Goal: Task Accomplishment & Management: Use online tool/utility

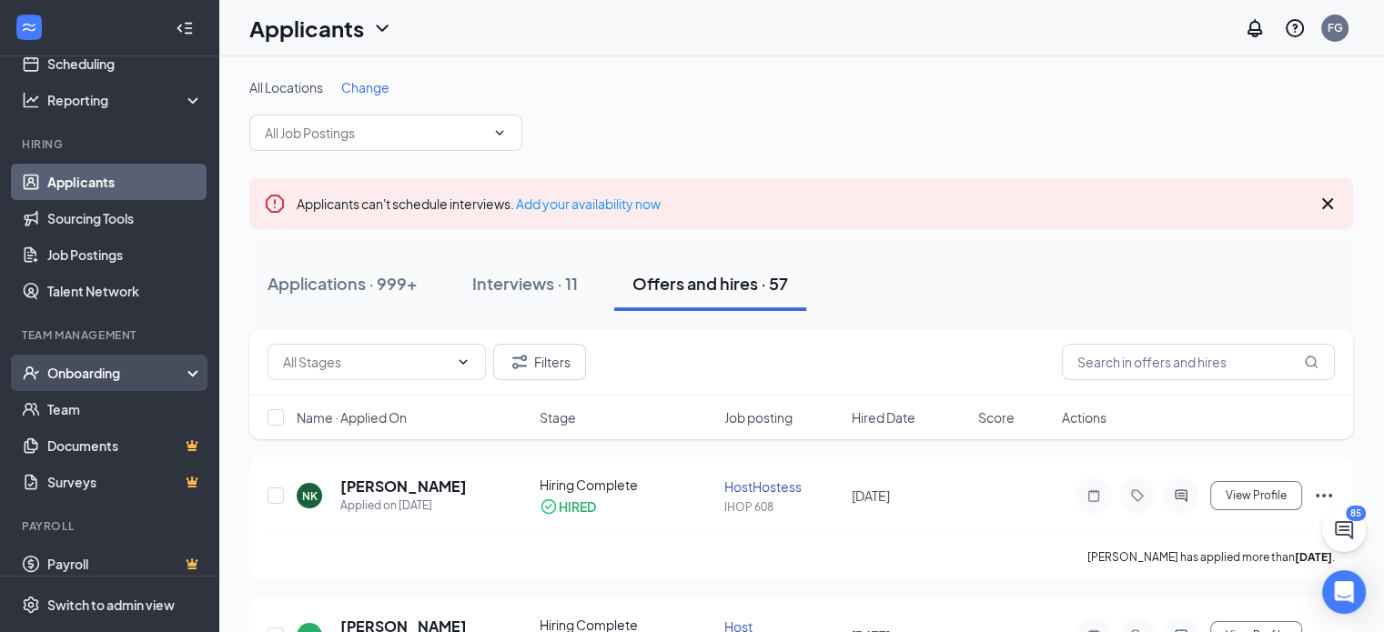
scroll to position [116, 0]
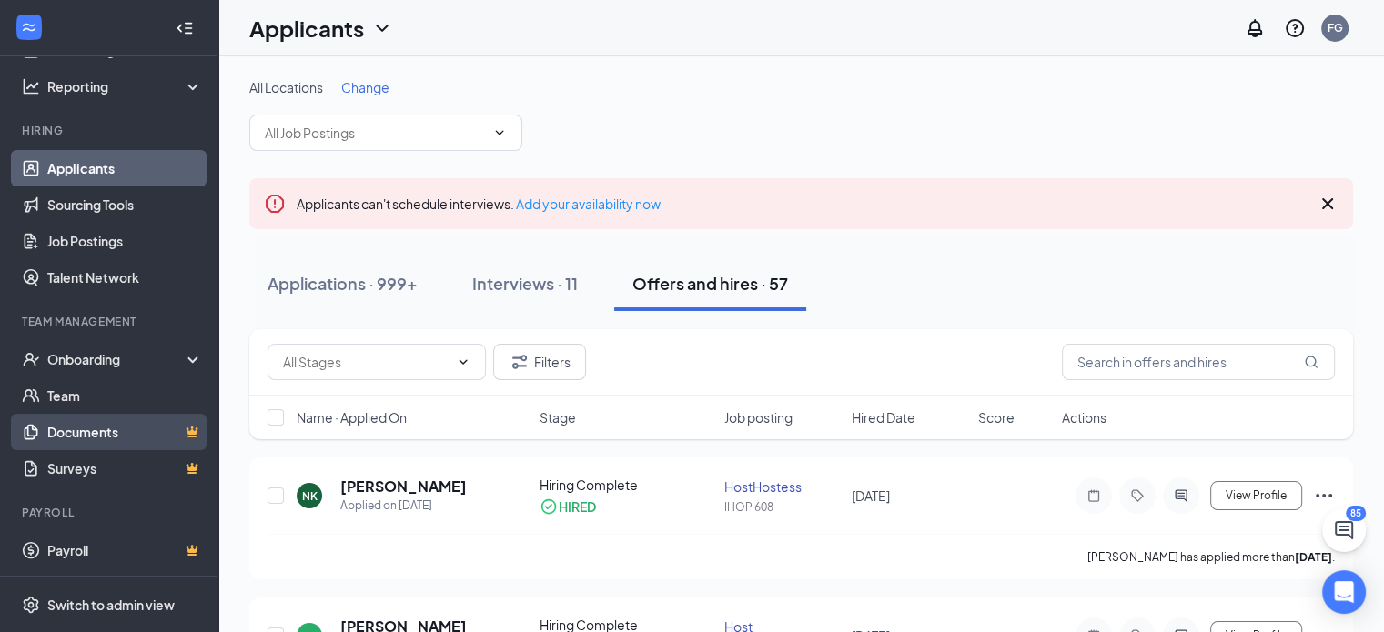
click at [118, 435] on link "Documents" at bounding box center [125, 432] width 156 height 36
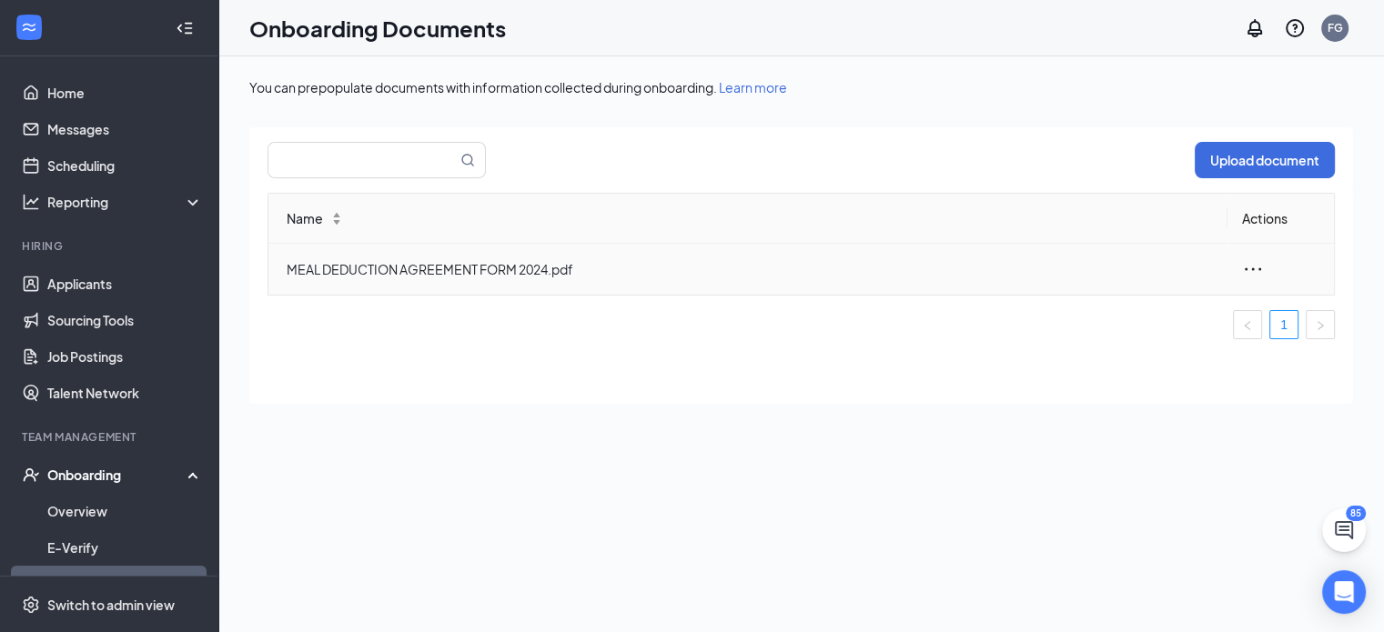
click at [1251, 264] on icon "ellipsis" at bounding box center [1253, 269] width 22 height 22
click at [1106, 348] on div "Edit" at bounding box center [1153, 350] width 197 height 22
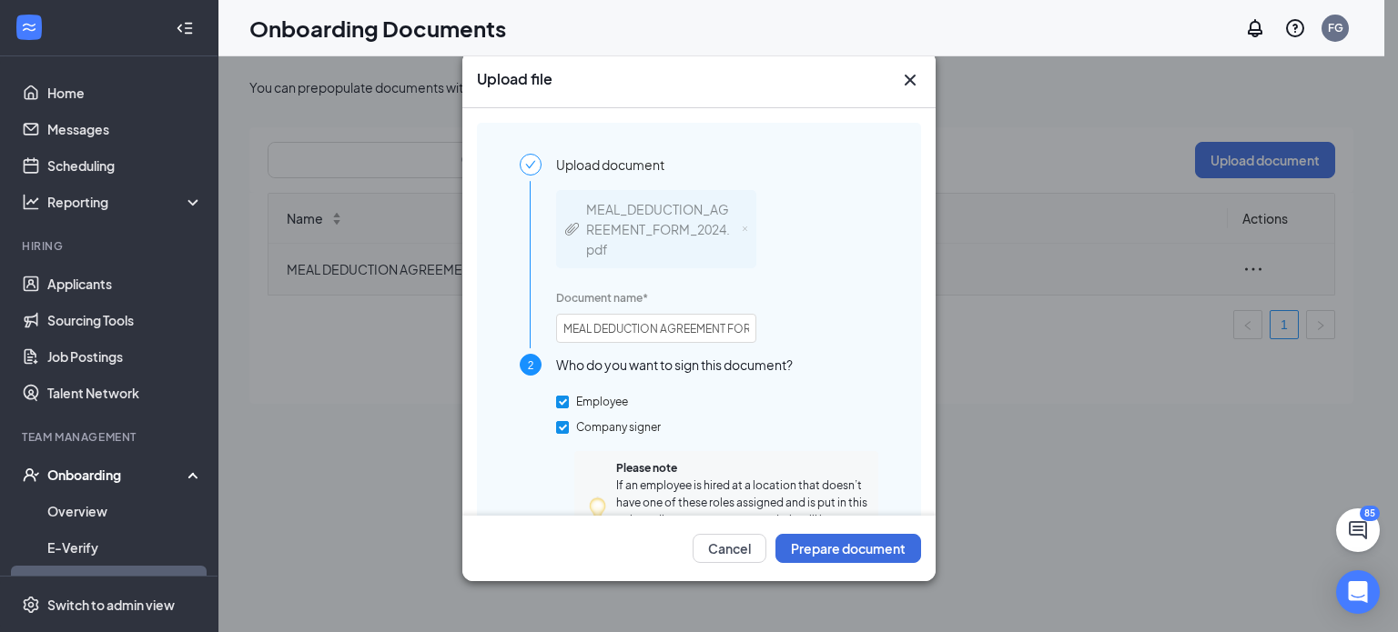
click at [654, 225] on div "MEAL_DEDUCTION_AGREEMENT_FORM_2024.pdf" at bounding box center [659, 229] width 147 height 60
click at [833, 334] on div "MEAL_DEDUCTION_AGREEMENT_FORM_2024.pdf Document name * MEAL DEDUCTION AGREEMENT…" at bounding box center [717, 265] width 322 height 179
click at [734, 324] on input "MEAL DEDUCTION AGREEMENT FORM 2024.pdf" at bounding box center [656, 328] width 200 height 29
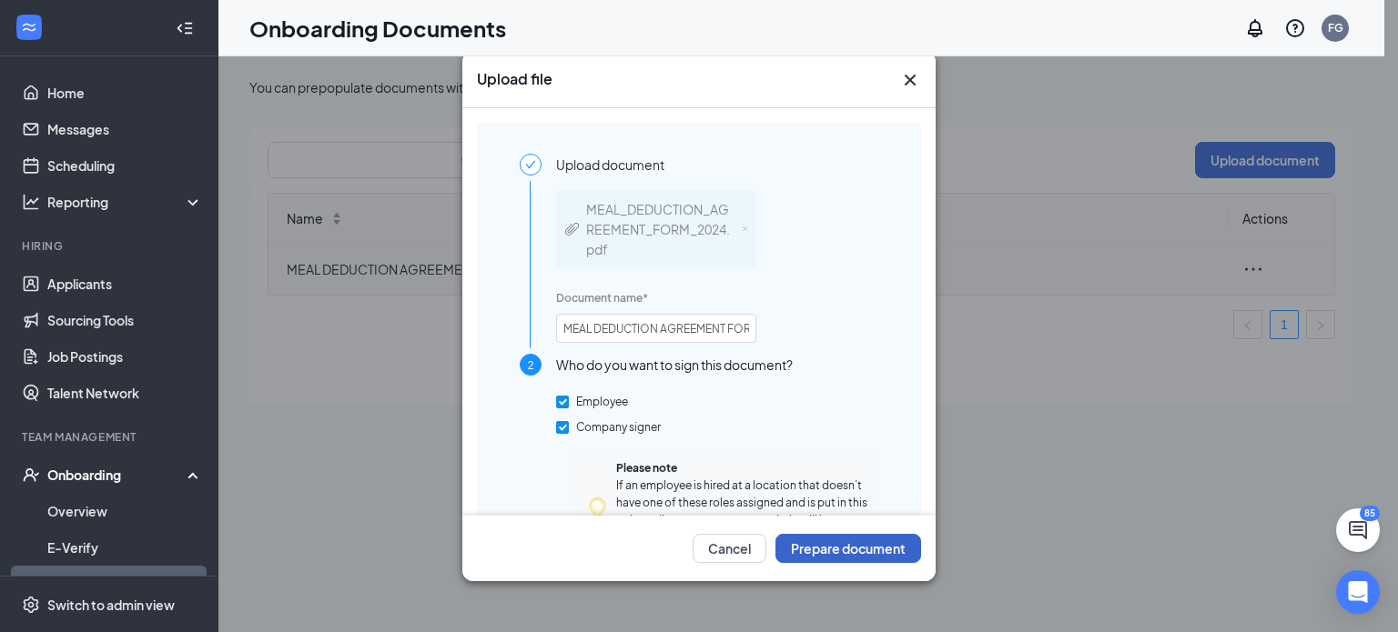
click at [875, 550] on button "Prepare document" at bounding box center [848, 548] width 146 height 29
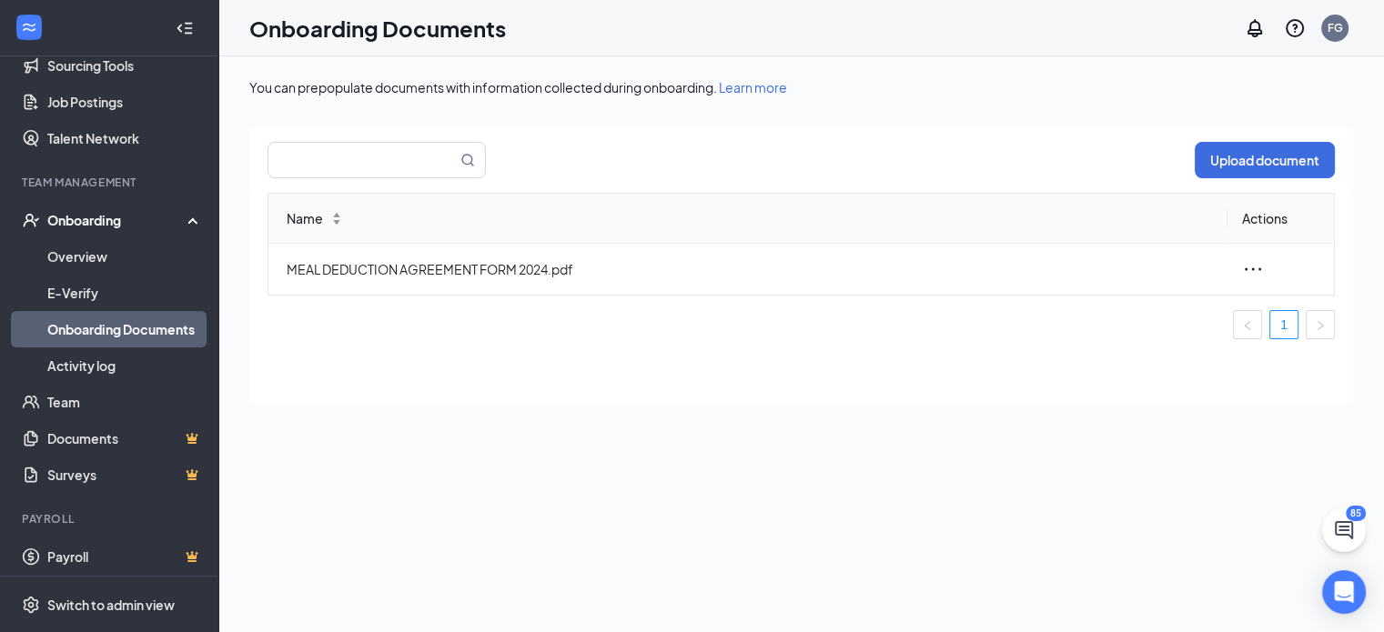
scroll to position [261, 0]
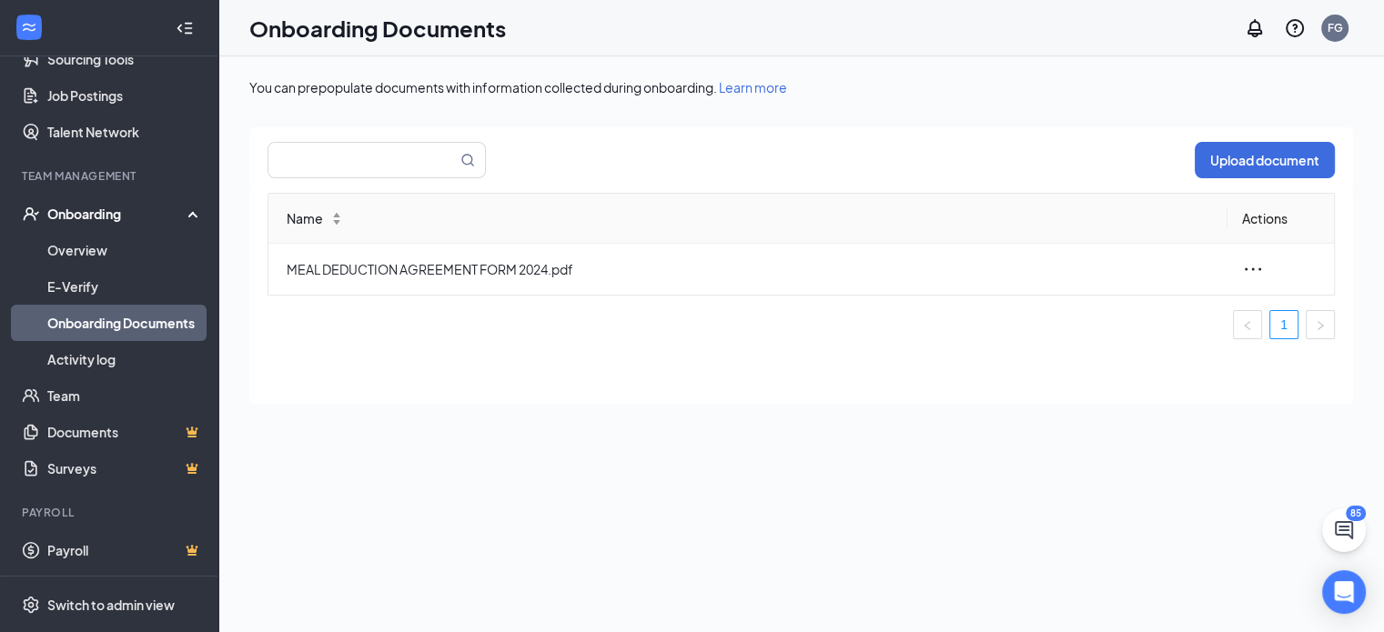
click at [852, 418] on div "You can prepopulate documents with information collected during onboarding. Lea…" at bounding box center [801, 385] width 1104 height 614
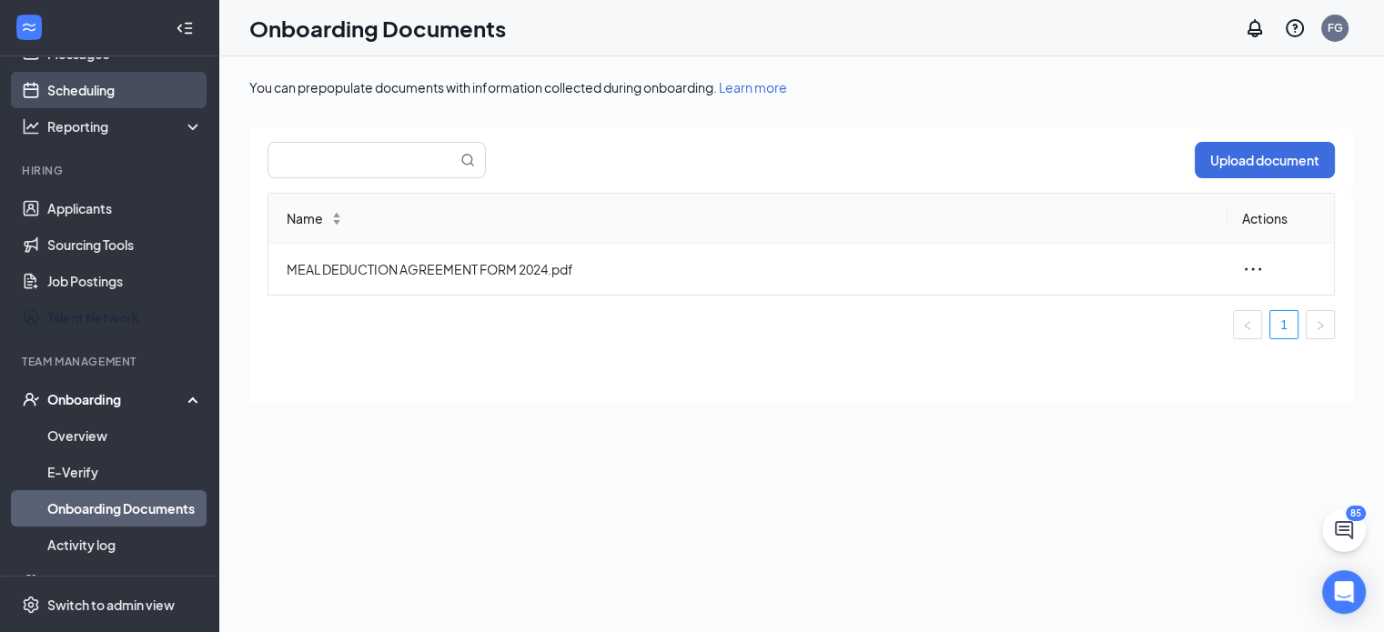
scroll to position [0, 0]
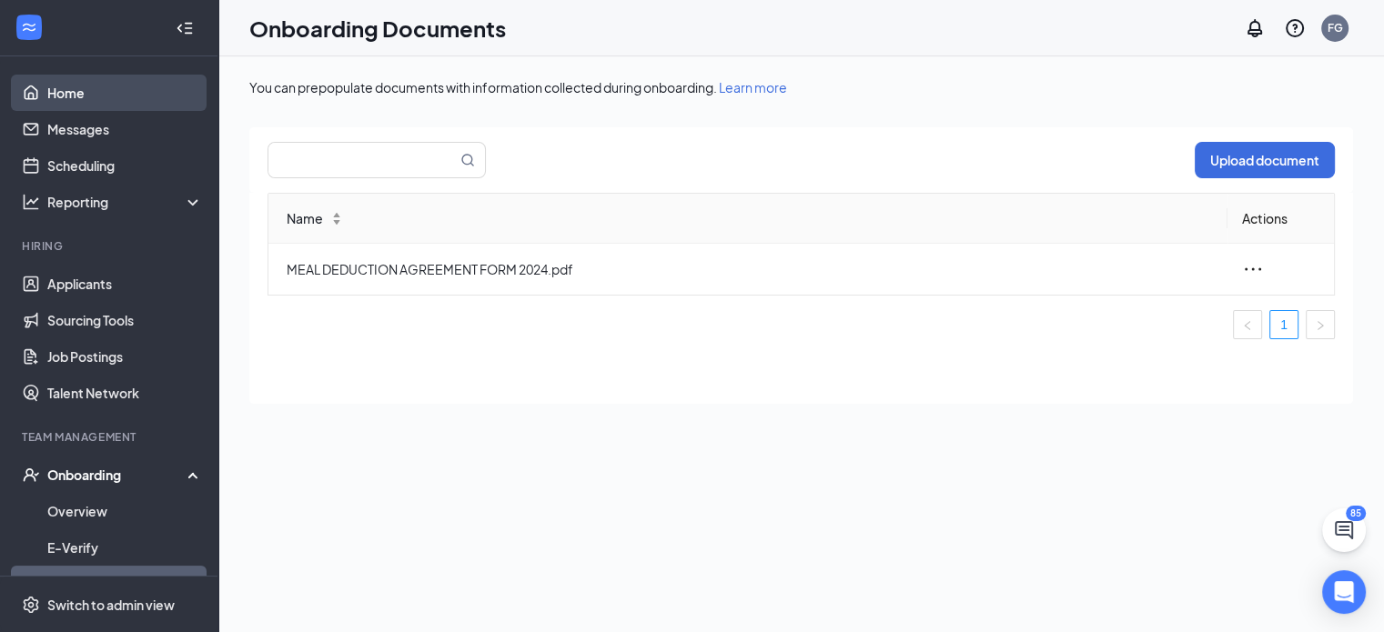
click at [83, 97] on link "Home" at bounding box center [125, 93] width 156 height 36
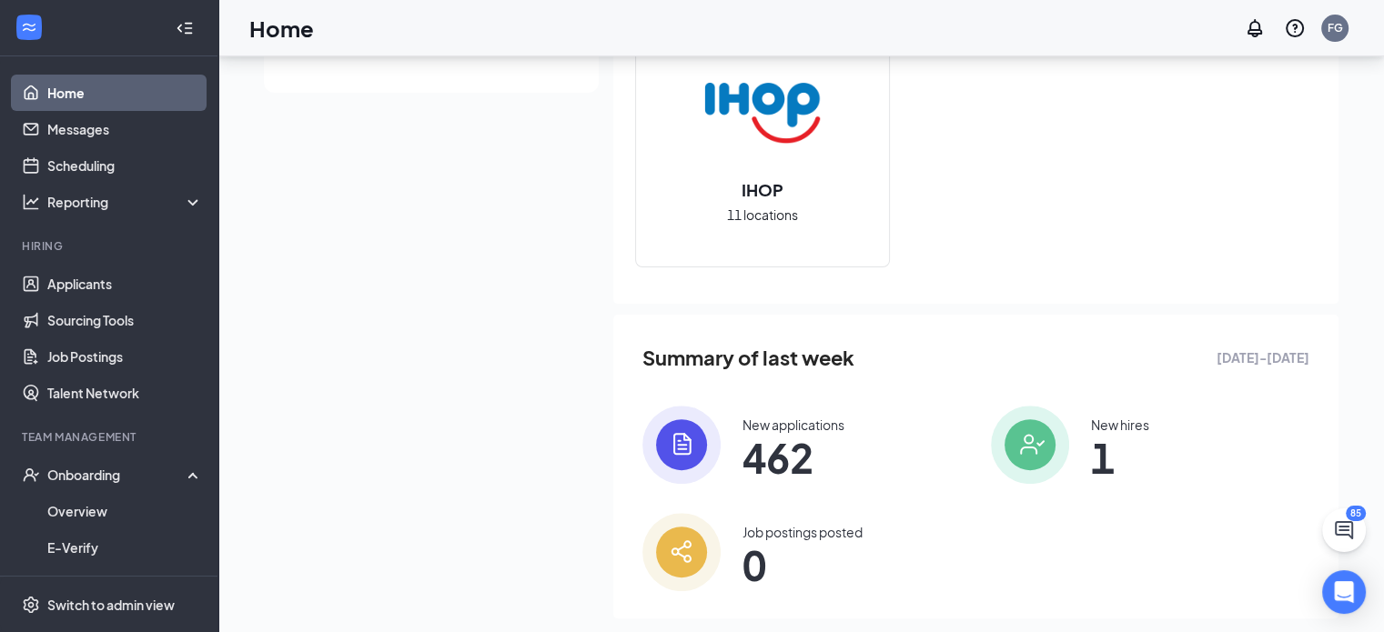
scroll to position [553, 0]
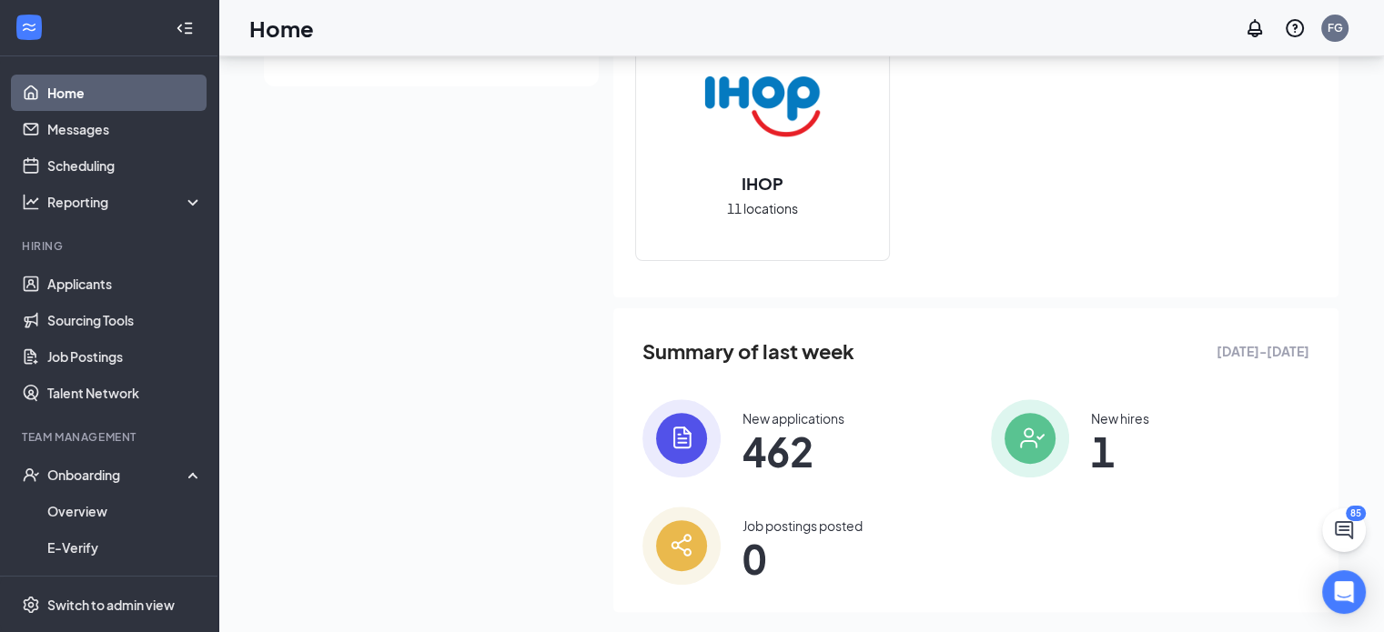
click at [1096, 436] on span "1" at bounding box center [1120, 451] width 58 height 33
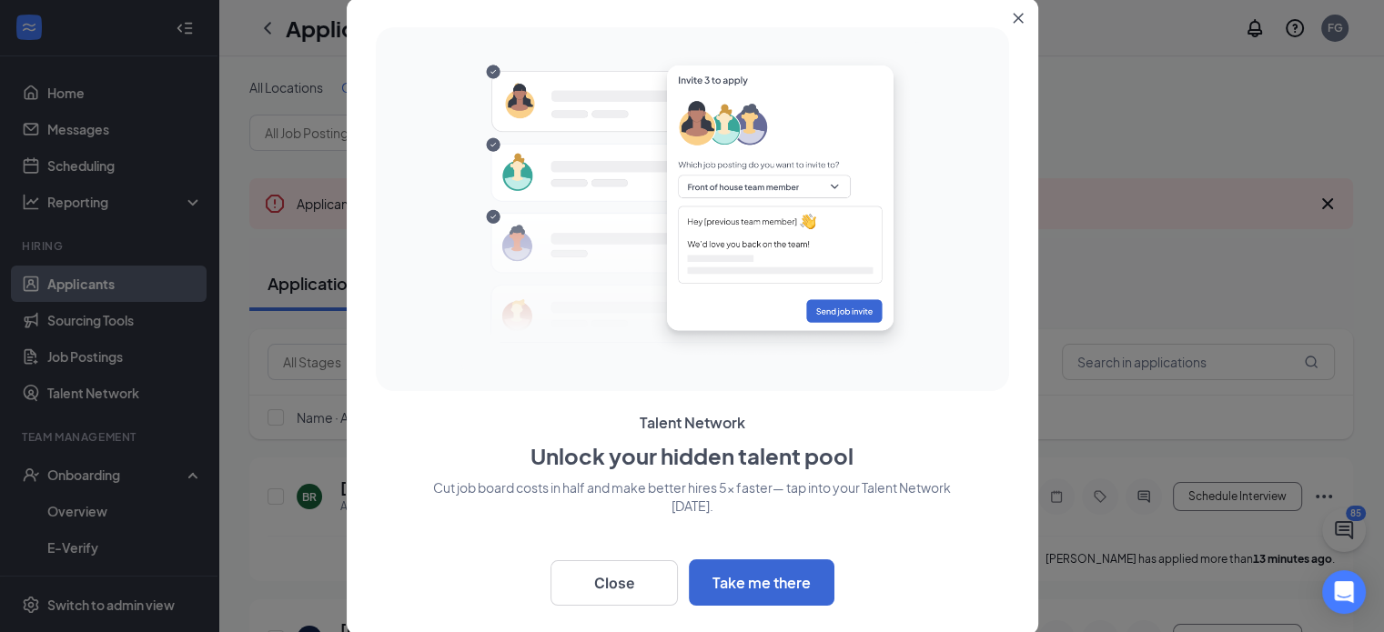
click at [1025, 13] on button "Close" at bounding box center [1021, 14] width 33 height 33
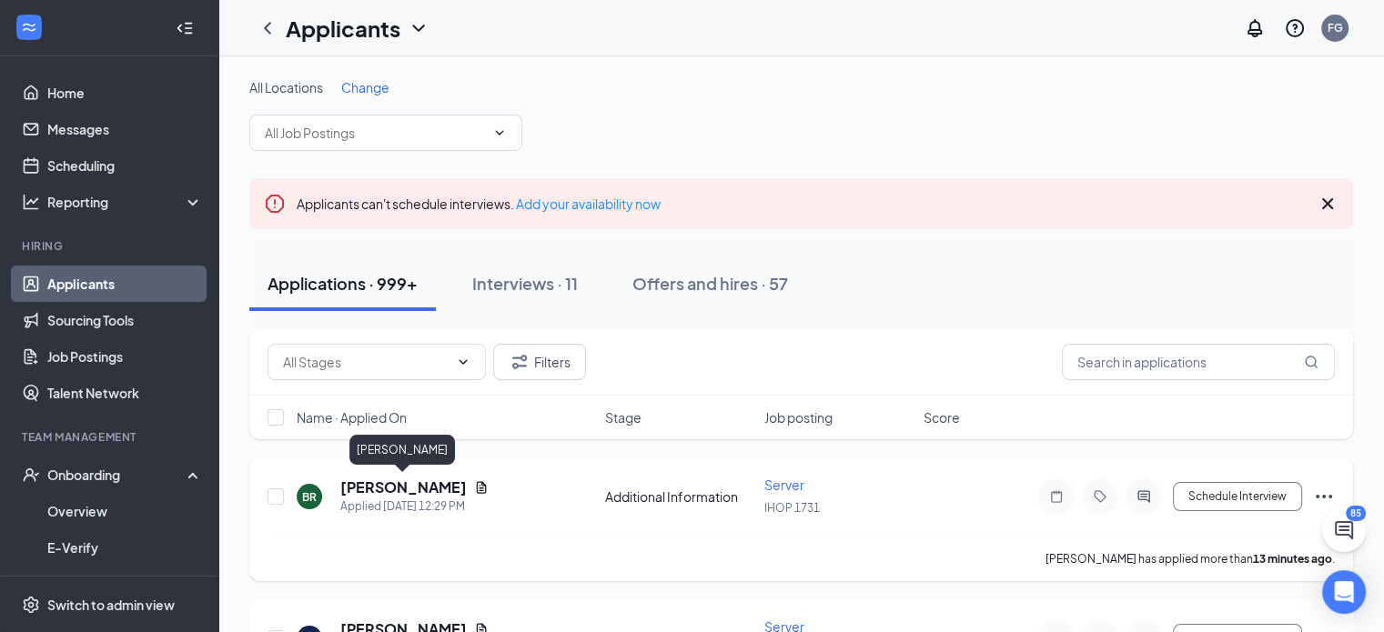
click at [431, 486] on h5 "BROOKS ROHLFS" at bounding box center [403, 488] width 126 height 20
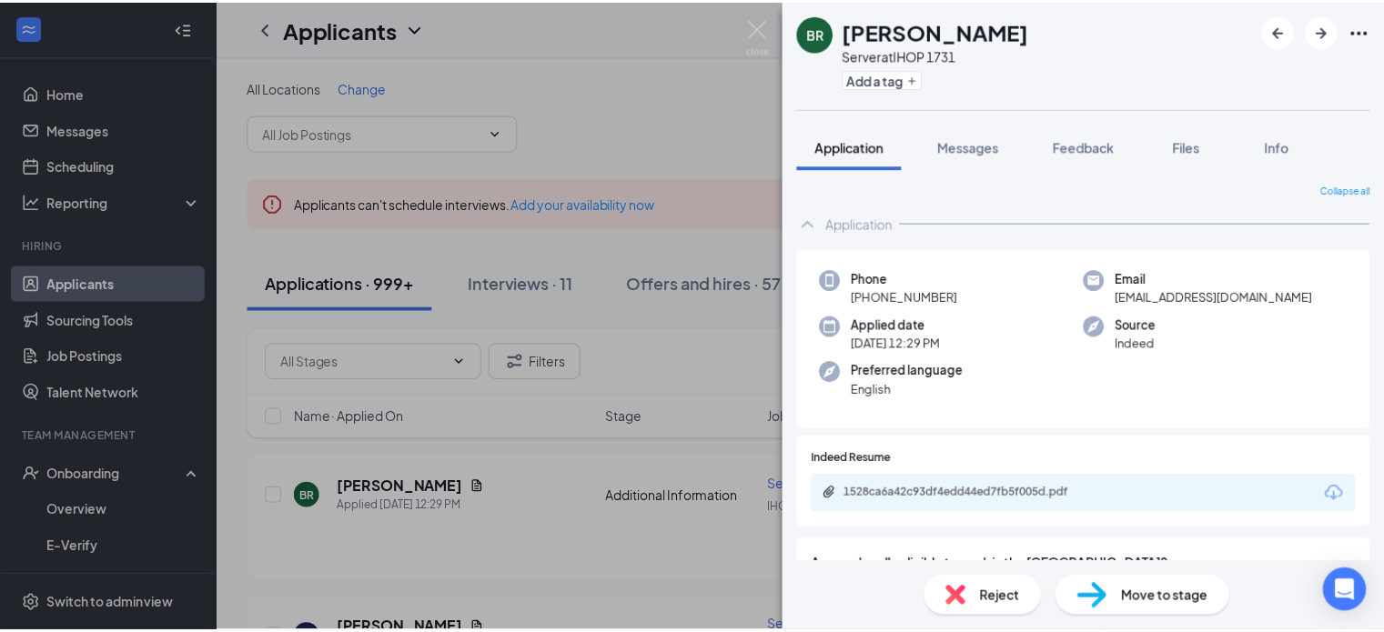
scroll to position [248, 0]
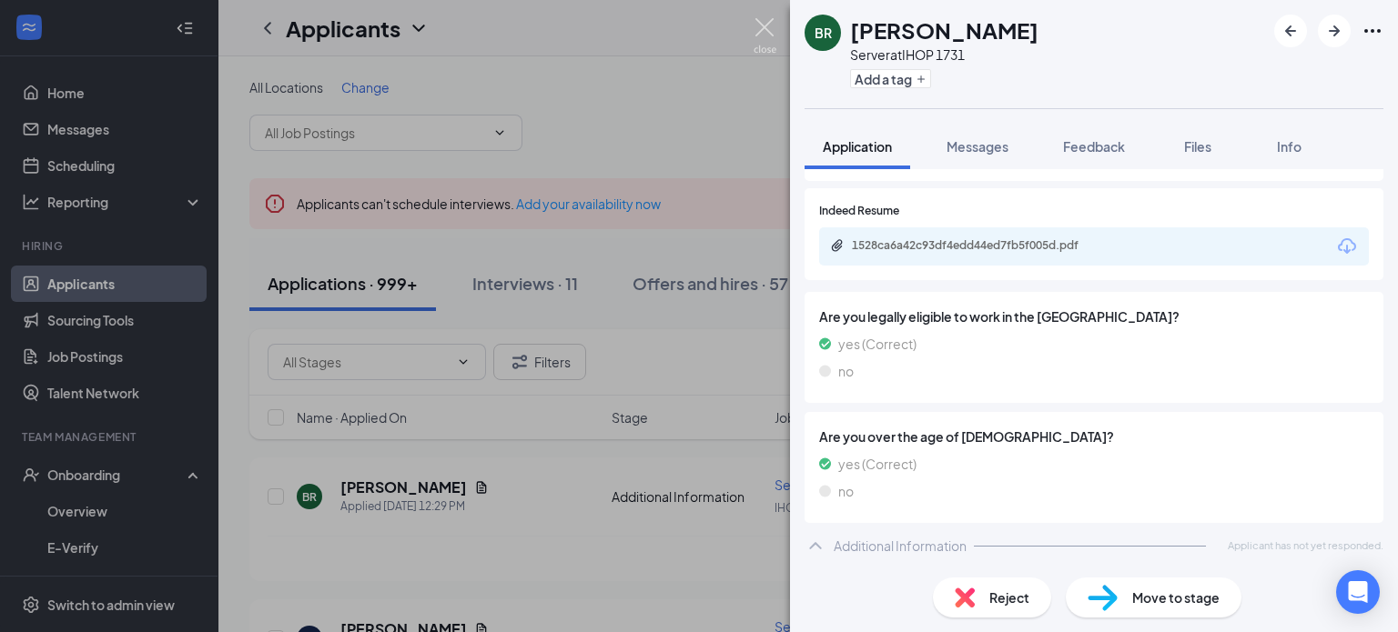
click at [763, 24] on img at bounding box center [764, 35] width 23 height 35
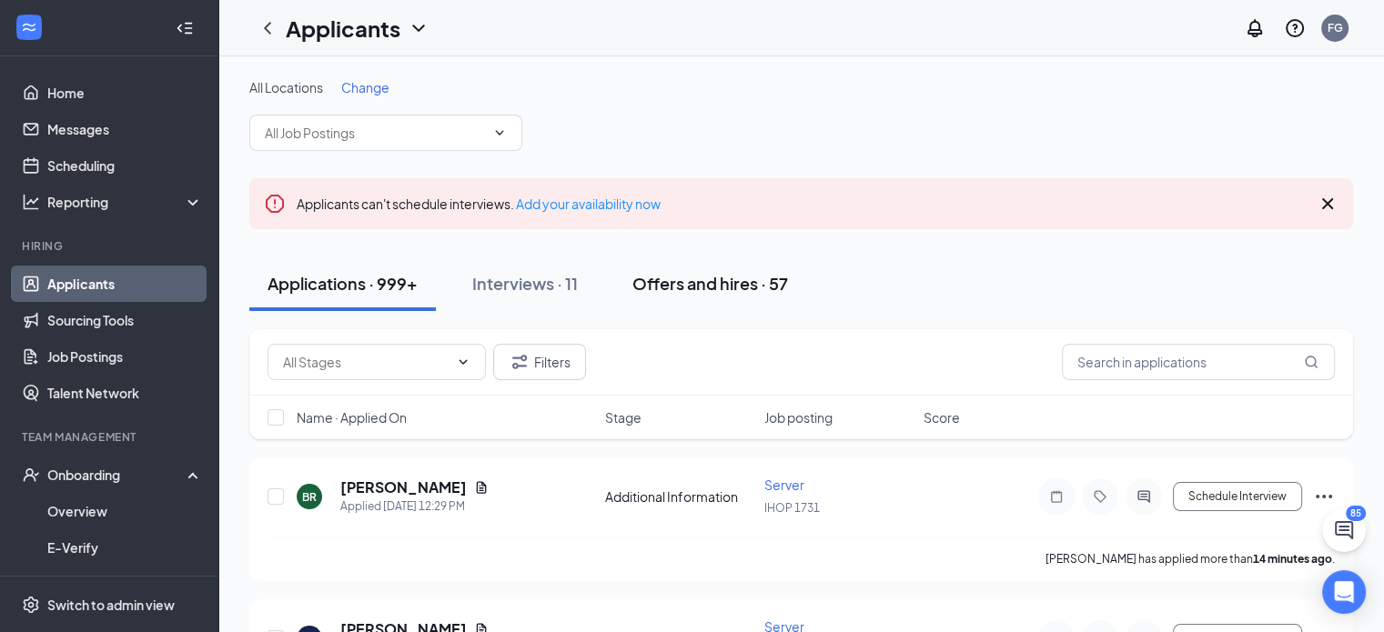
click at [722, 286] on div "Offers and hires · 57" at bounding box center [710, 283] width 156 height 23
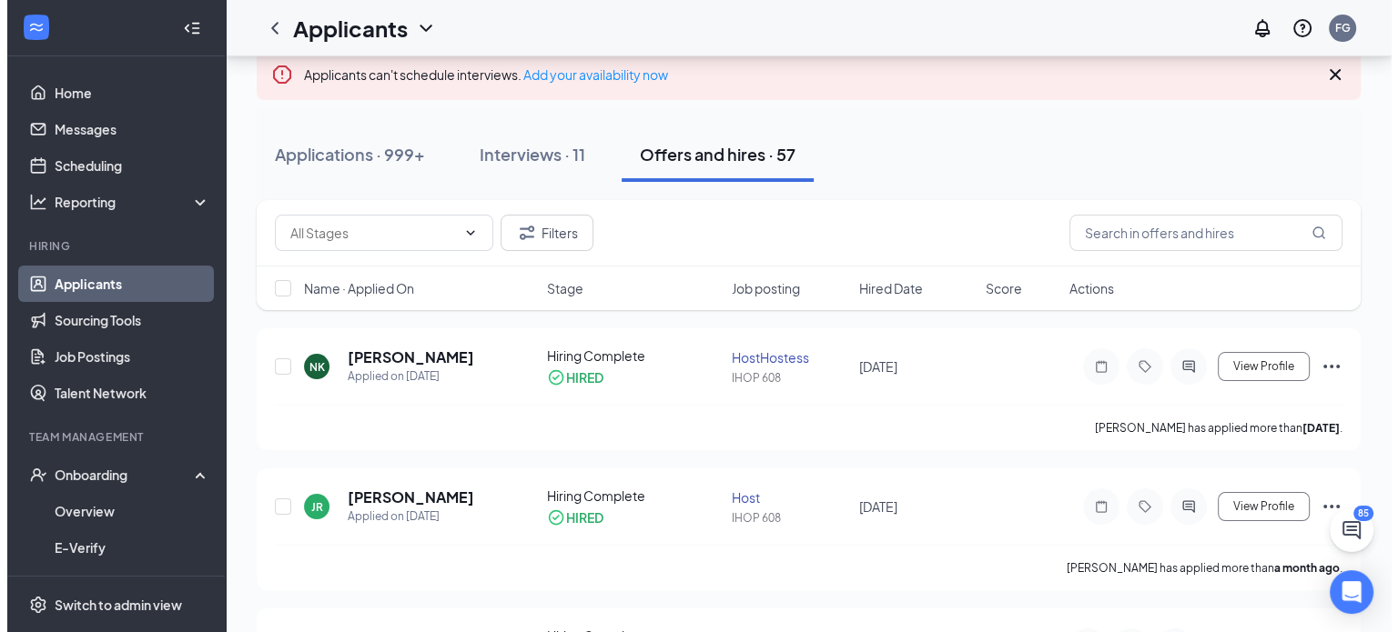
scroll to position [76, 0]
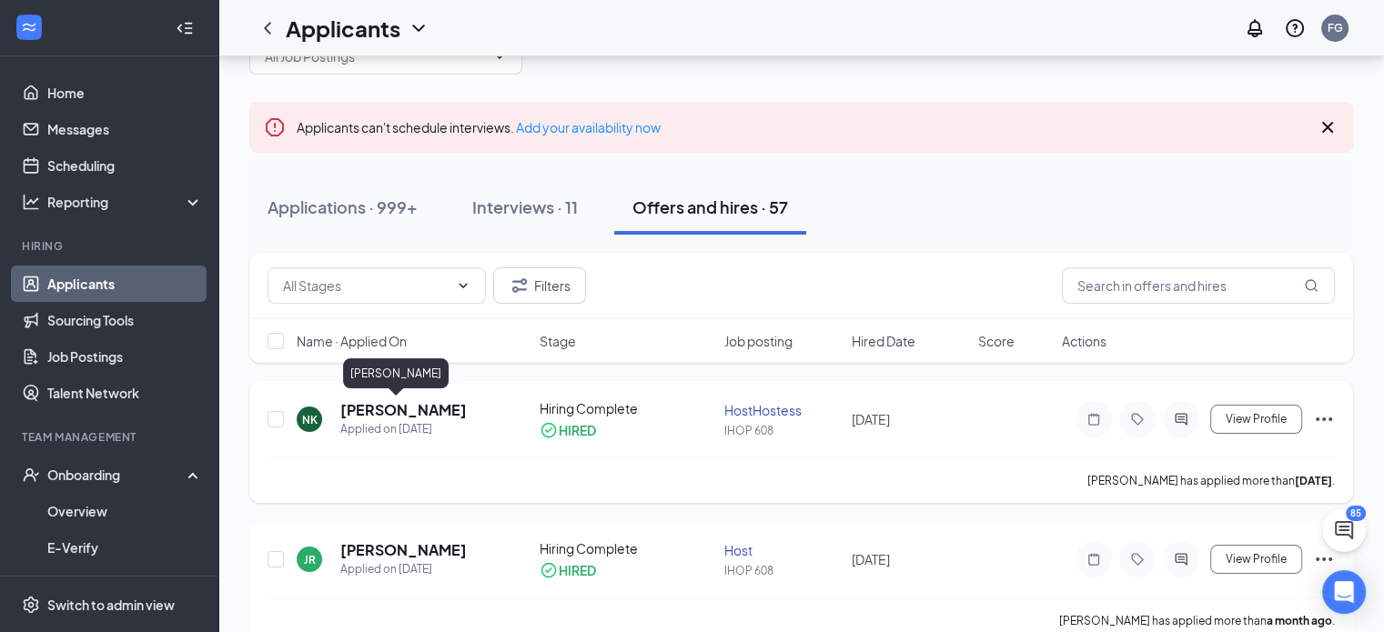
click at [374, 408] on h5 "[PERSON_NAME]" at bounding box center [403, 410] width 126 height 20
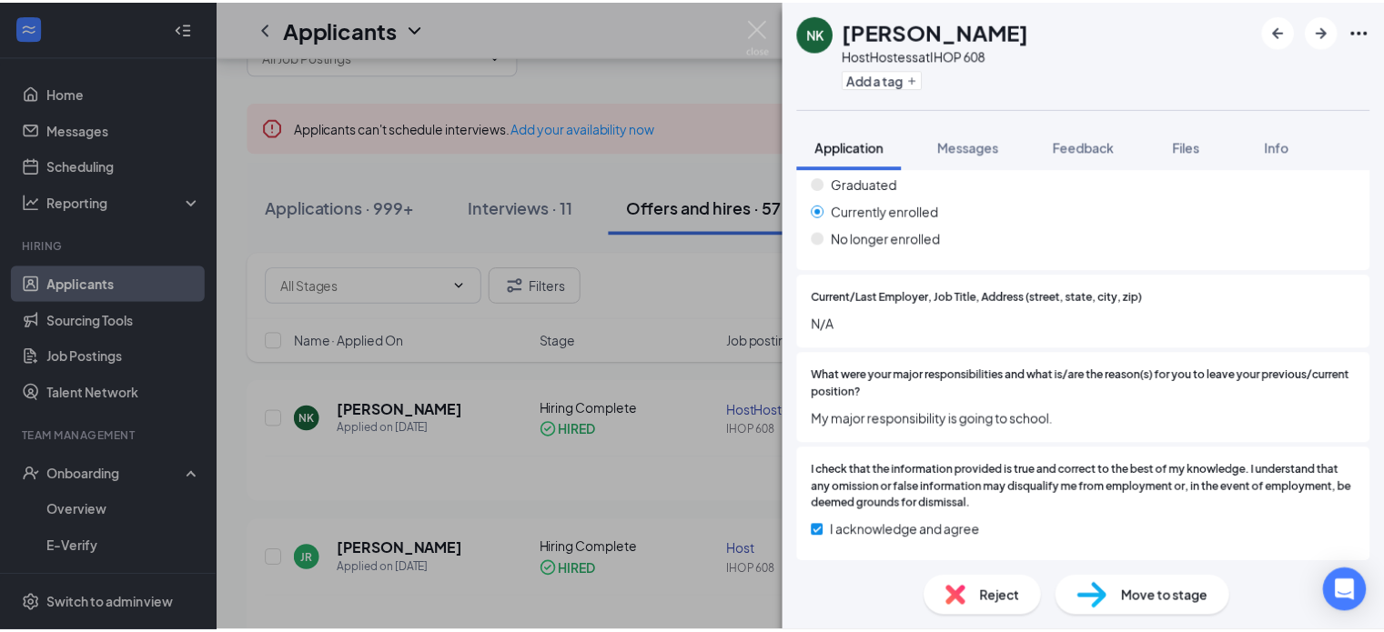
scroll to position [1423, 0]
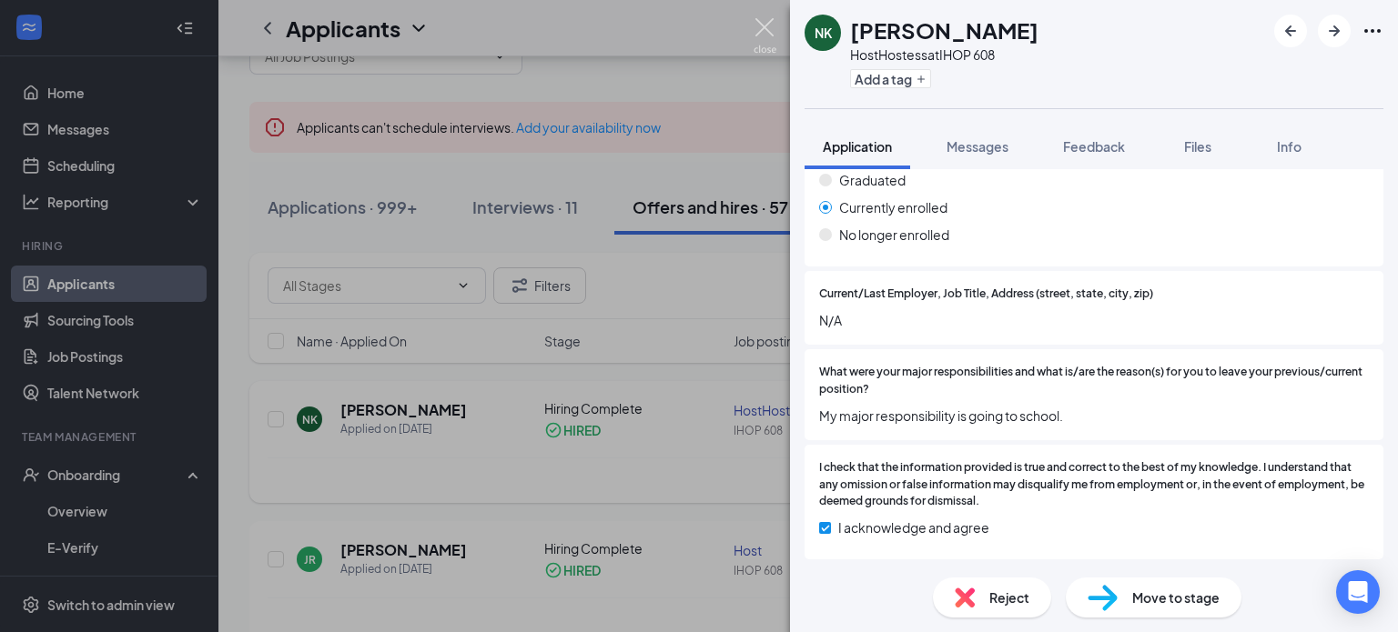
drag, startPoint x: 764, startPoint y: 22, endPoint x: 578, endPoint y: 455, distance: 471.6
click at [764, 23] on img at bounding box center [764, 35] width 23 height 35
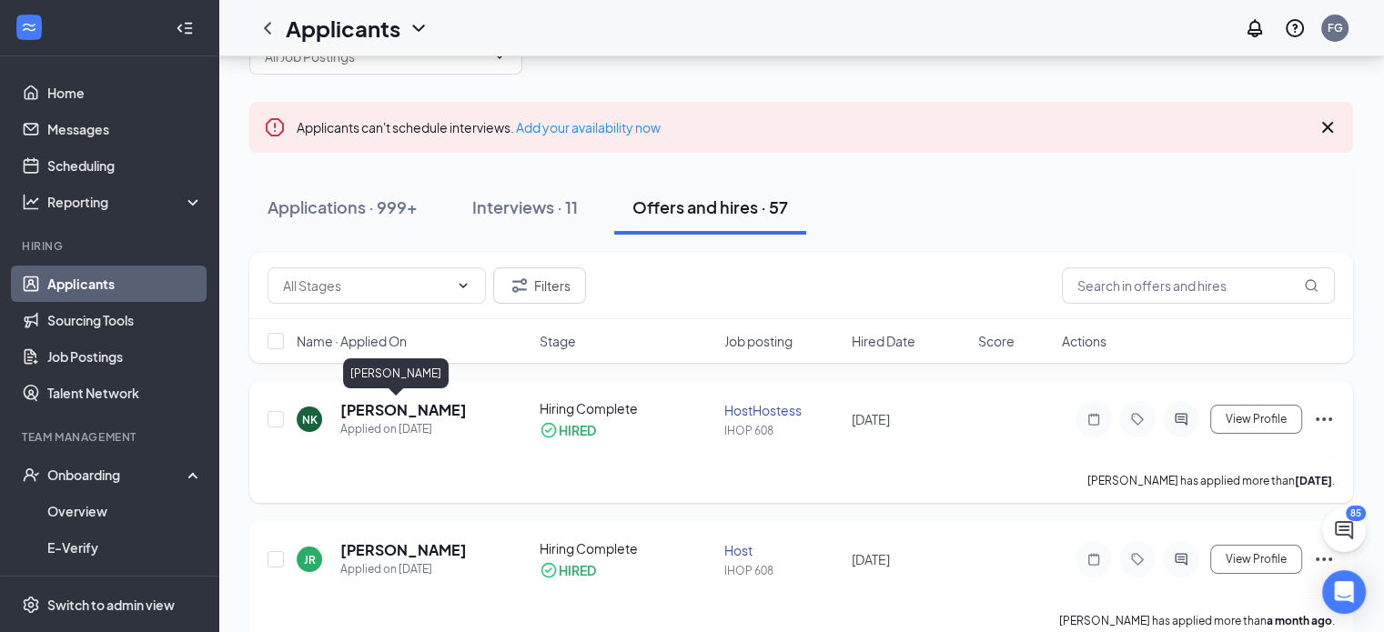
click at [379, 408] on h5 "[PERSON_NAME]" at bounding box center [403, 410] width 126 height 20
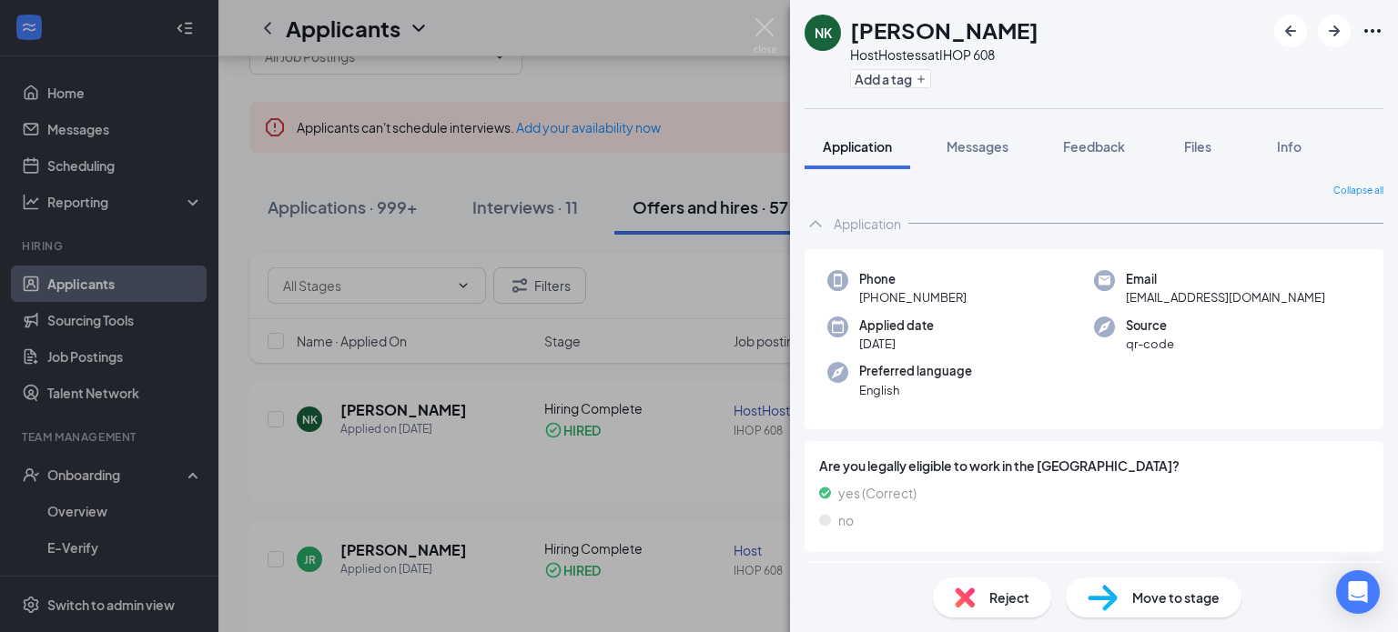
click at [1172, 596] on span "Move to stage" at bounding box center [1175, 598] width 87 height 20
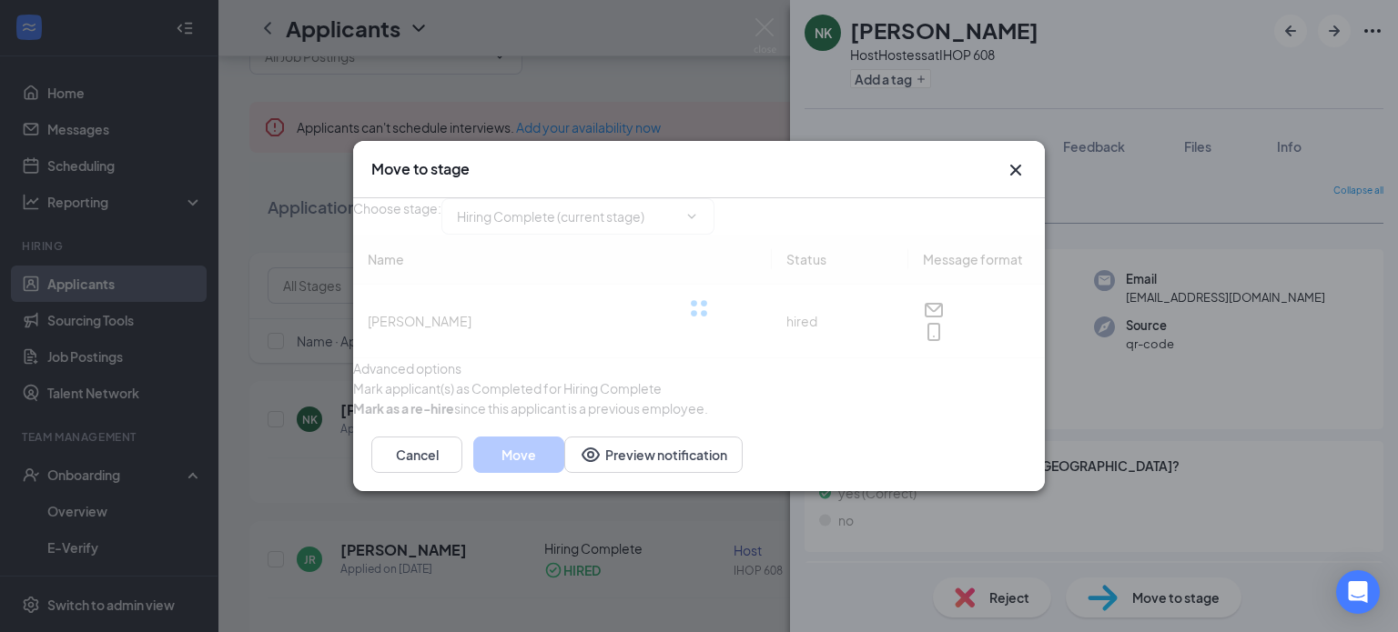
type input "Hiring Complete (current stage)"
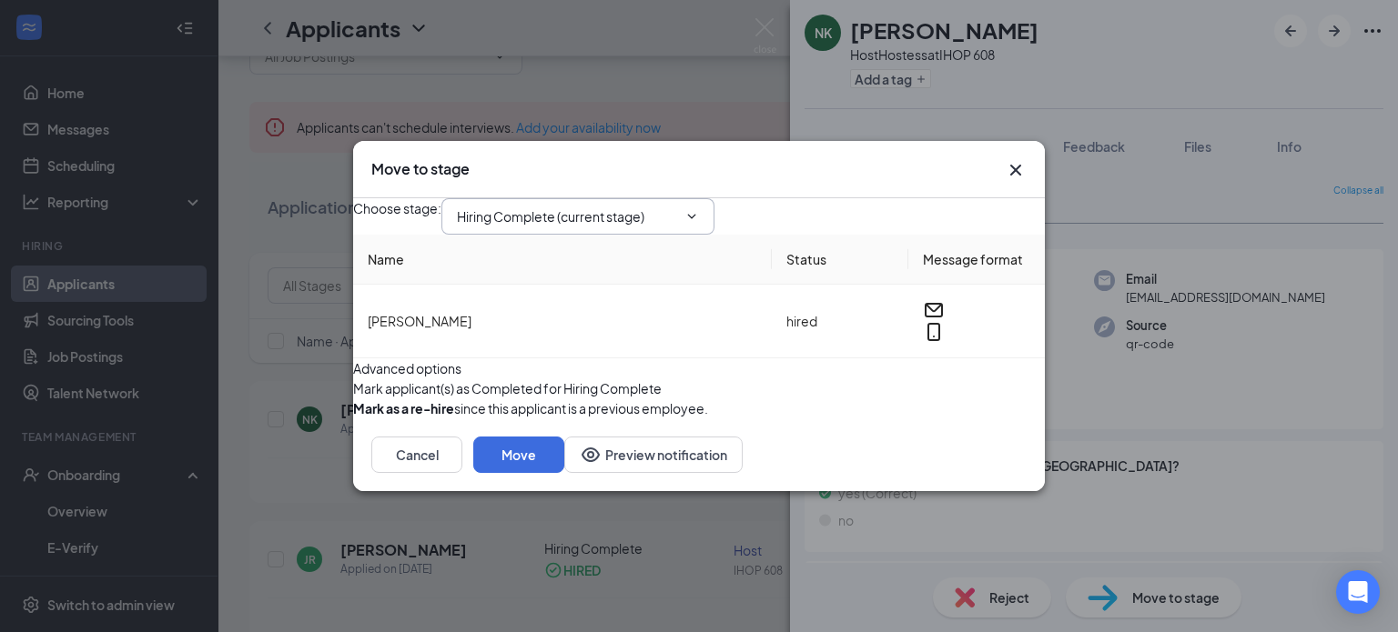
click at [699, 209] on icon "ChevronDown" at bounding box center [691, 216] width 15 height 15
click at [696, 214] on icon "ChevronDown" at bounding box center [692, 216] width 8 height 5
click at [1019, 159] on icon "Cross" at bounding box center [1016, 170] width 22 height 22
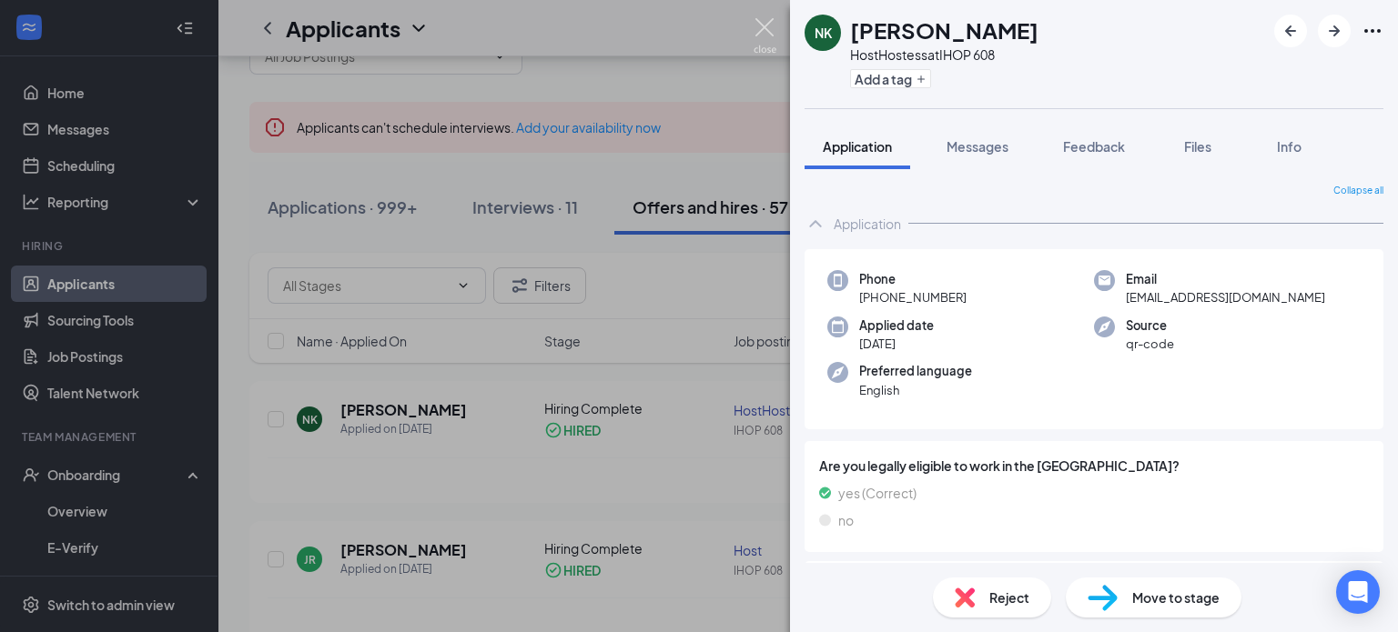
click at [753, 26] on img at bounding box center [764, 35] width 23 height 35
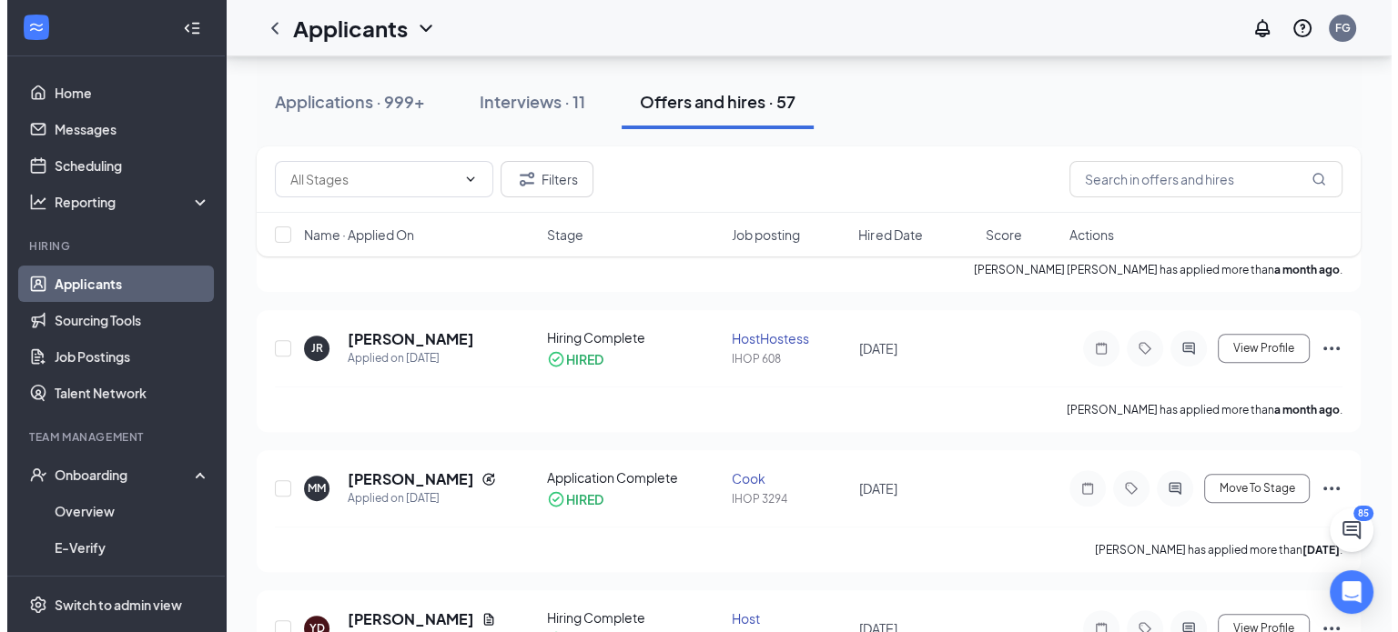
scroll to position [631, 0]
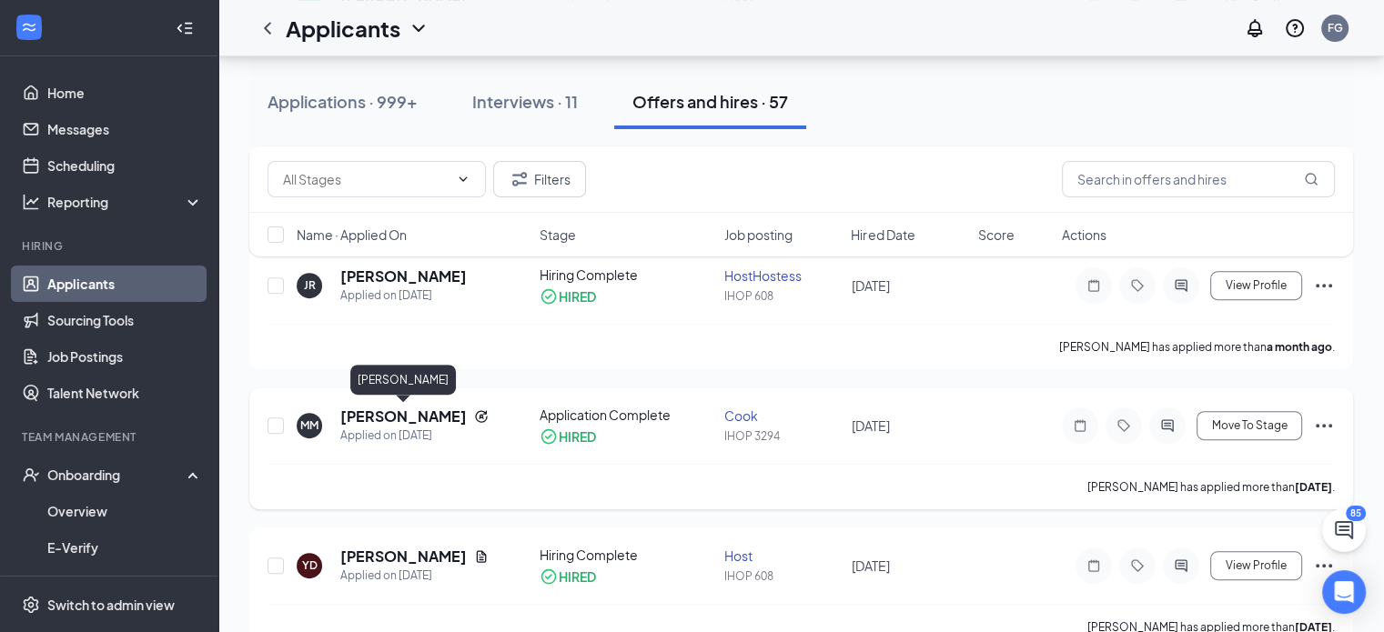
click at [410, 416] on h5 "Maryori Mendoza" at bounding box center [403, 417] width 126 height 20
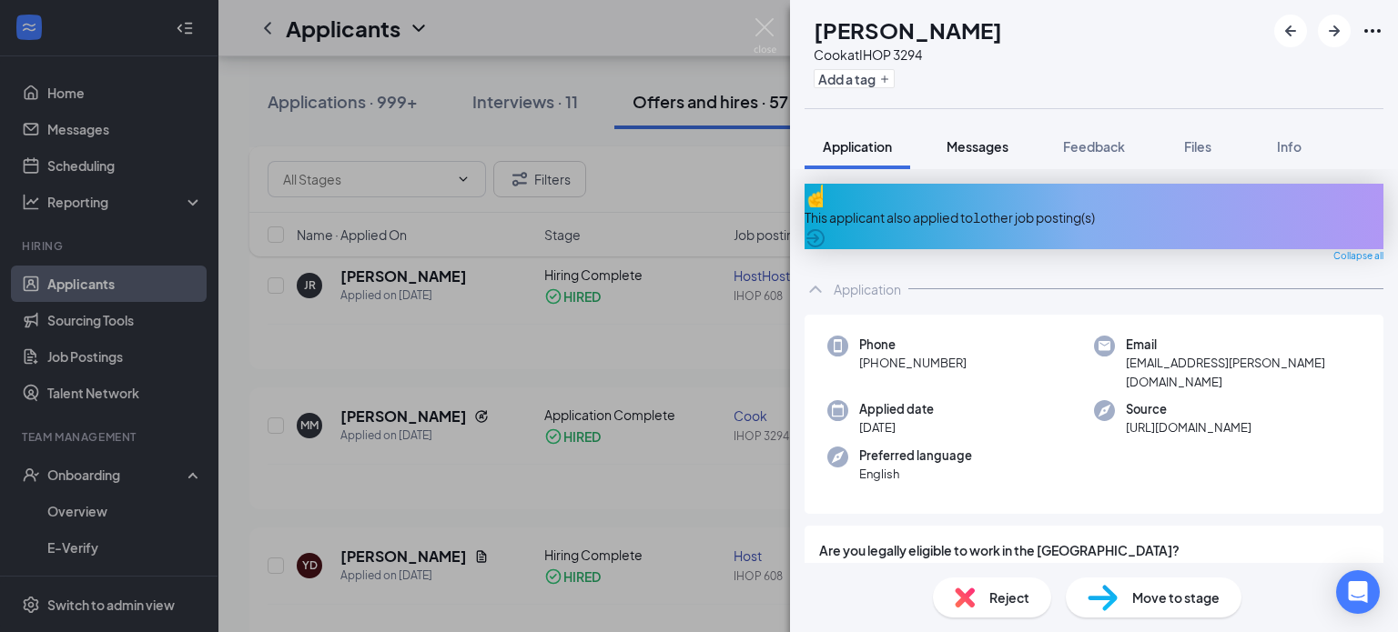
click at [974, 144] on span "Messages" at bounding box center [977, 146] width 62 height 16
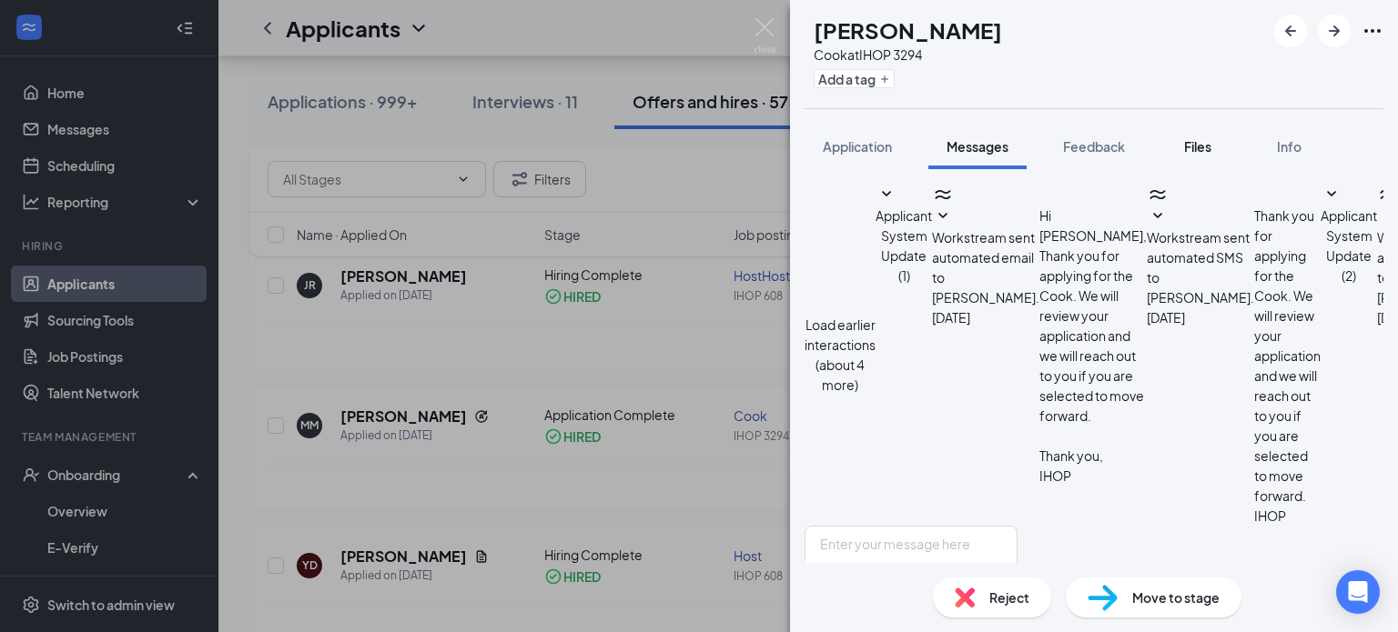
click at [1207, 145] on span "Files" at bounding box center [1197, 146] width 27 height 16
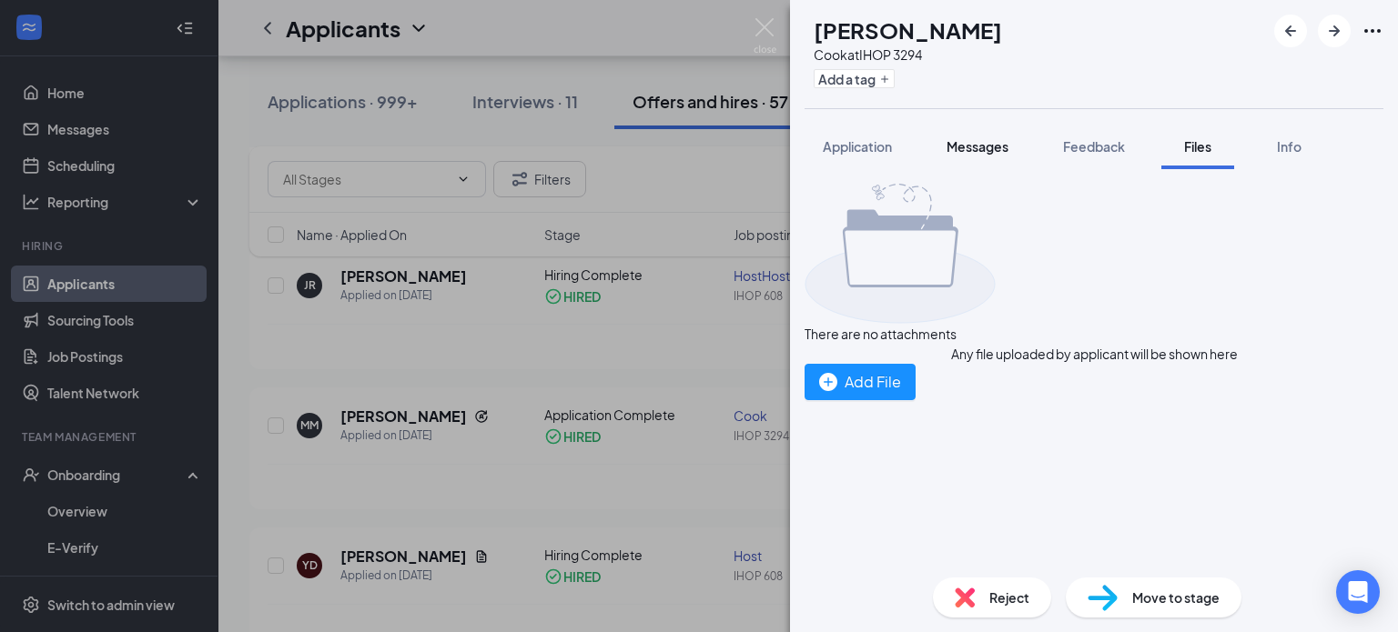
click at [1006, 146] on span "Messages" at bounding box center [977, 146] width 62 height 16
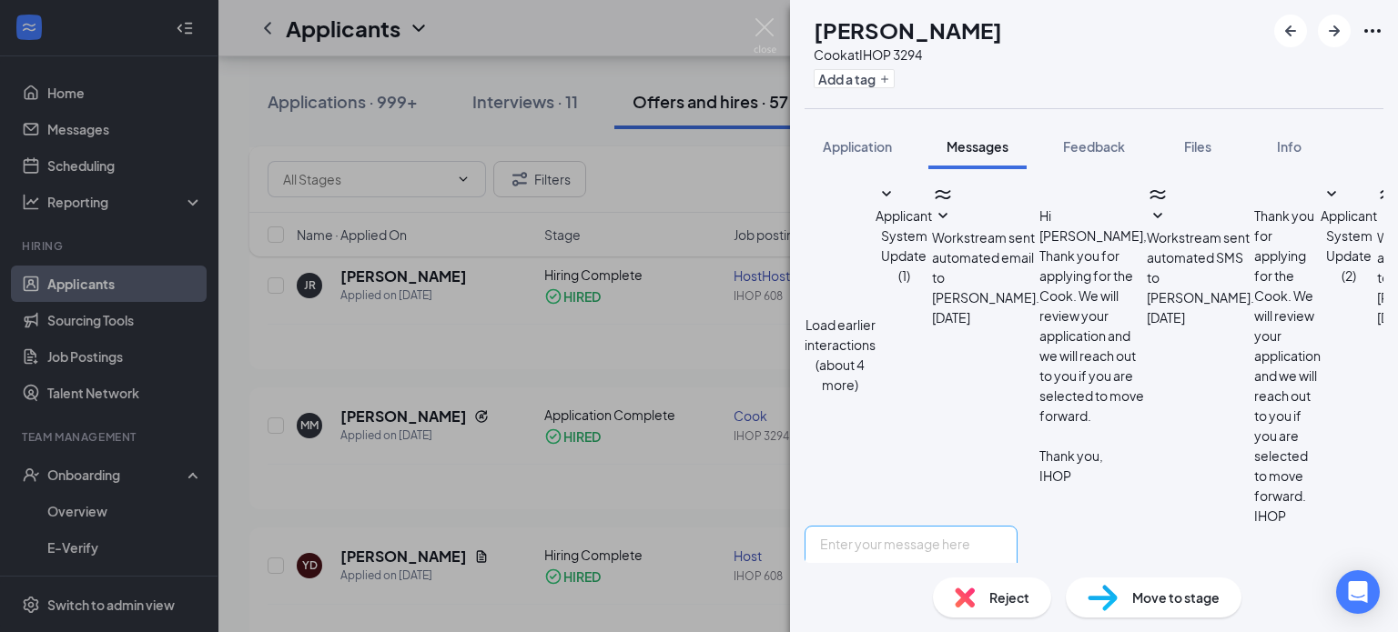
scroll to position [536, 0]
click at [1296, 146] on span "Info" at bounding box center [1289, 146] width 25 height 16
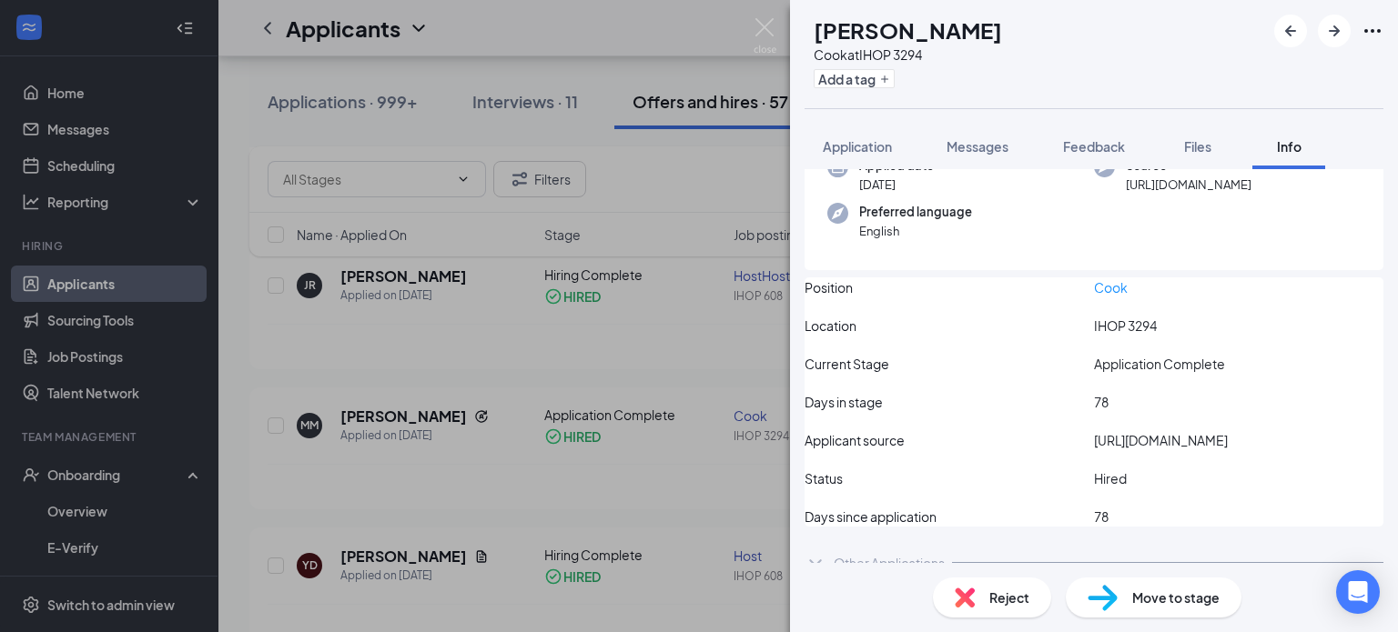
scroll to position [156, 0]
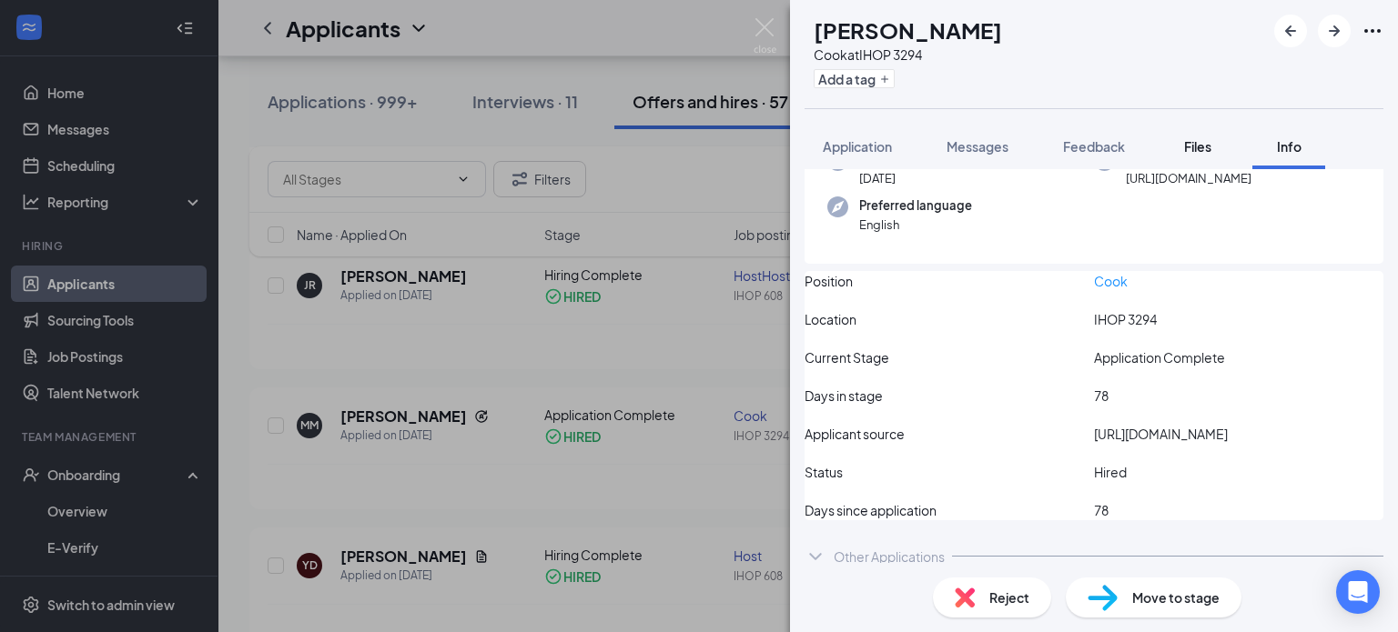
click at [1194, 138] on span "Files" at bounding box center [1197, 146] width 27 height 16
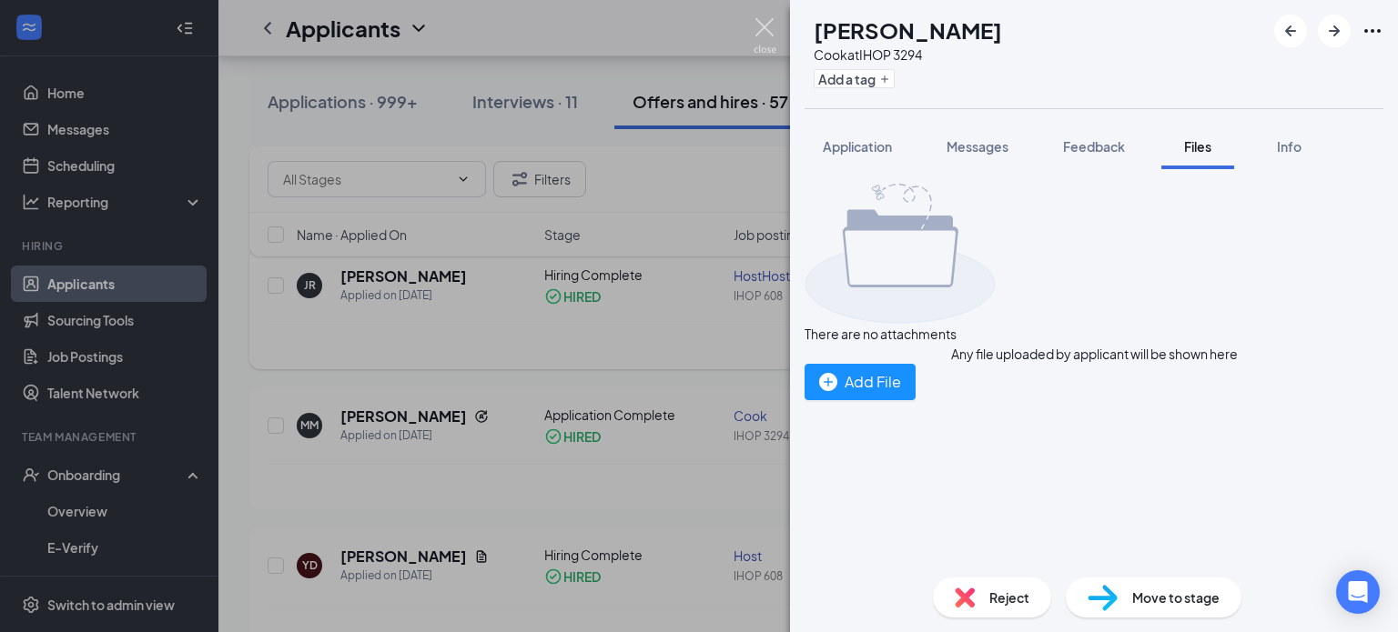
click at [771, 29] on img at bounding box center [764, 35] width 23 height 35
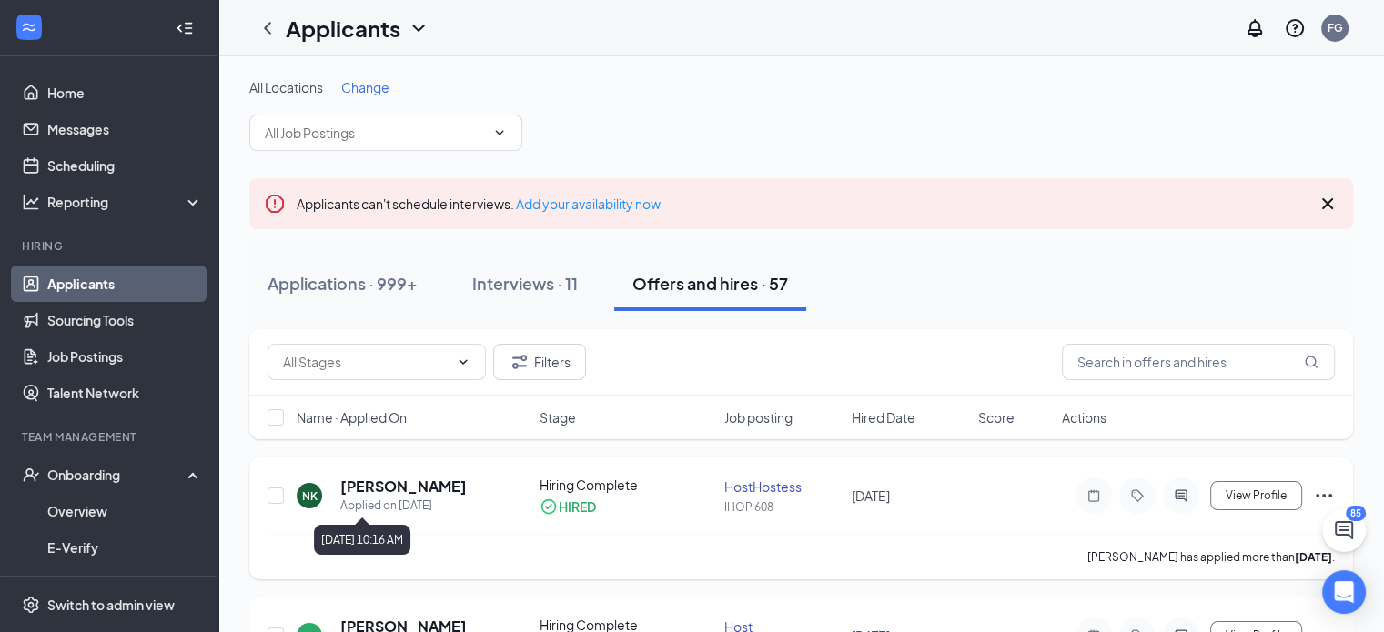
click at [374, 490] on h5 "[PERSON_NAME]" at bounding box center [403, 487] width 126 height 20
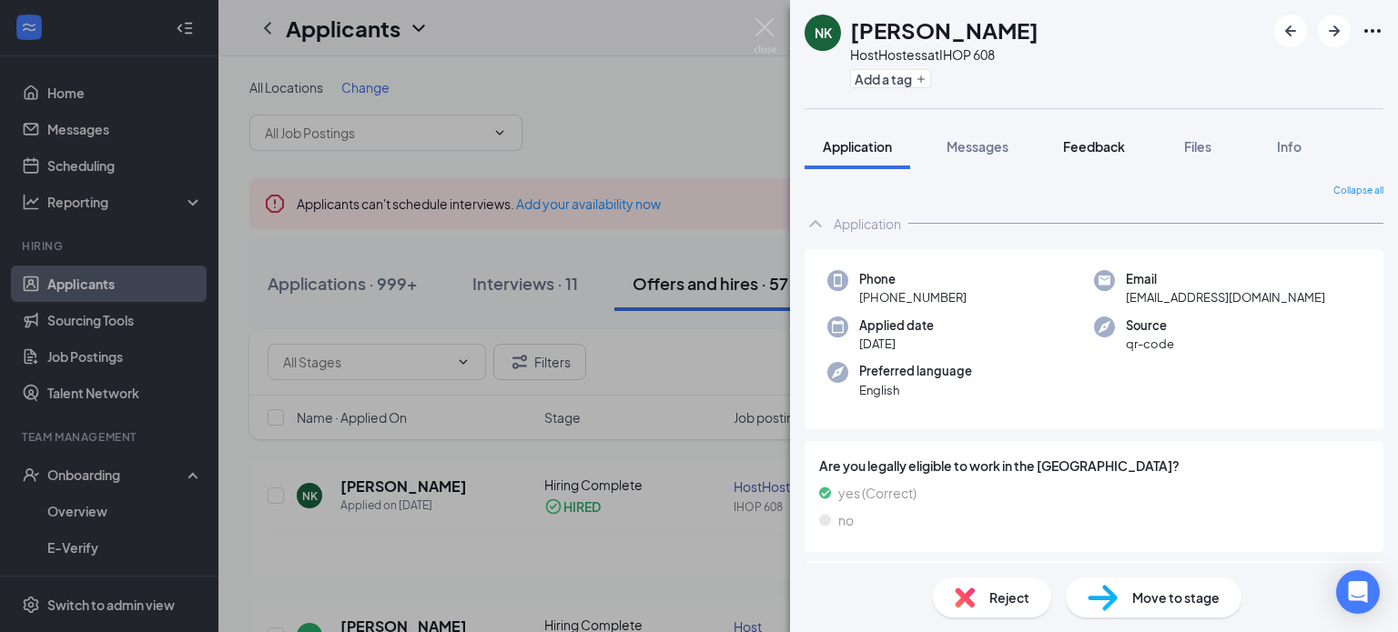
click at [1096, 149] on span "Feedback" at bounding box center [1094, 146] width 62 height 16
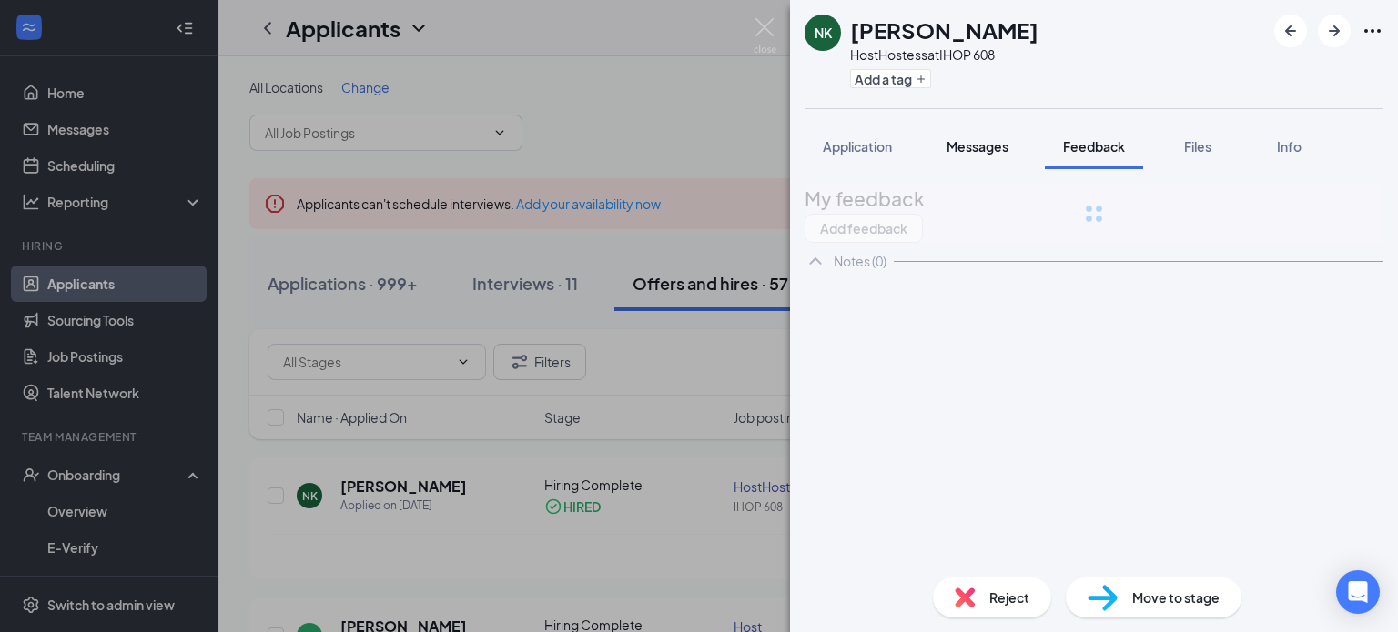
click at [977, 148] on div "NK Nolan Kim HostHostess at IHOP 608 Add a tag Application Messages Feedback Fi…" at bounding box center [1094, 316] width 608 height 632
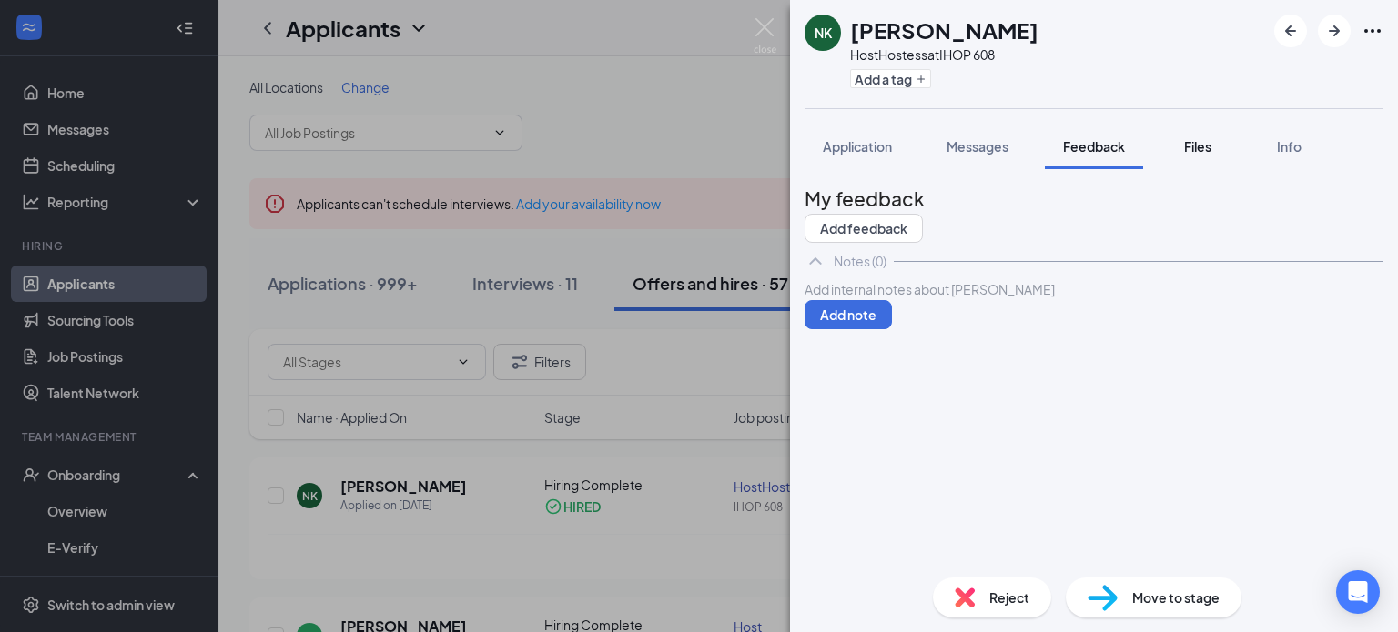
click at [1188, 148] on span "Files" at bounding box center [1197, 146] width 27 height 16
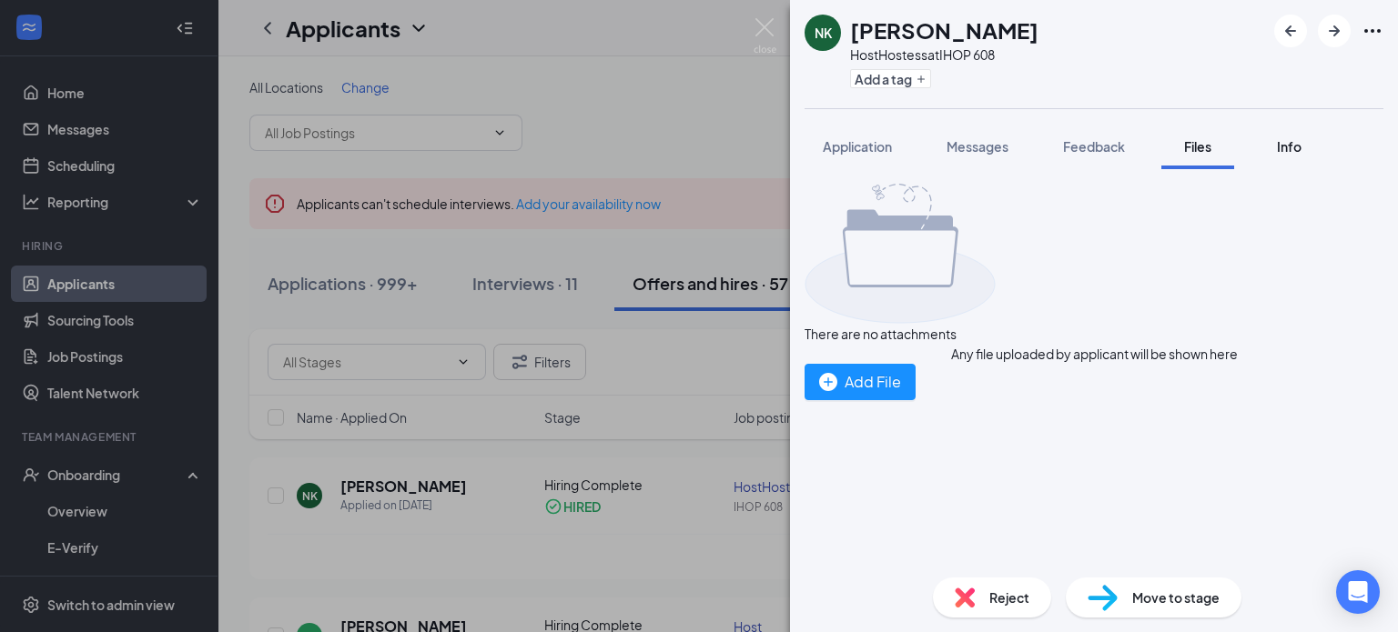
drag, startPoint x: 863, startPoint y: 145, endPoint x: 1269, endPoint y: 166, distance: 407.3
click at [863, 144] on span "Application" at bounding box center [857, 146] width 69 height 16
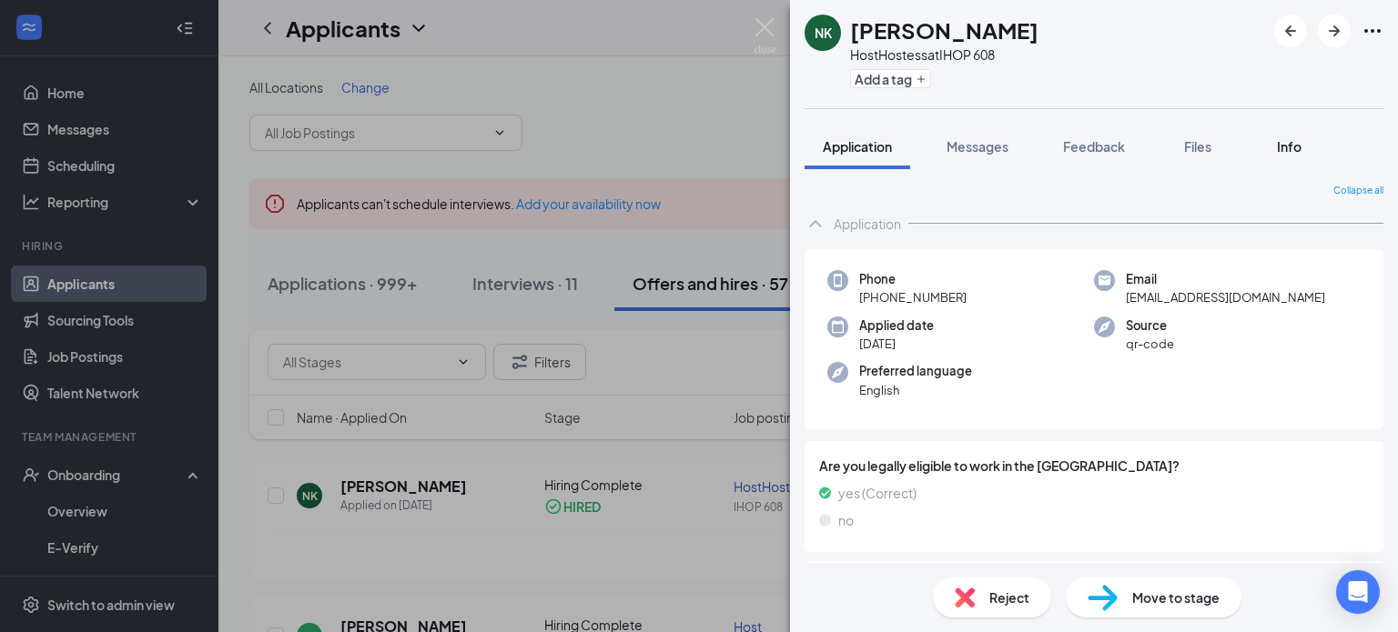
click at [1287, 145] on span "Info" at bounding box center [1289, 146] width 25 height 16
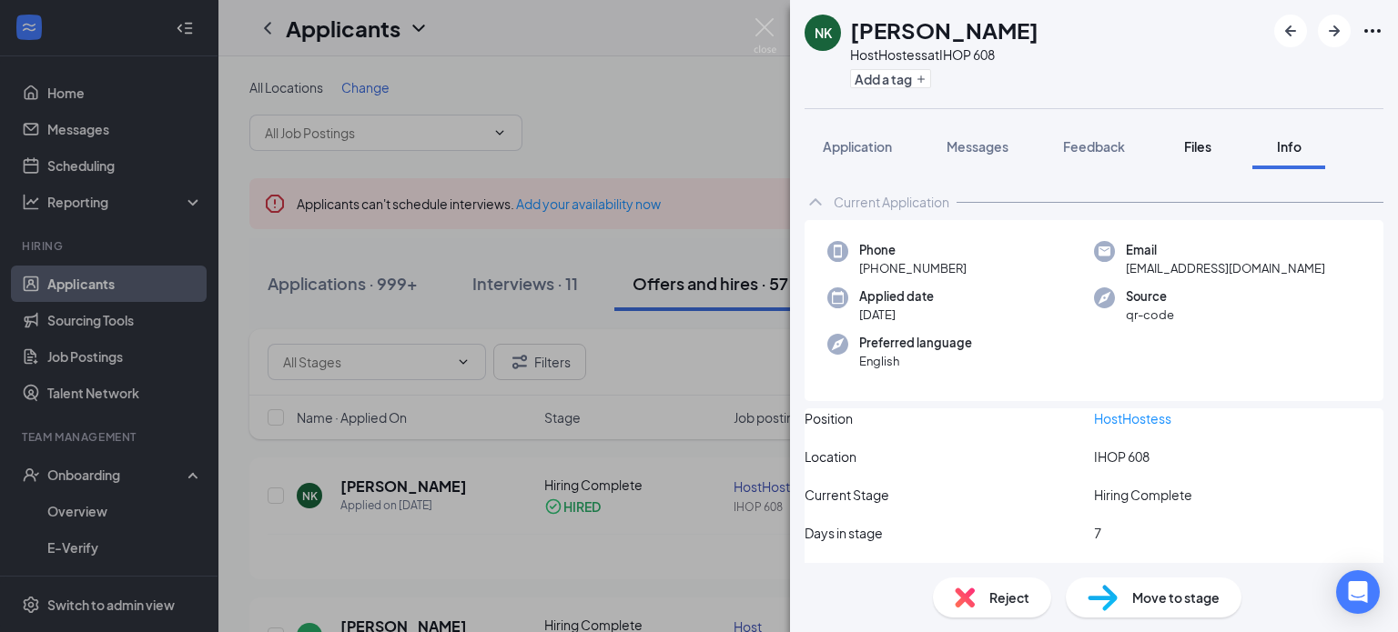
click at [1192, 148] on span "Files" at bounding box center [1197, 146] width 27 height 16
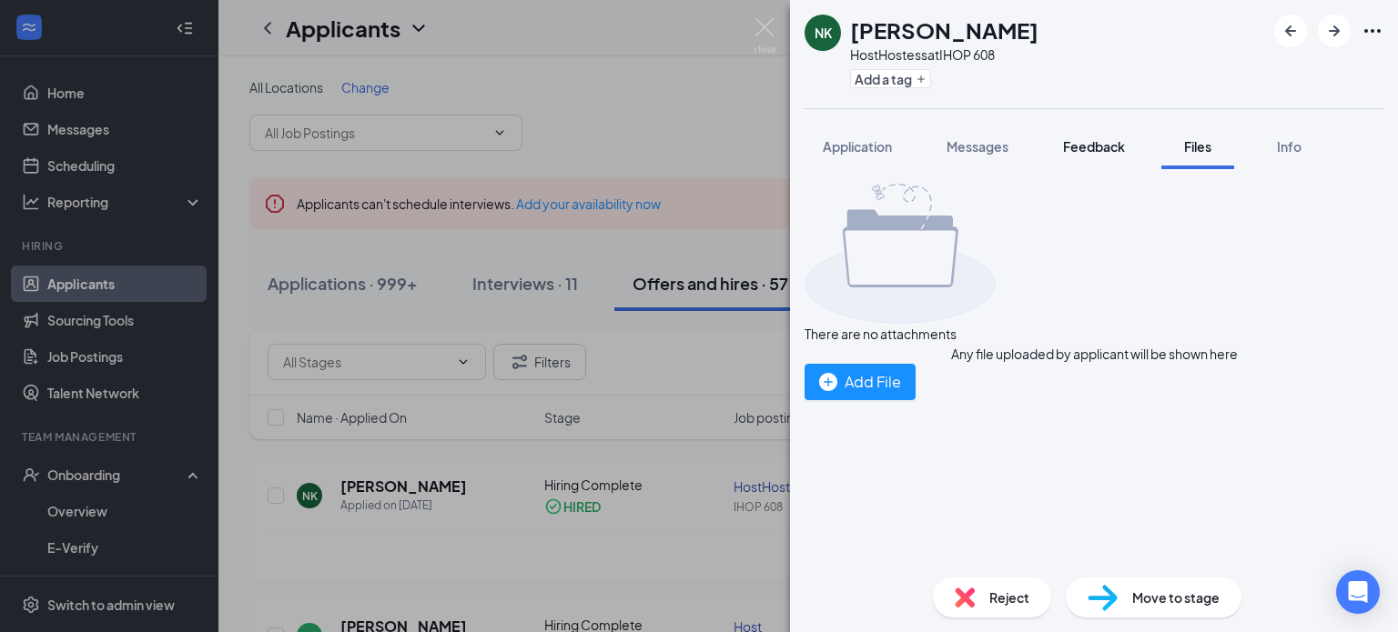
click at [1092, 153] on span "Feedback" at bounding box center [1094, 146] width 62 height 16
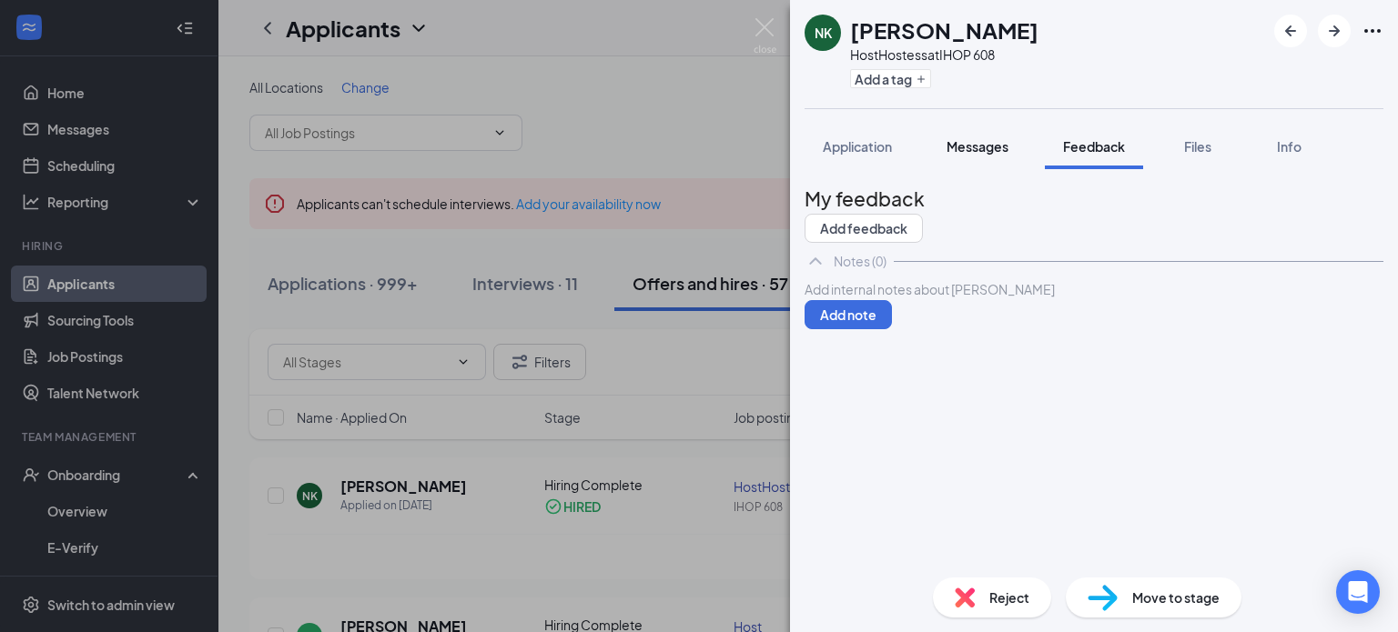
click at [973, 138] on span "Messages" at bounding box center [977, 146] width 62 height 16
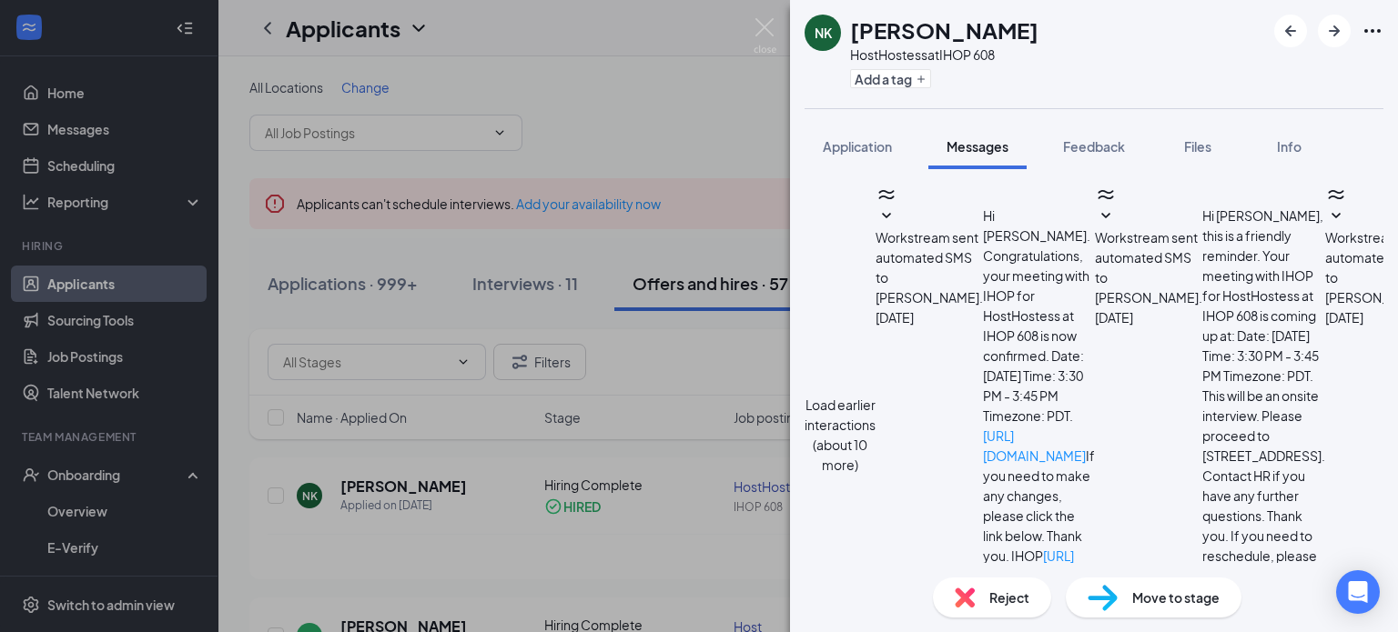
scroll to position [516, 0]
click at [867, 145] on span "Application" at bounding box center [857, 146] width 69 height 16
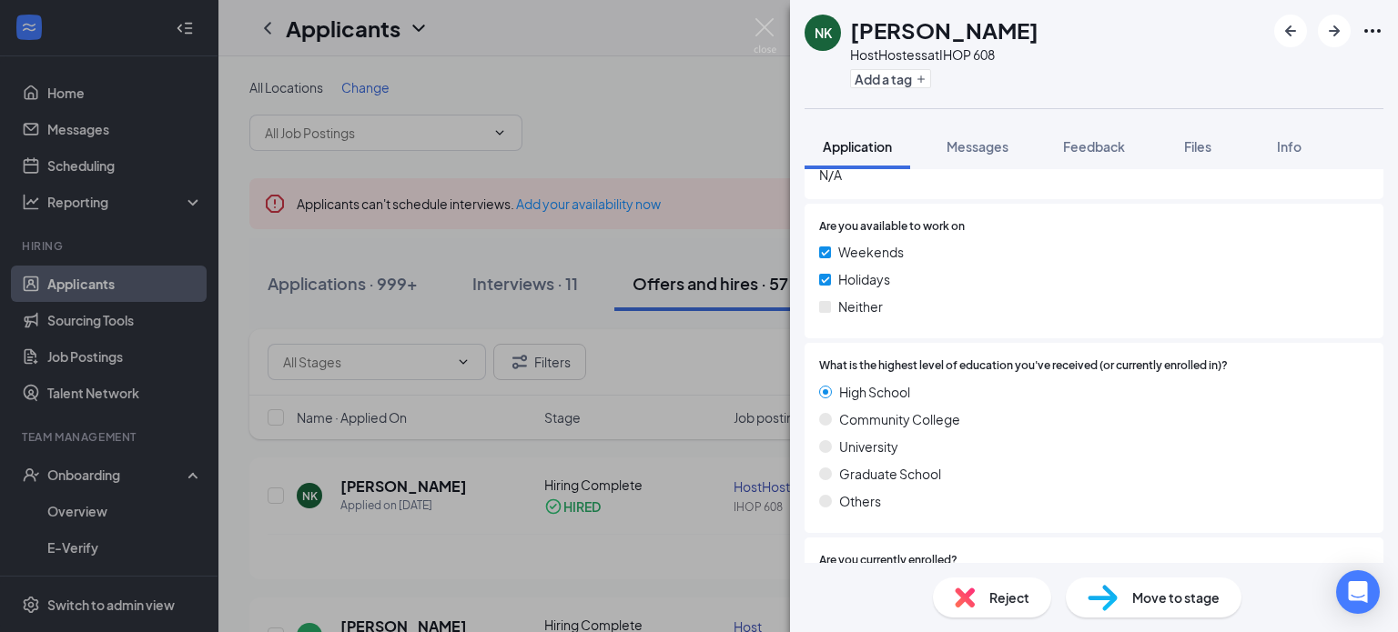
scroll to position [1423, 0]
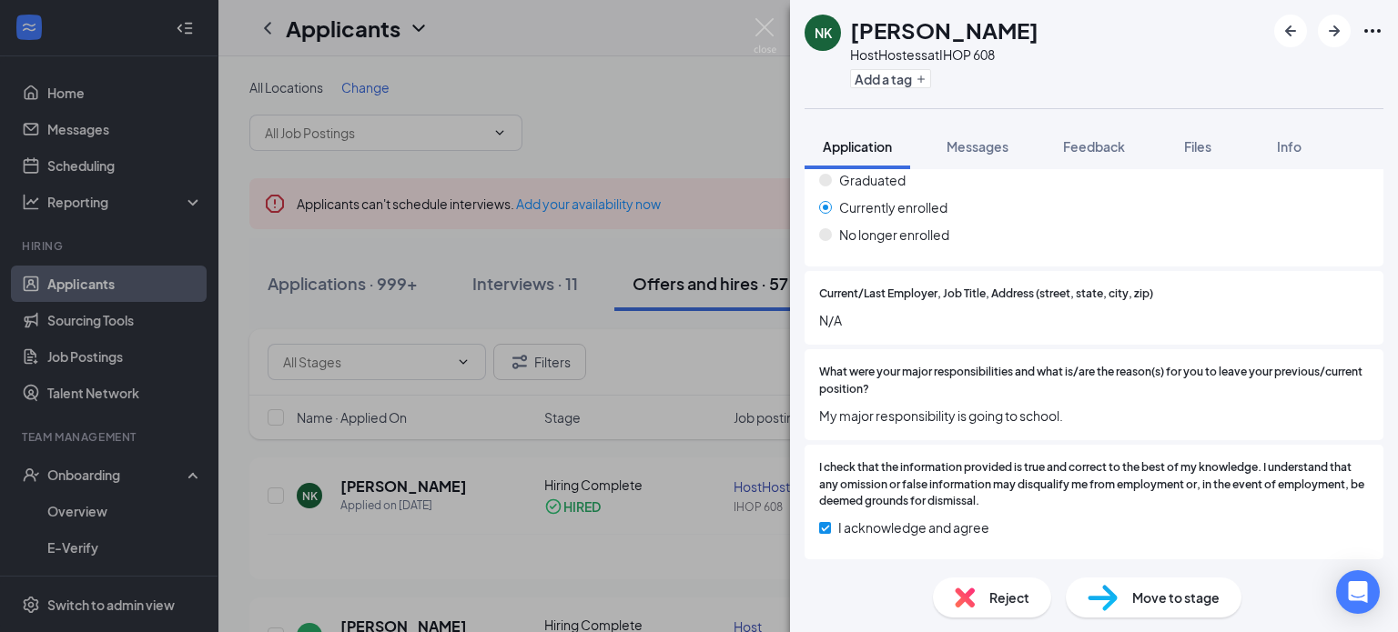
click at [1375, 31] on icon "Ellipses" at bounding box center [1372, 31] width 22 height 22
click at [1272, 67] on link "View full application" at bounding box center [1274, 73] width 197 height 18
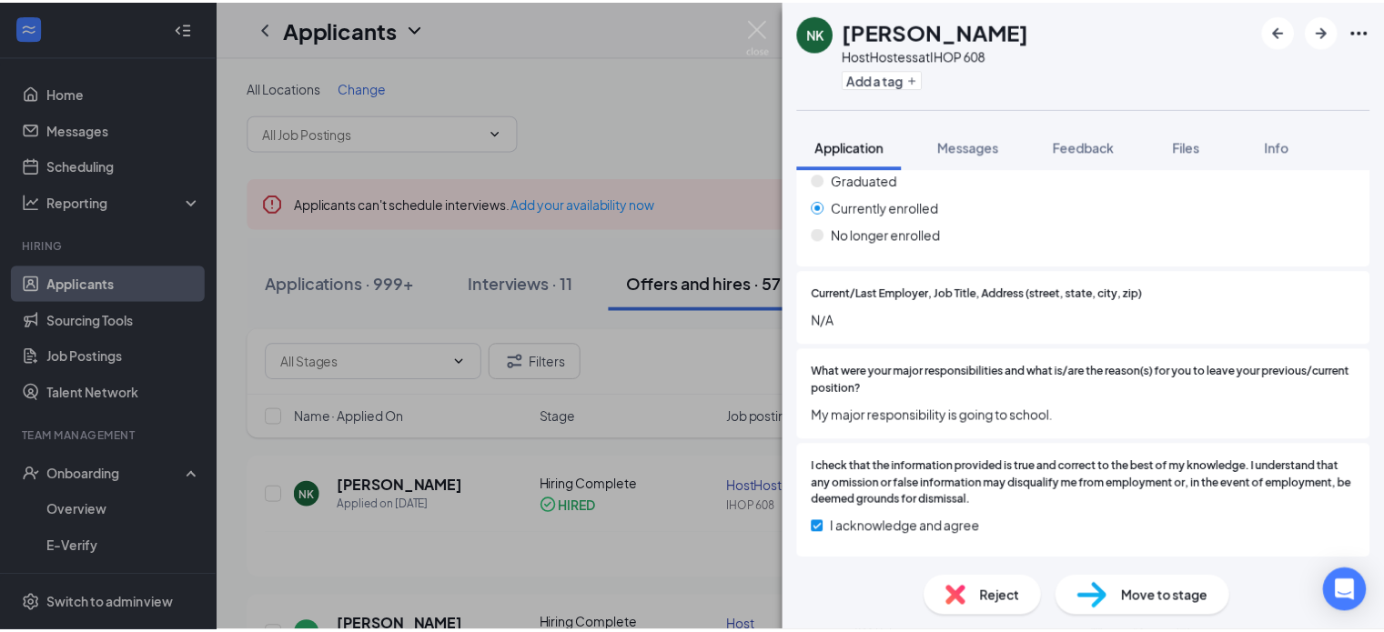
scroll to position [1416, 0]
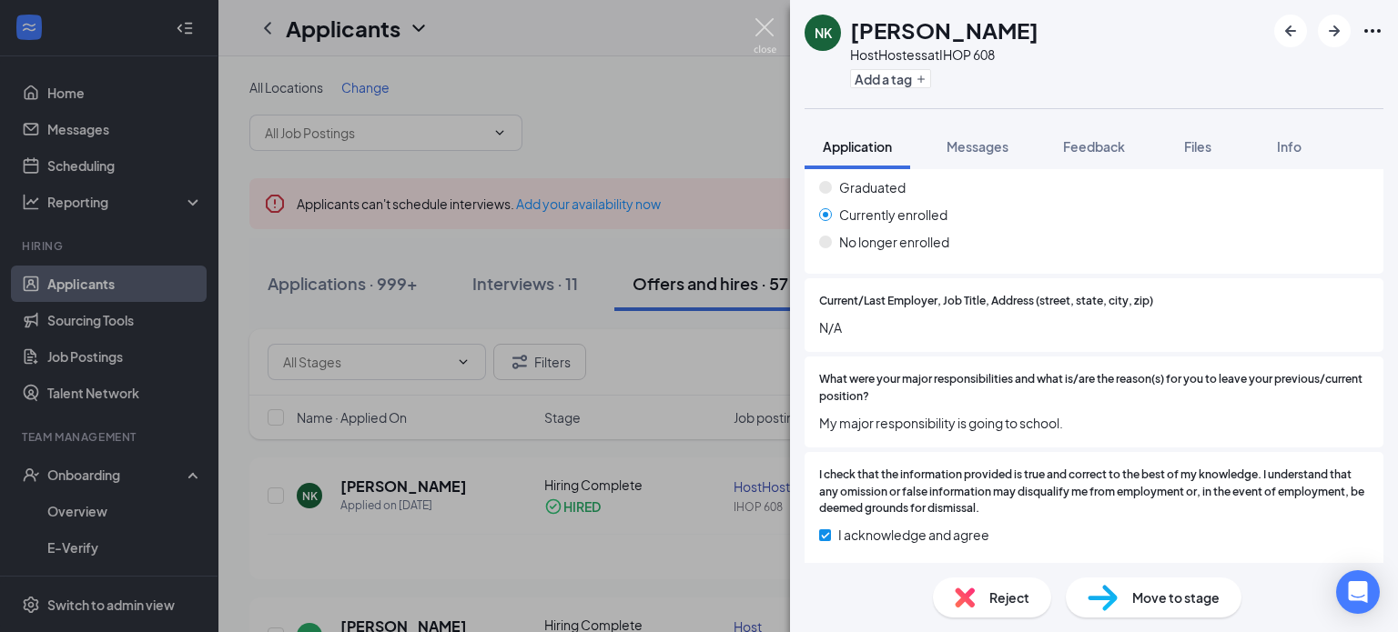
click at [754, 25] on img at bounding box center [764, 35] width 23 height 35
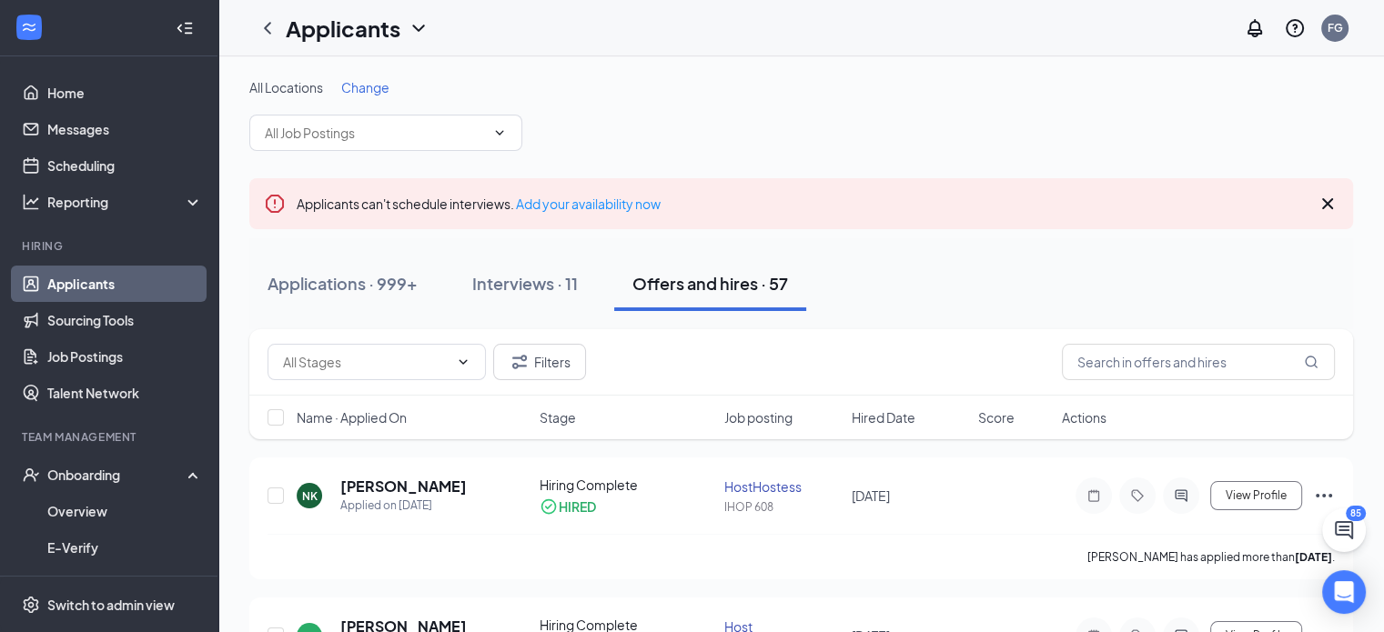
click at [728, 281] on div "Offers and hires · 57" at bounding box center [710, 283] width 156 height 23
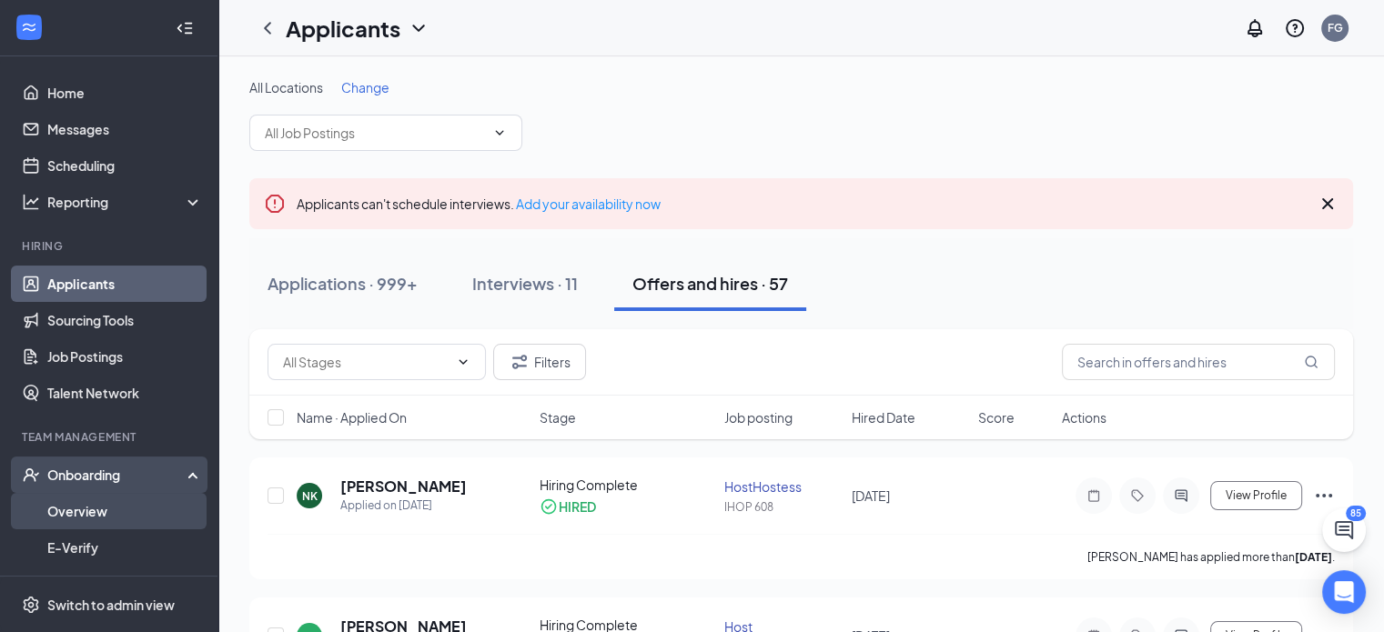
drag, startPoint x: 75, startPoint y: 507, endPoint x: 95, endPoint y: 500, distance: 21.3
click at [76, 507] on link "Overview" at bounding box center [125, 511] width 156 height 36
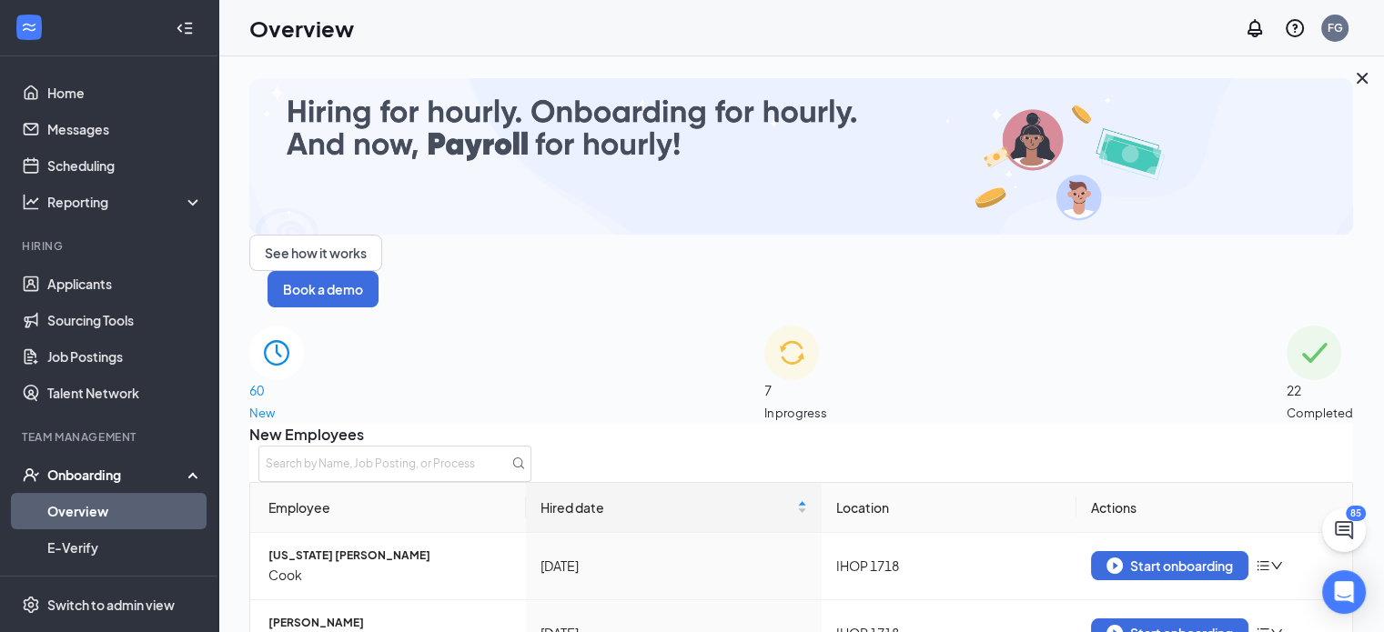
click at [1287, 404] on span "Completed" at bounding box center [1320, 413] width 66 height 18
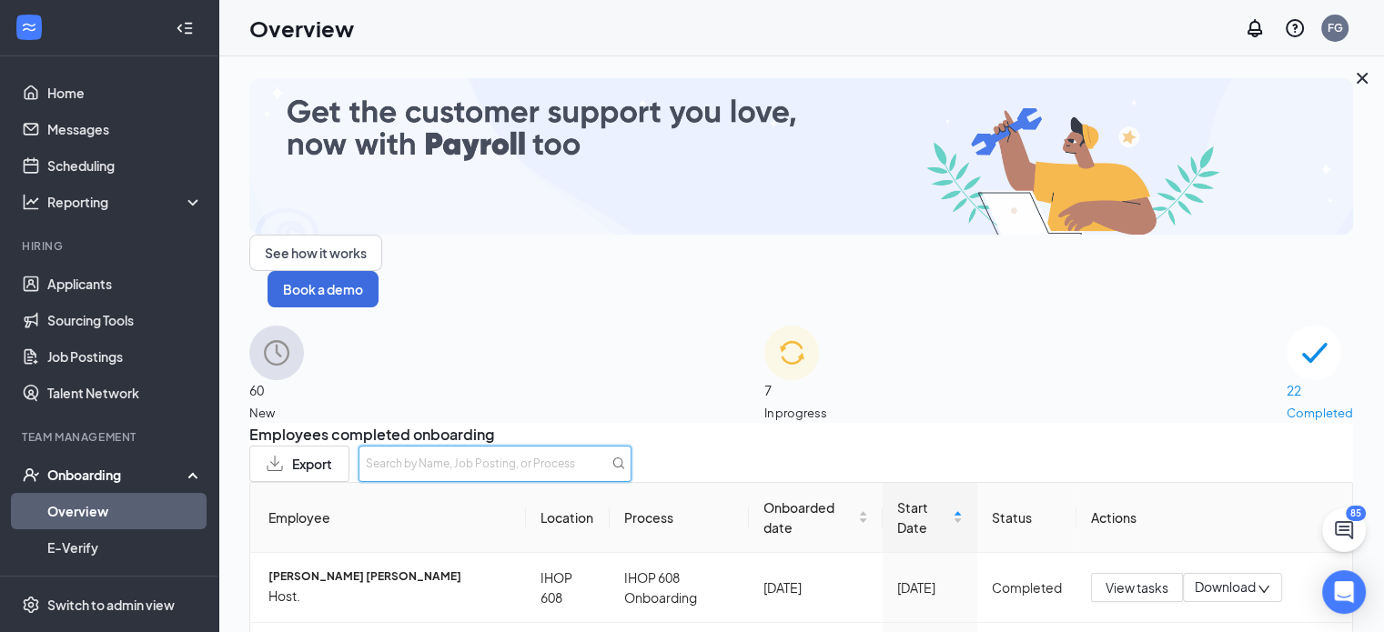
click at [631, 446] on input "text" at bounding box center [495, 464] width 273 height 36
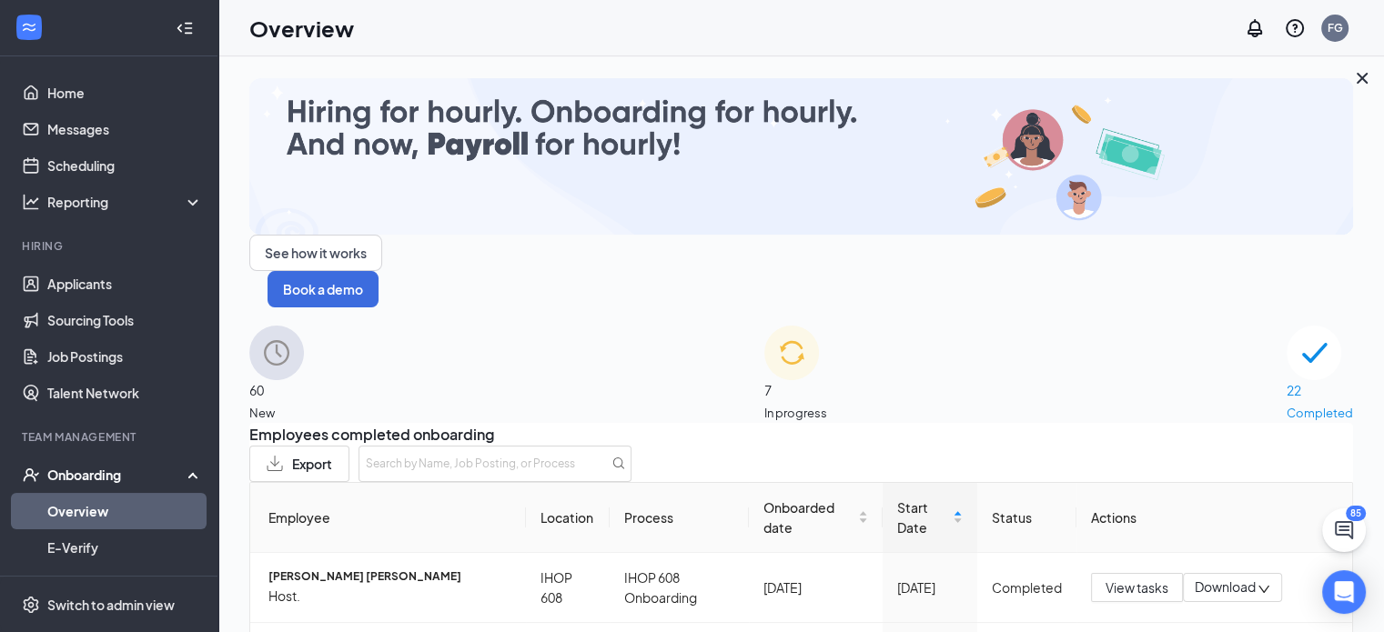
click at [1351, 89] on icon "Cross" at bounding box center [1362, 78] width 22 height 22
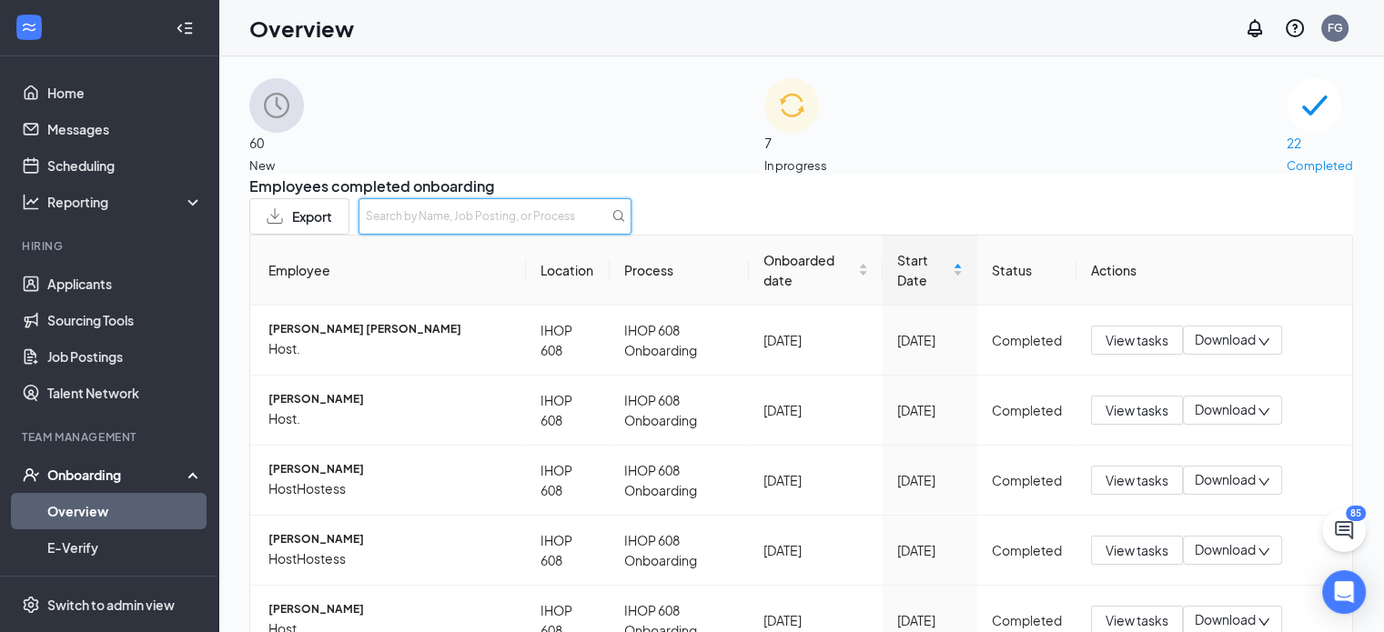
click at [631, 225] on input "text" at bounding box center [495, 216] width 273 height 36
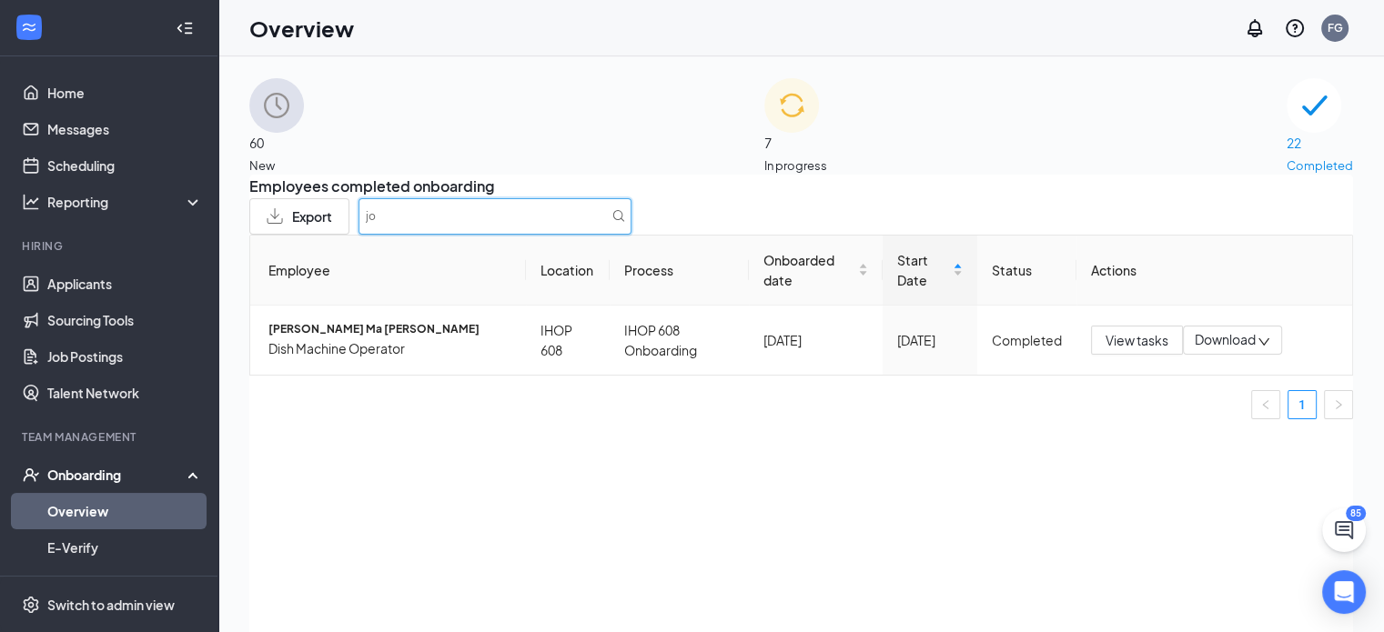
type input "j"
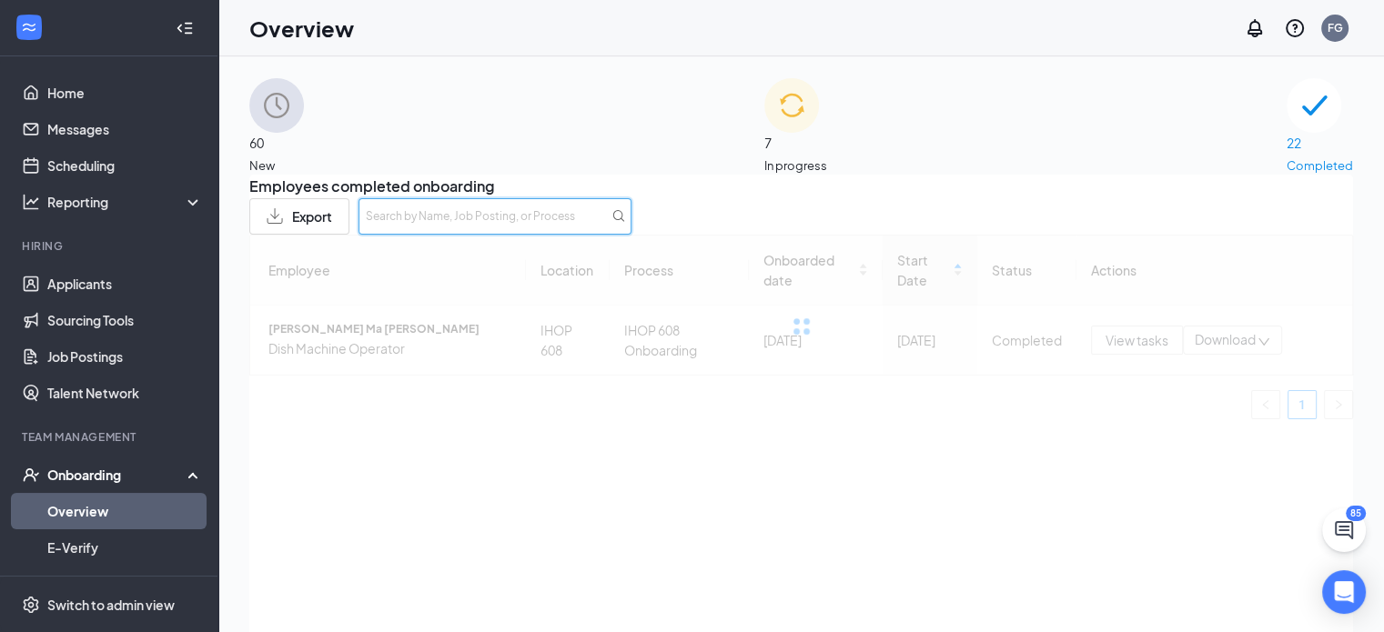
type input "y"
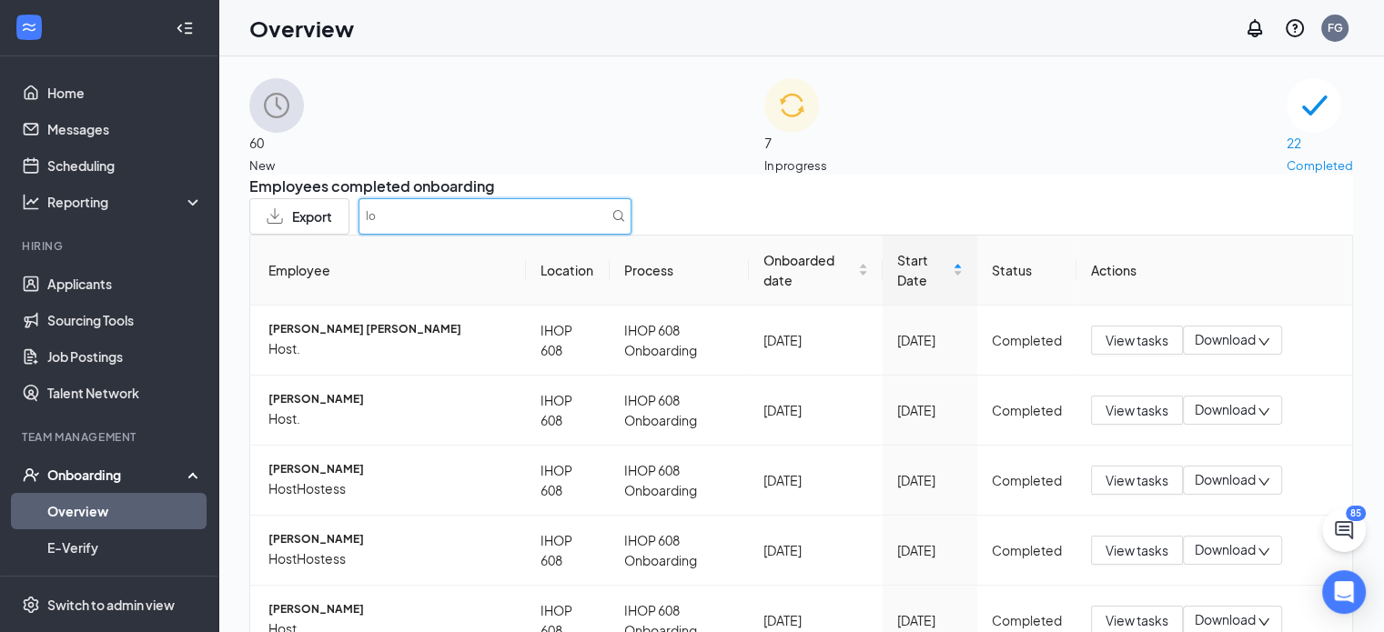
type input "l"
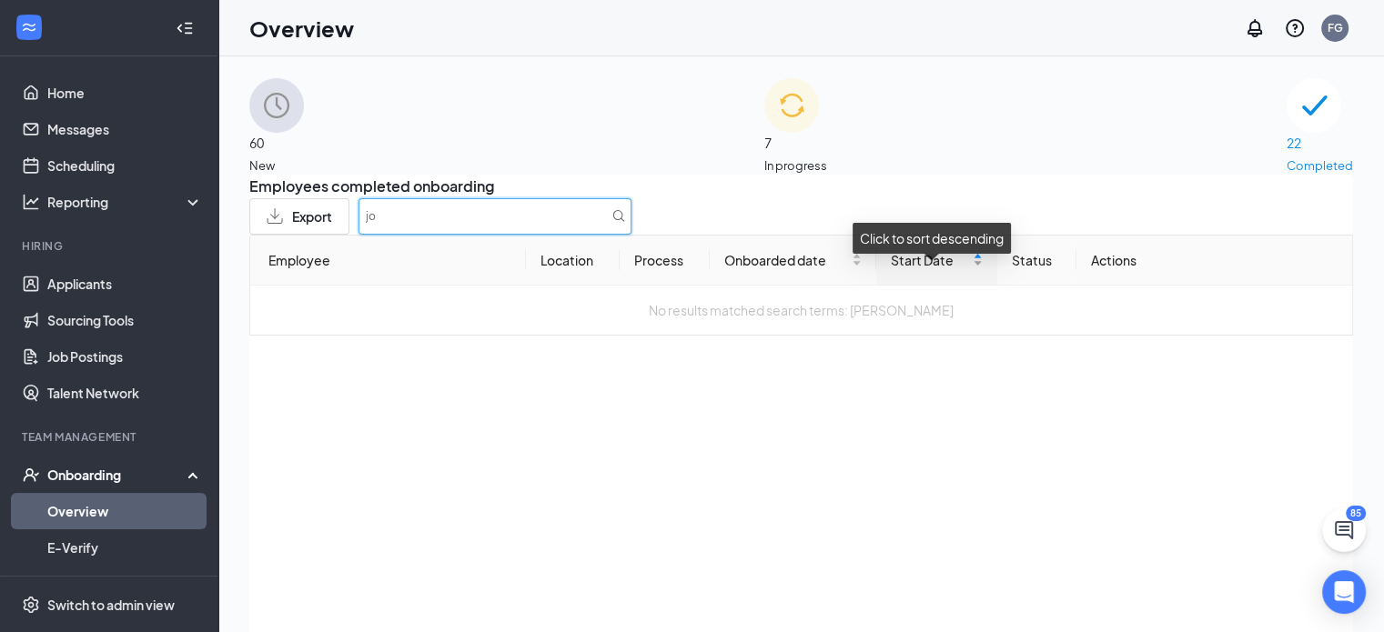
type input "j"
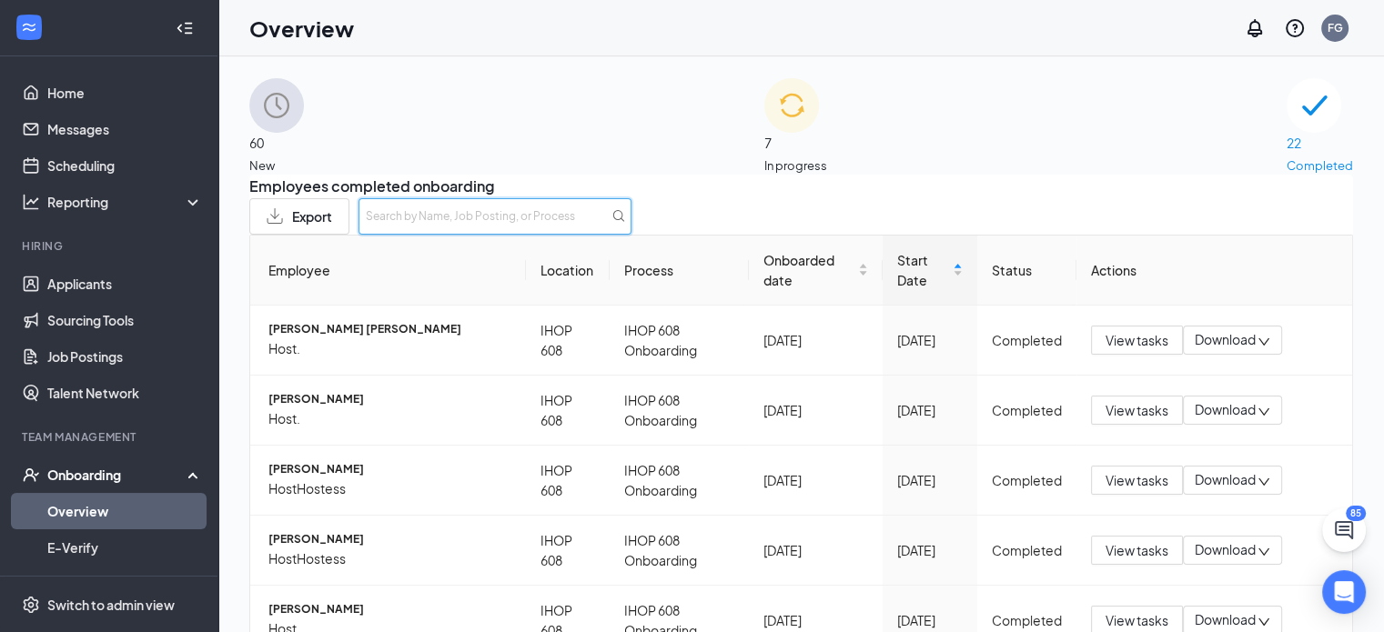
click at [631, 221] on input "text" at bounding box center [495, 216] width 273 height 36
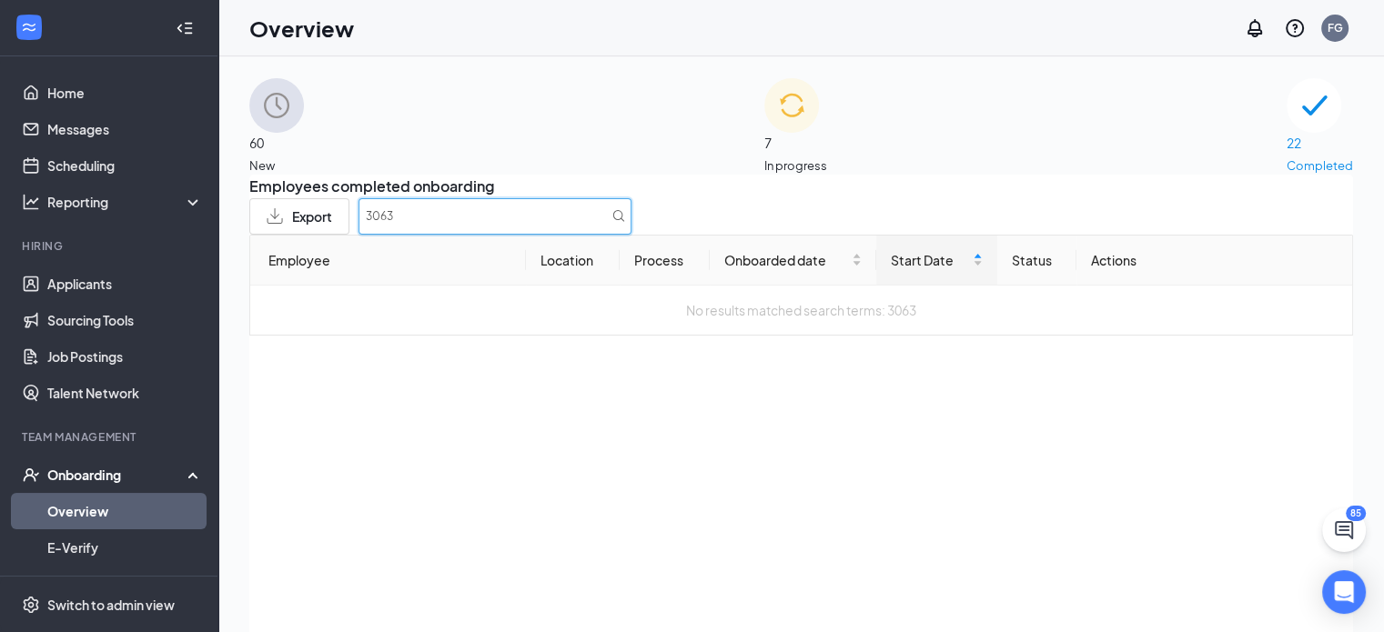
type input "3063"
click at [816, 130] on div "7 In progress" at bounding box center [795, 126] width 63 height 96
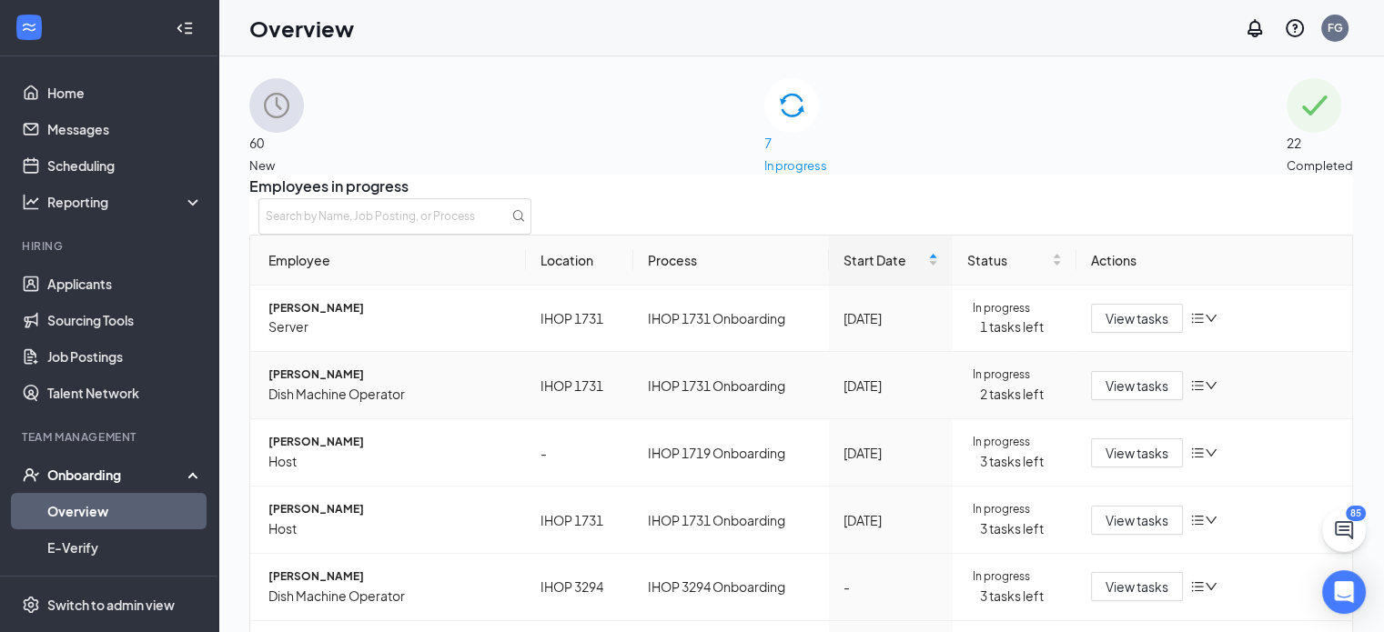
scroll to position [200, 0]
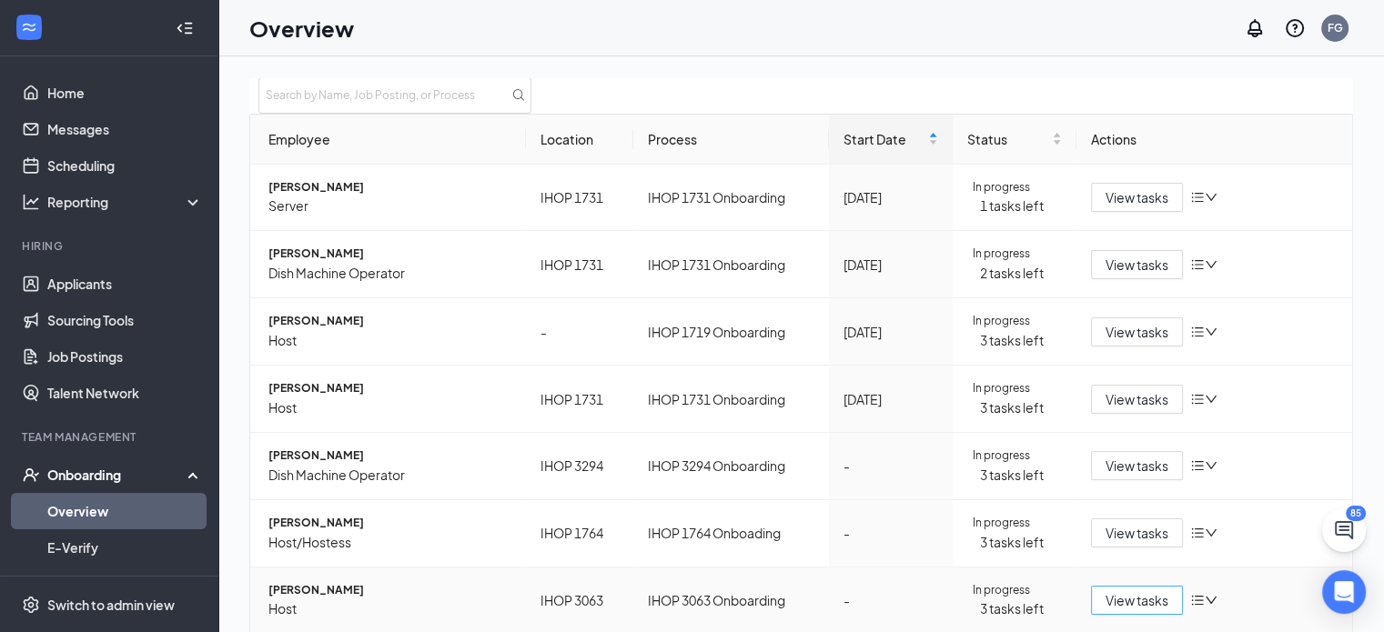
click at [1145, 591] on span "View tasks" at bounding box center [1137, 601] width 63 height 20
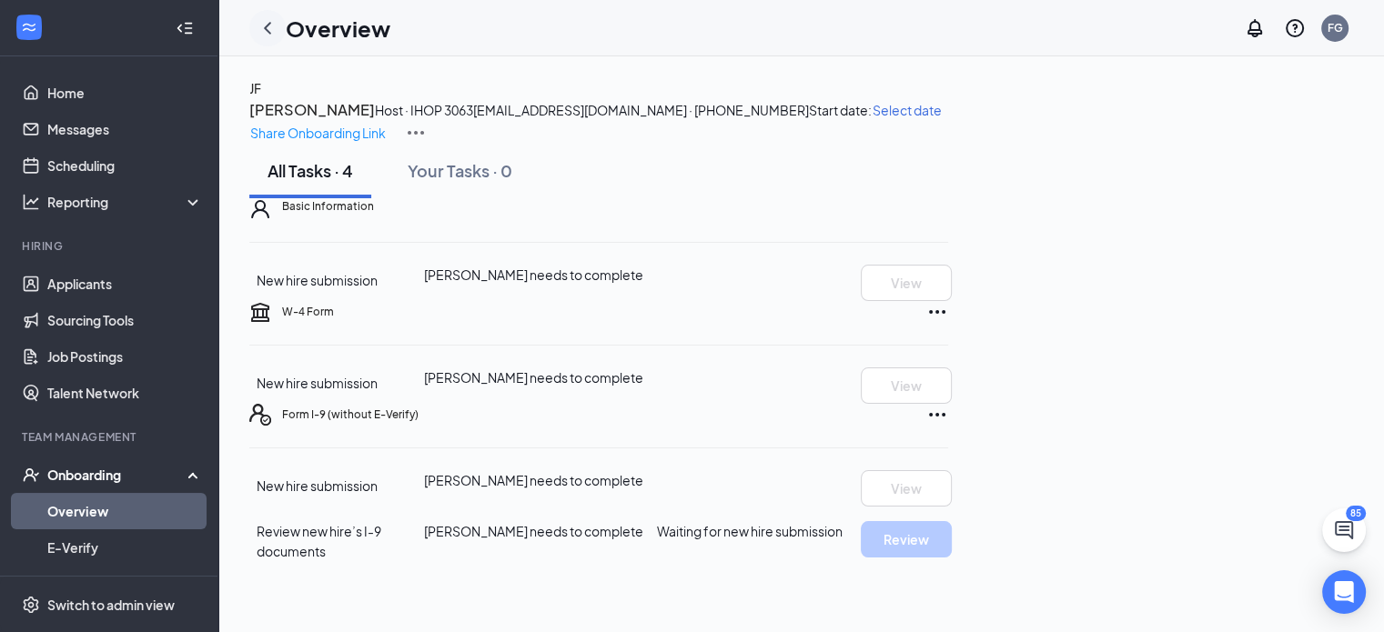
click at [264, 25] on icon "ChevronLeft" at bounding box center [268, 28] width 22 height 22
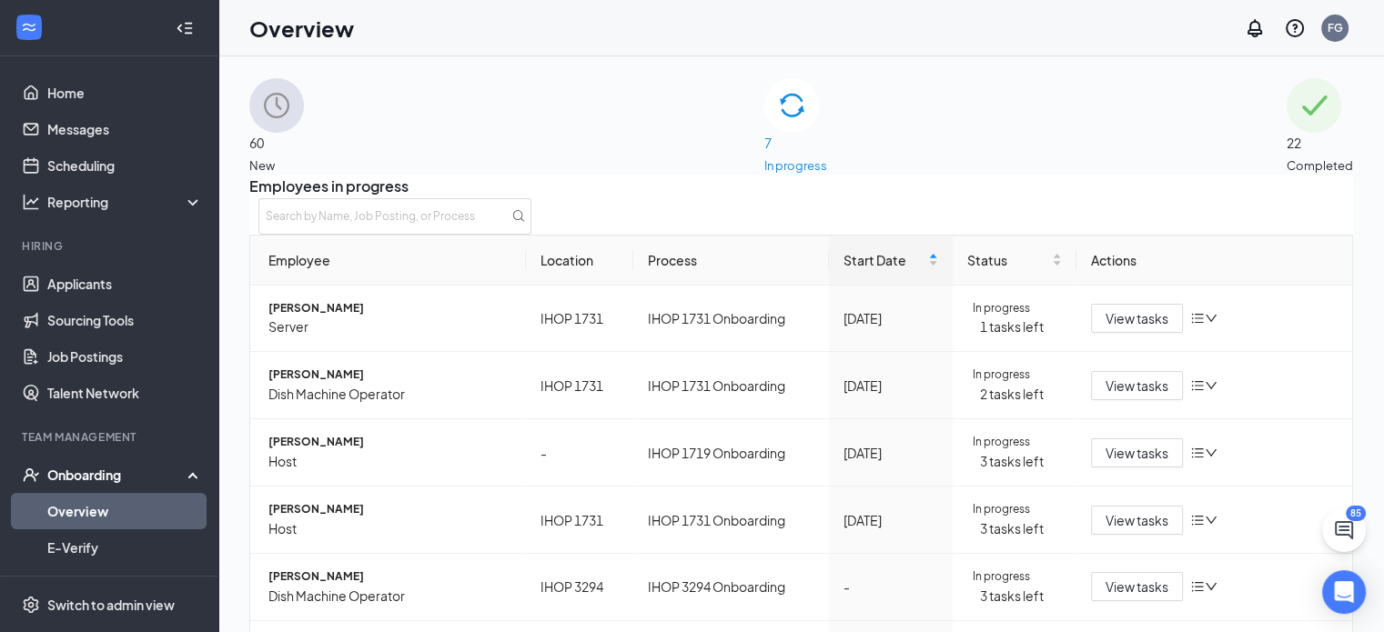
click at [304, 126] on div "60 New" at bounding box center [276, 126] width 55 height 96
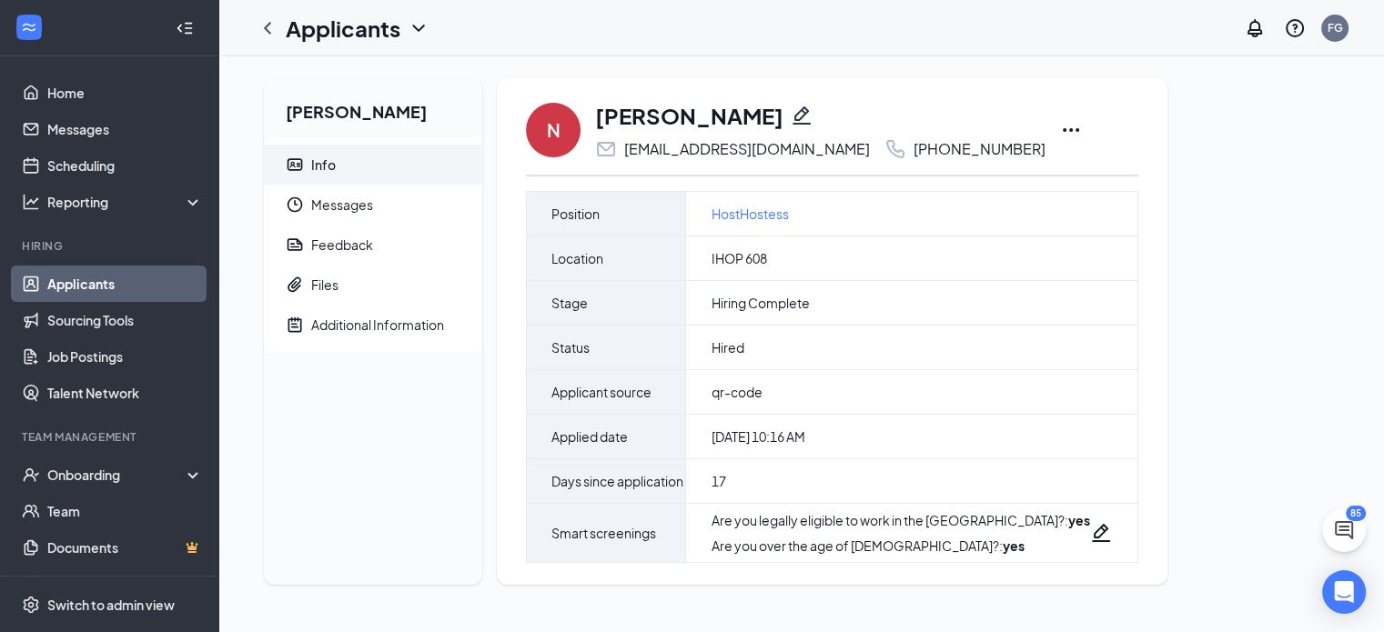
scroll to position [9, 0]
click at [324, 276] on div "Files" at bounding box center [324, 285] width 27 height 18
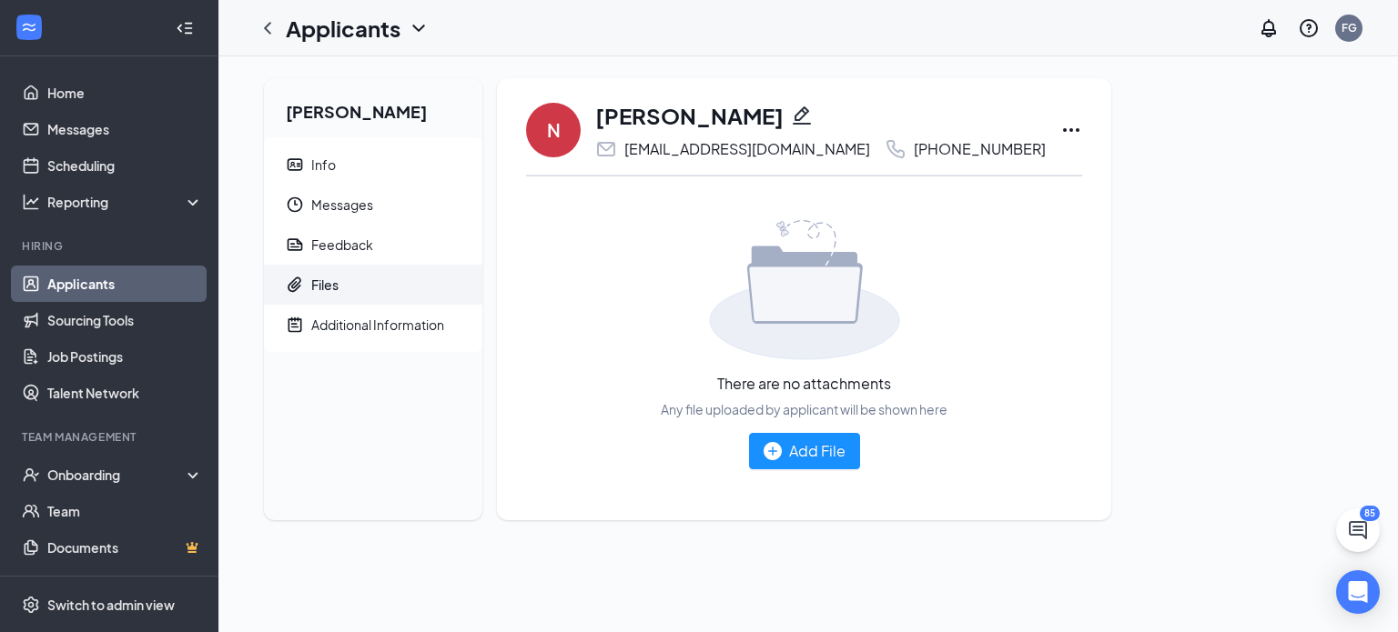
click at [1060, 126] on icon "Ellipses" at bounding box center [1071, 130] width 22 height 22
drag, startPoint x: 930, startPoint y: 562, endPoint x: 903, endPoint y: 558, distance: 27.7
click at [929, 562] on div "[PERSON_NAME] Info Messages Feedback Files Additional Information N [PERSON_NAM…" at bounding box center [807, 344] width 1179 height 576
click at [346, 328] on div "Additional Information" at bounding box center [377, 325] width 133 height 18
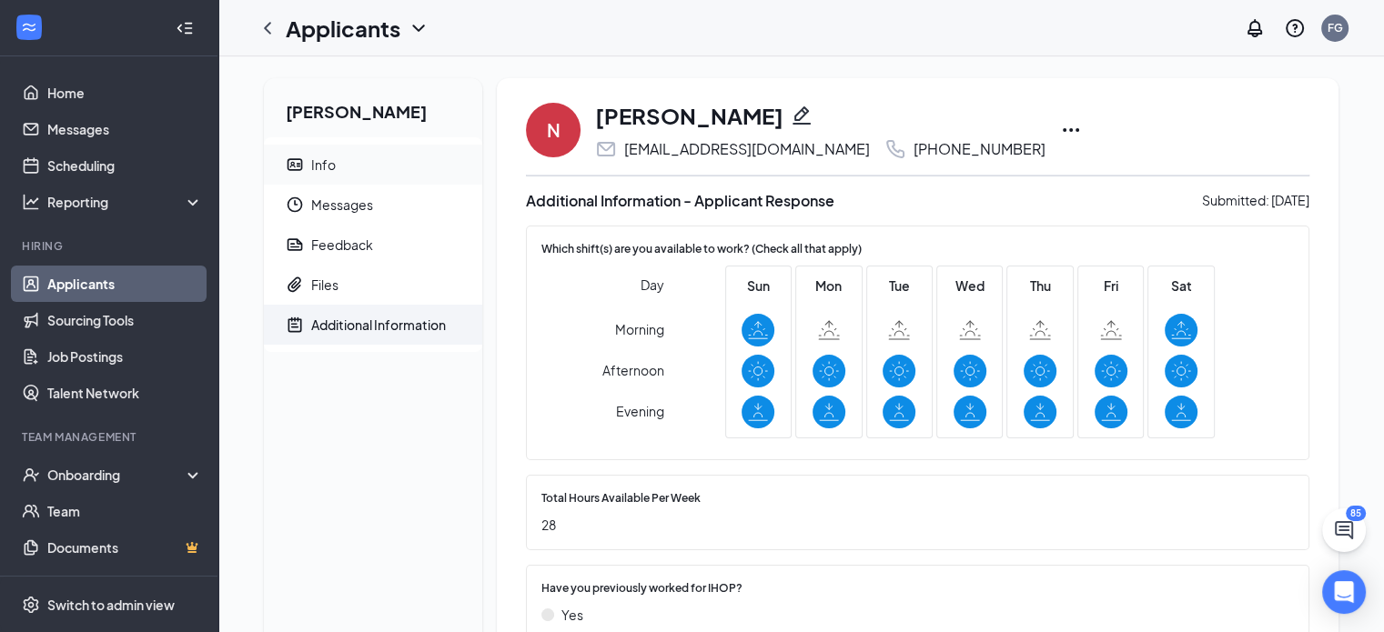
click at [325, 164] on div "Info" at bounding box center [323, 165] width 25 height 18
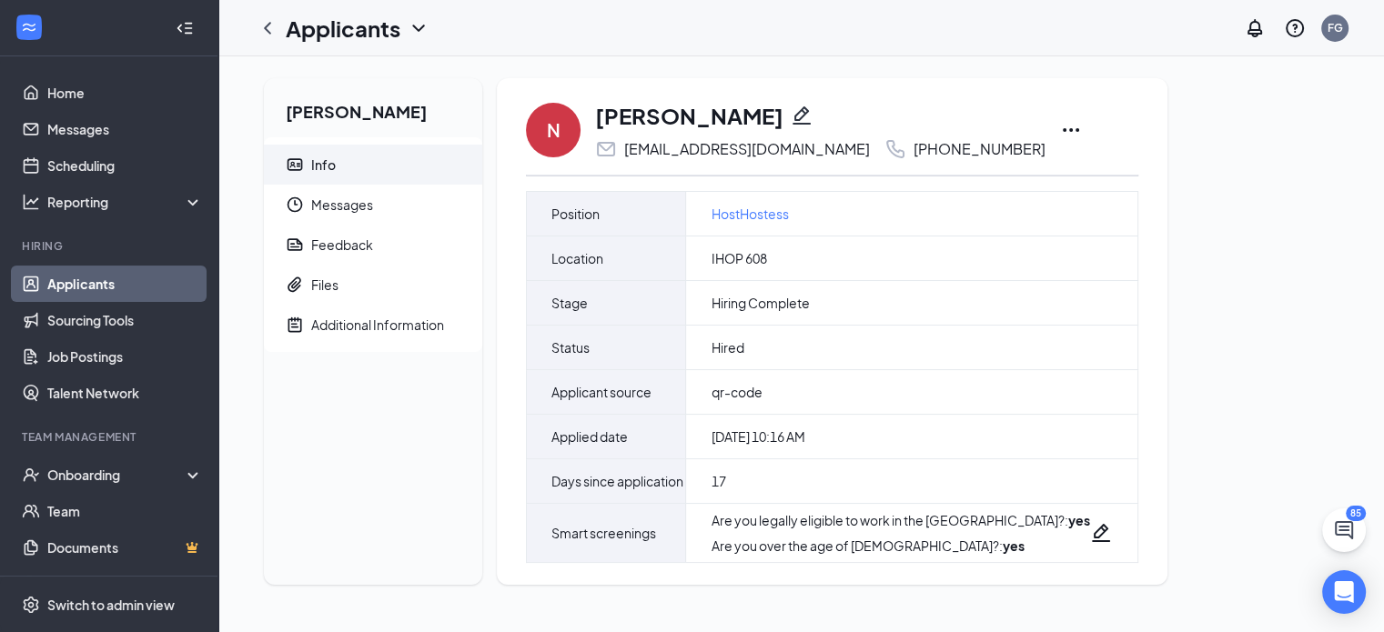
scroll to position [9, 0]
click at [82, 476] on div "Onboarding" at bounding box center [117, 475] width 140 height 18
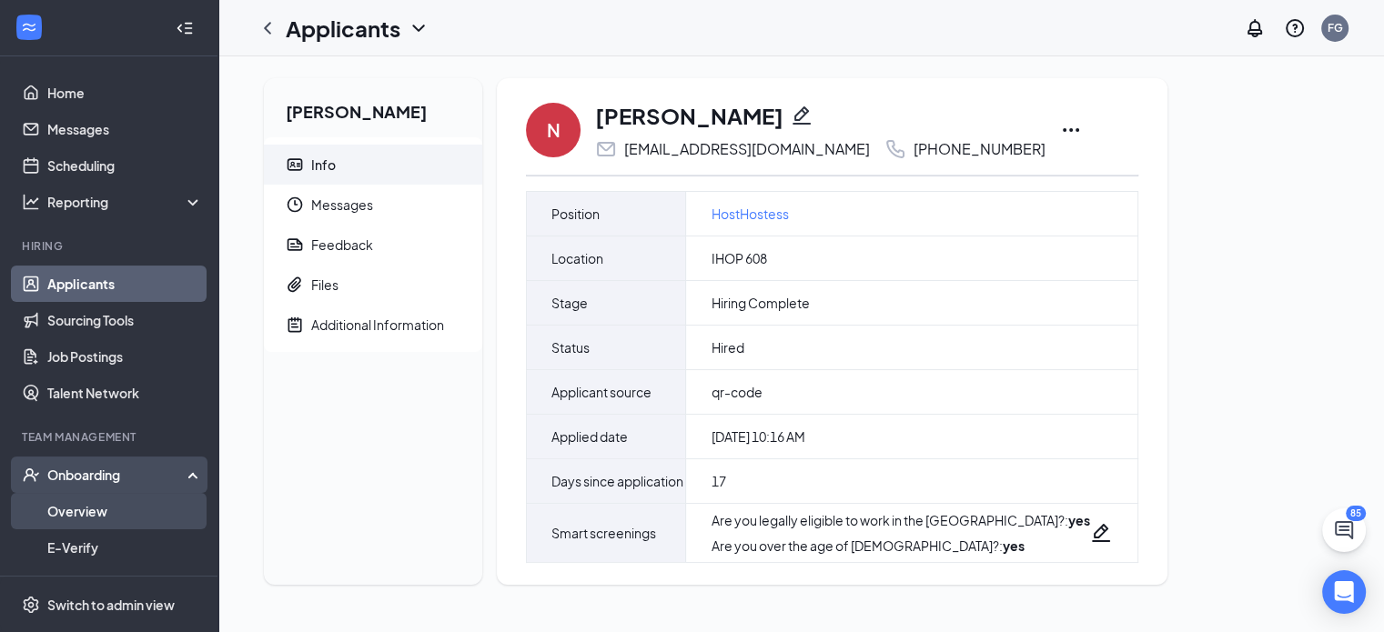
click at [85, 514] on link "Overview" at bounding box center [125, 511] width 156 height 36
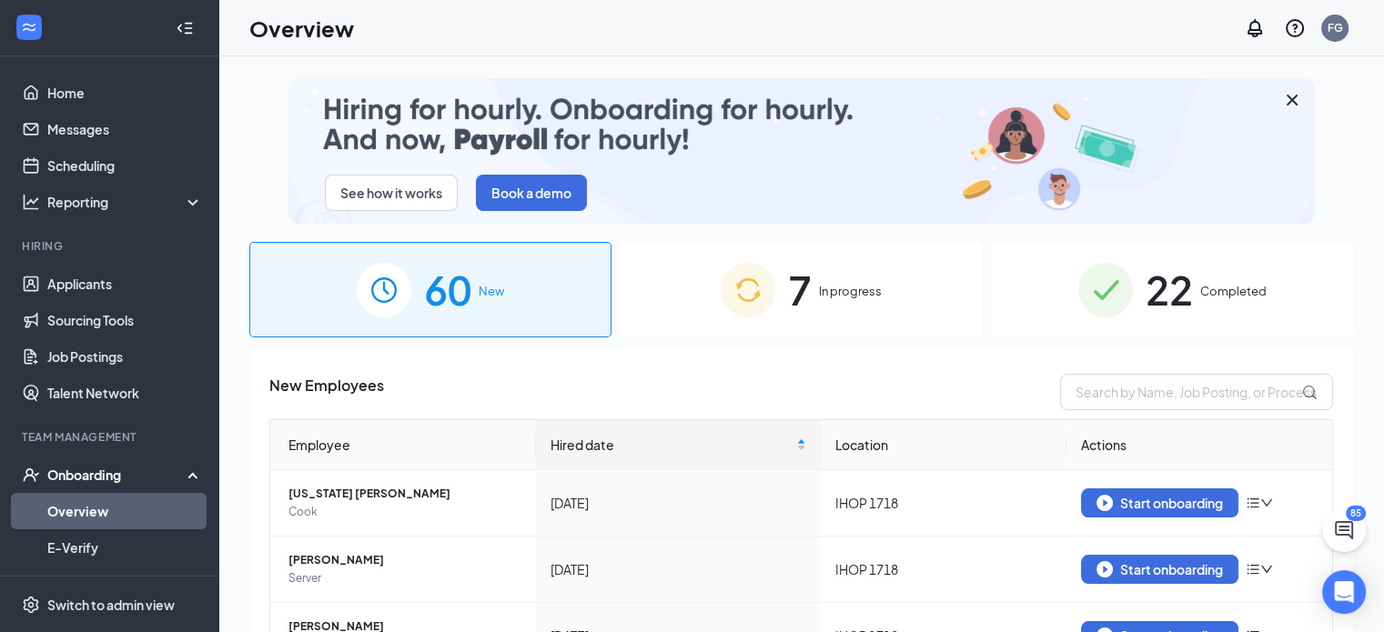
click at [1187, 290] on div "22 Completed" at bounding box center [1172, 290] width 362 height 96
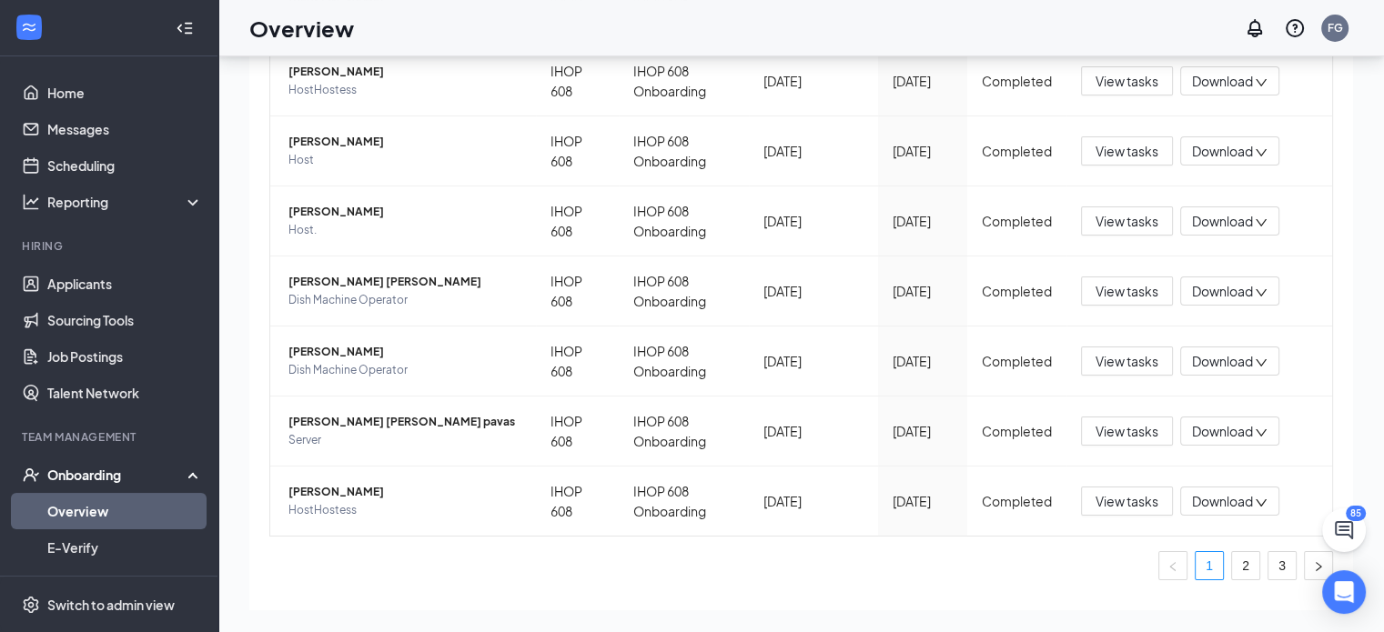
scroll to position [619, 0]
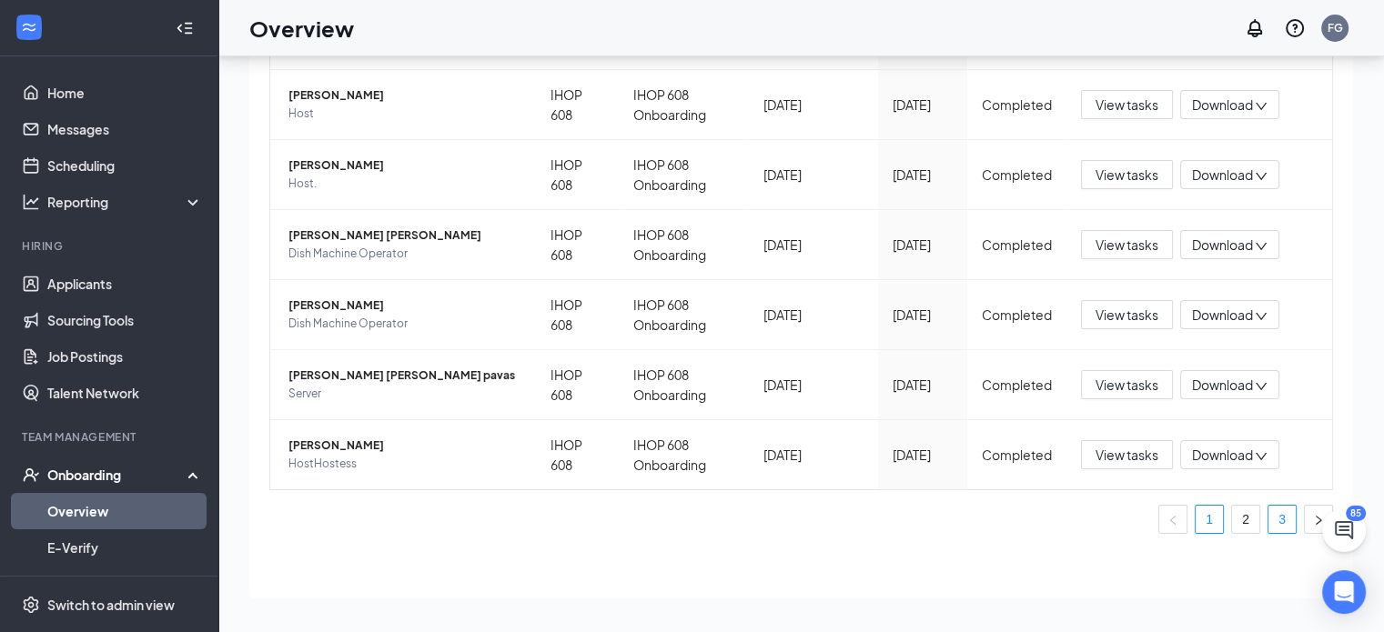
click at [1268, 523] on link "3" at bounding box center [1281, 519] width 27 height 27
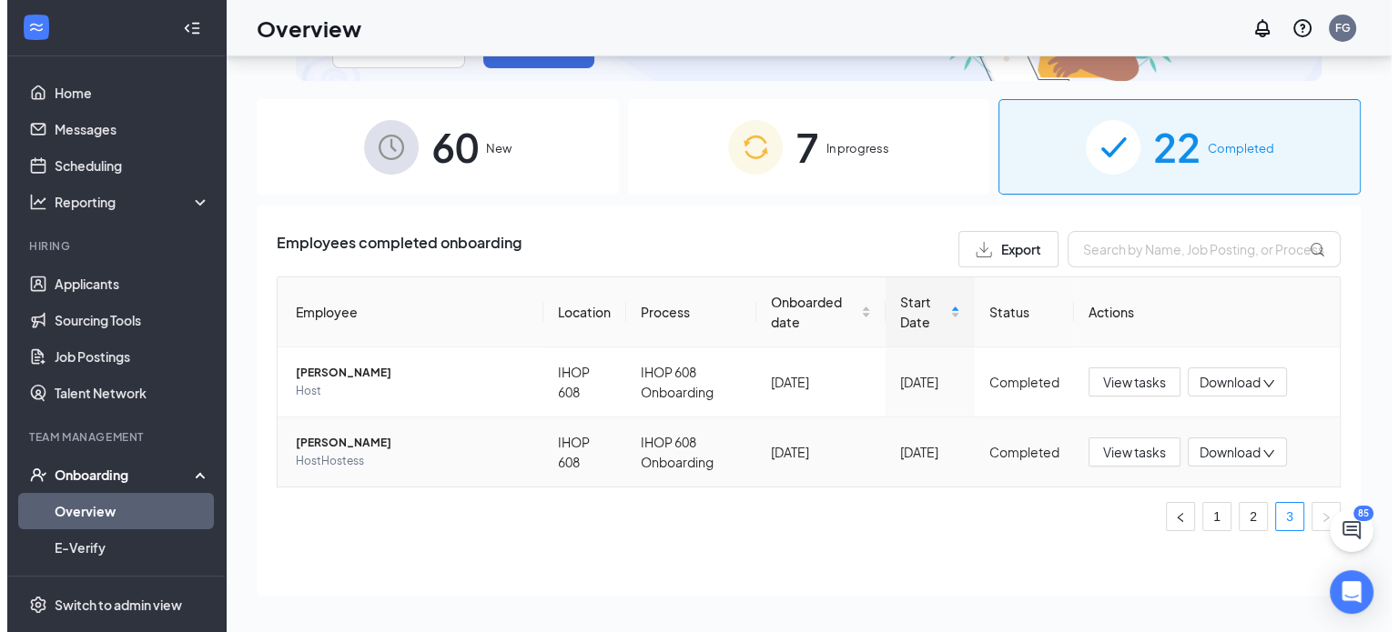
scroll to position [60, 0]
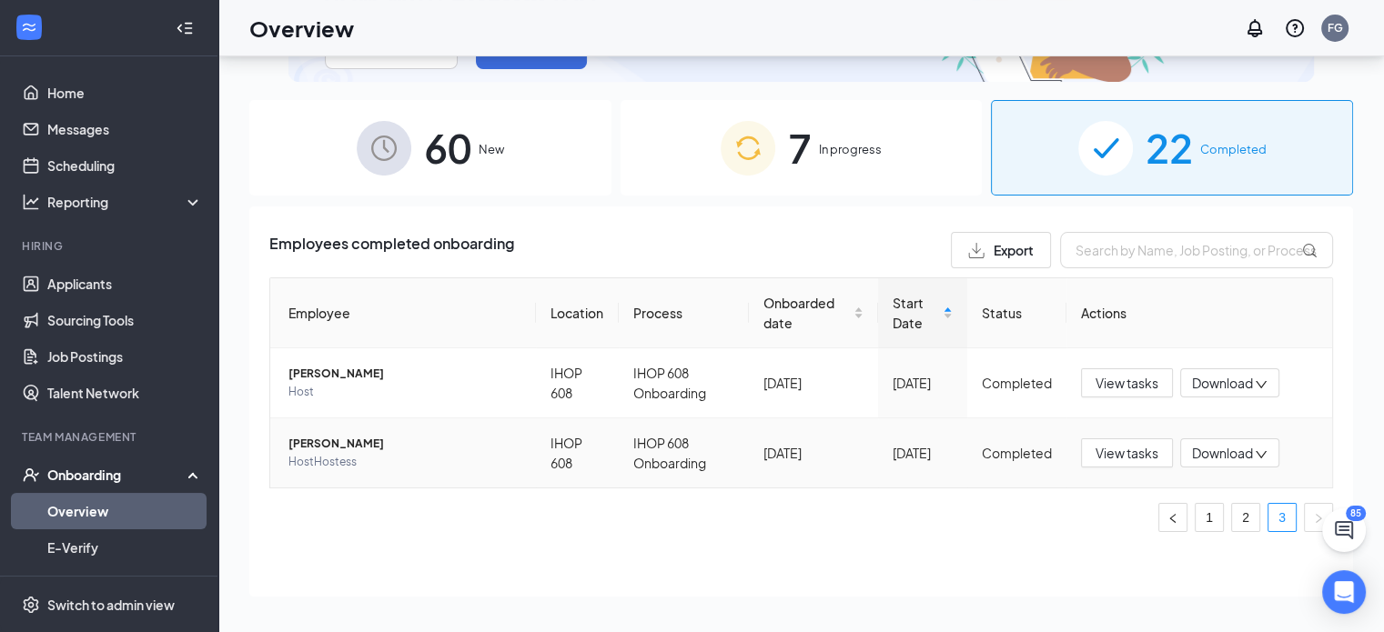
click at [326, 442] on span "[PERSON_NAME]" at bounding box center [404, 444] width 233 height 18
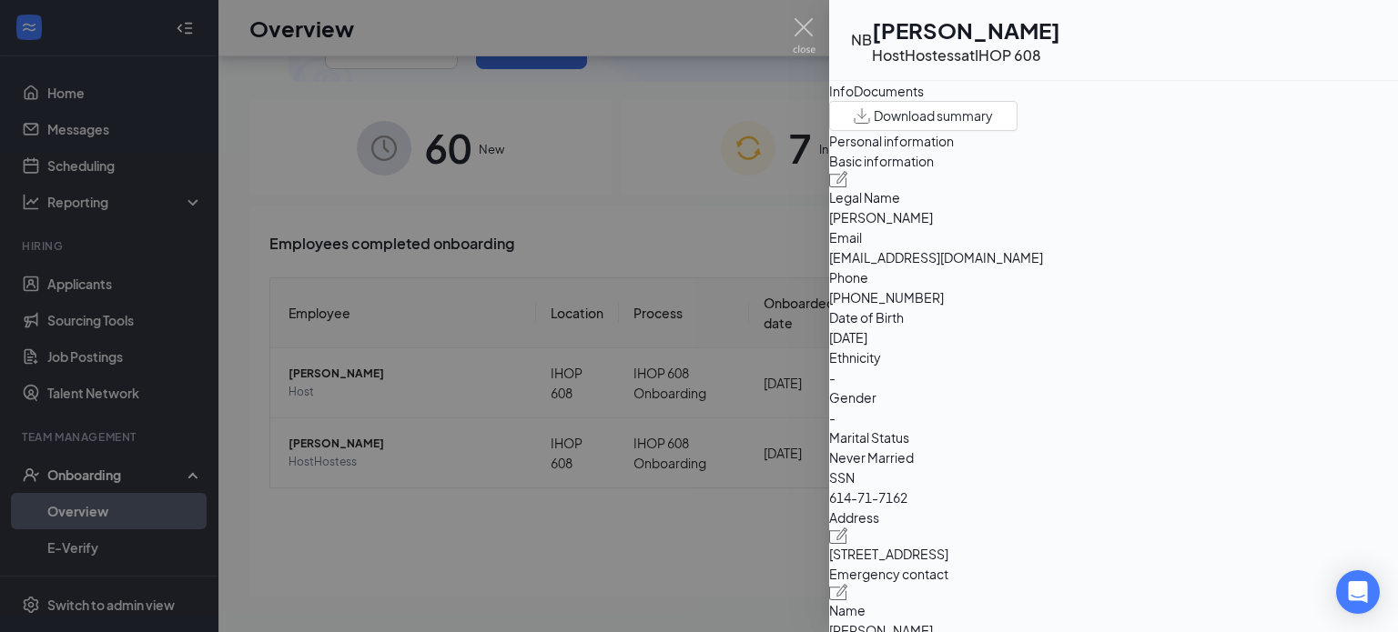
click at [924, 101] on div "Documents" at bounding box center [888, 91] width 70 height 20
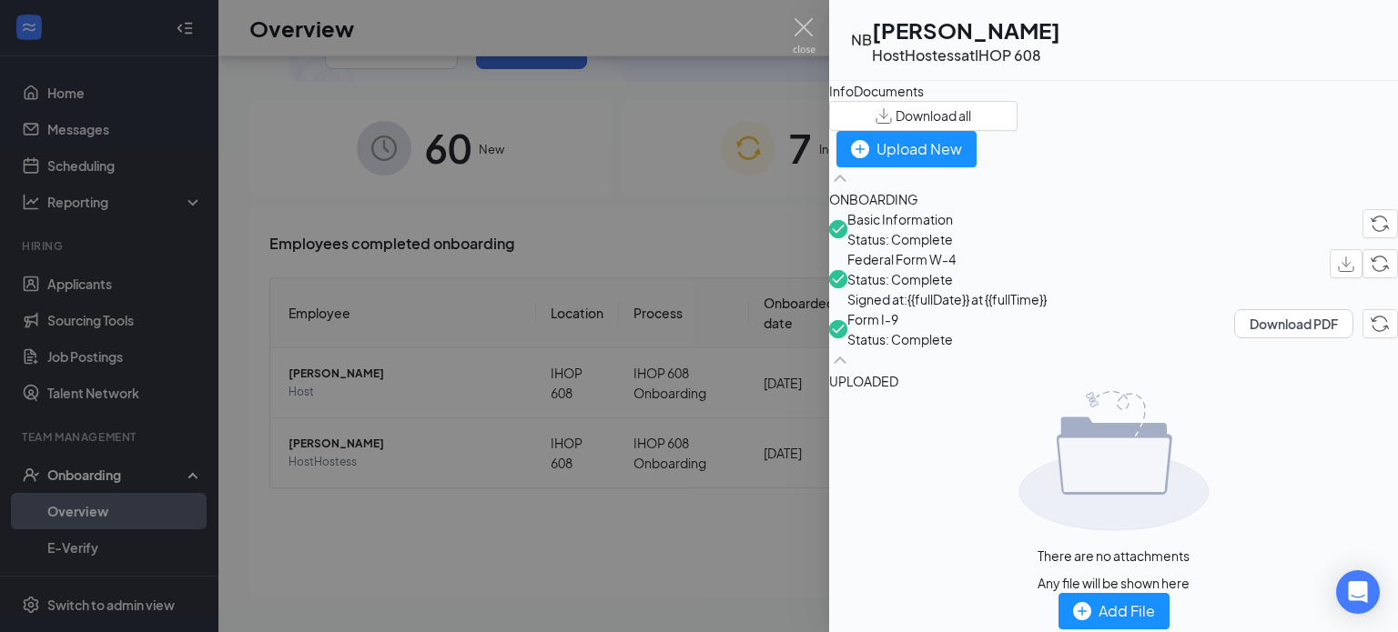
click at [953, 229] on span "Basic Information" at bounding box center [900, 219] width 106 height 20
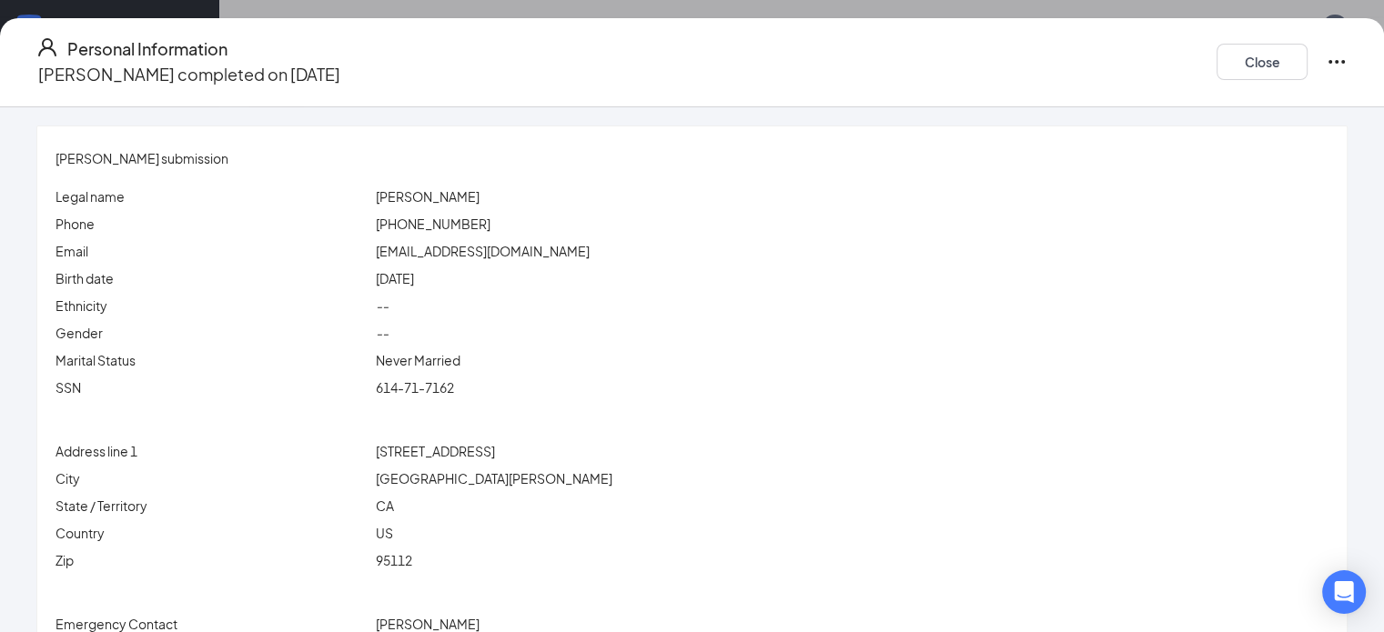
scroll to position [88, 0]
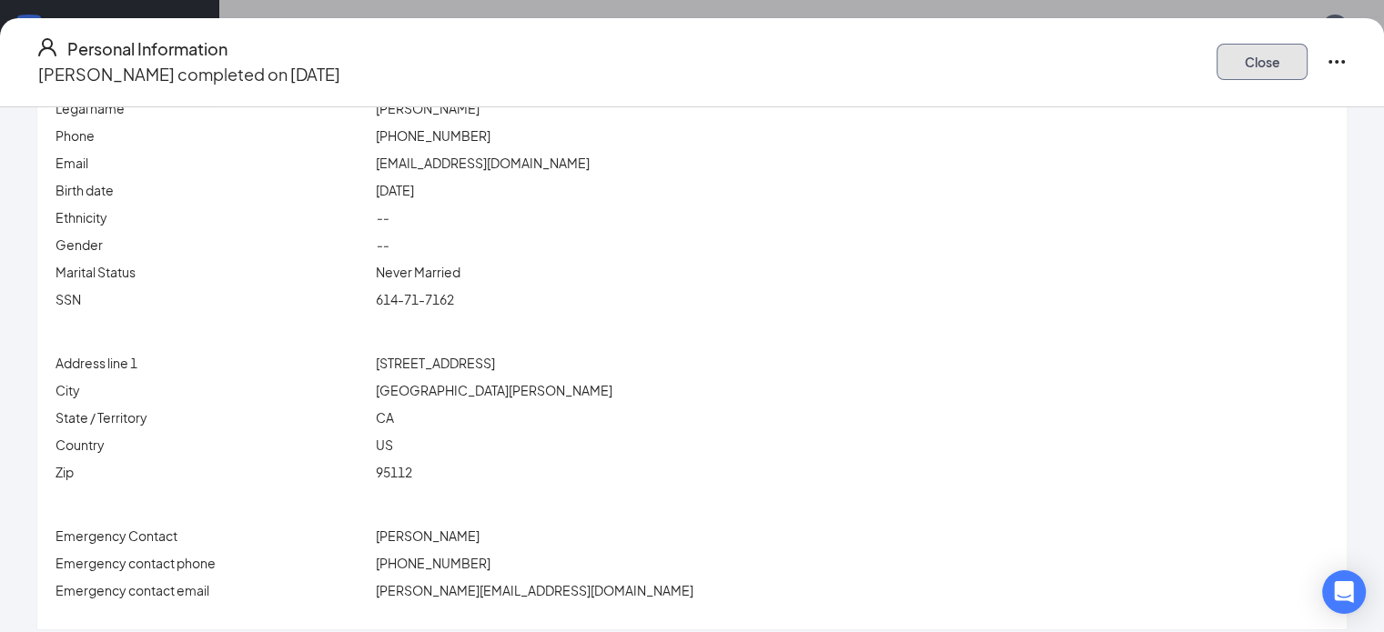
click at [1265, 56] on button "Close" at bounding box center [1262, 62] width 91 height 36
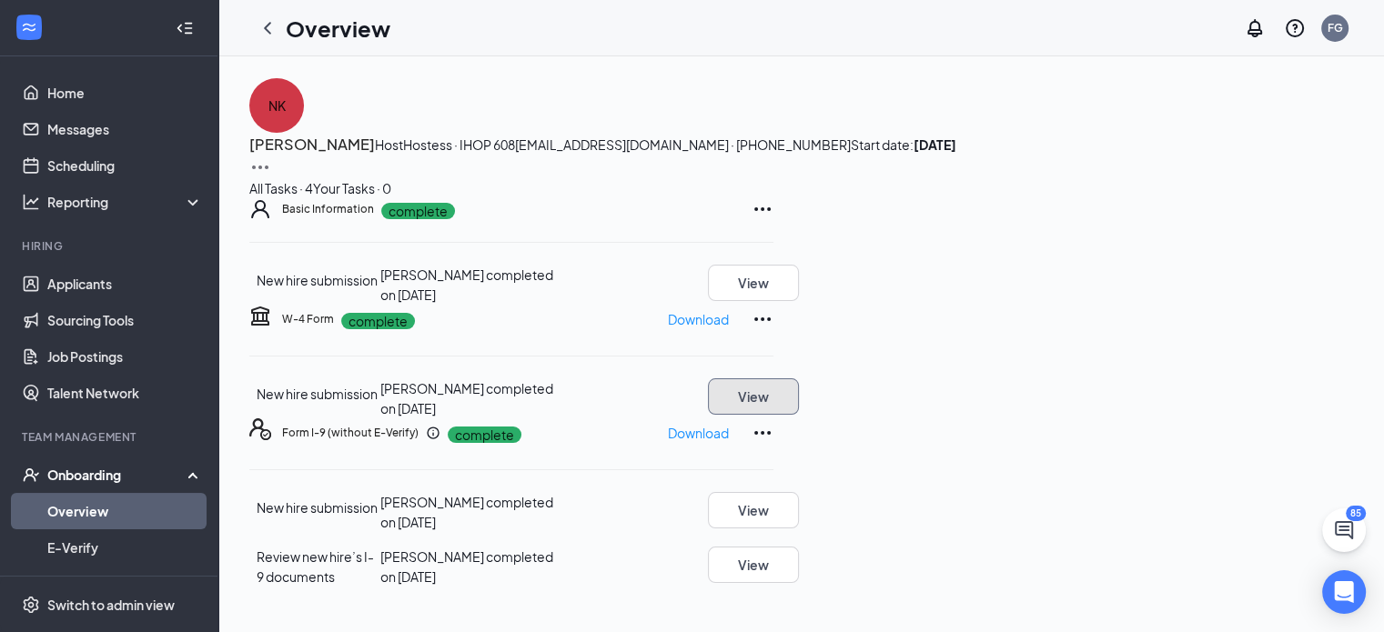
click at [799, 415] on button "View" at bounding box center [753, 397] width 91 height 36
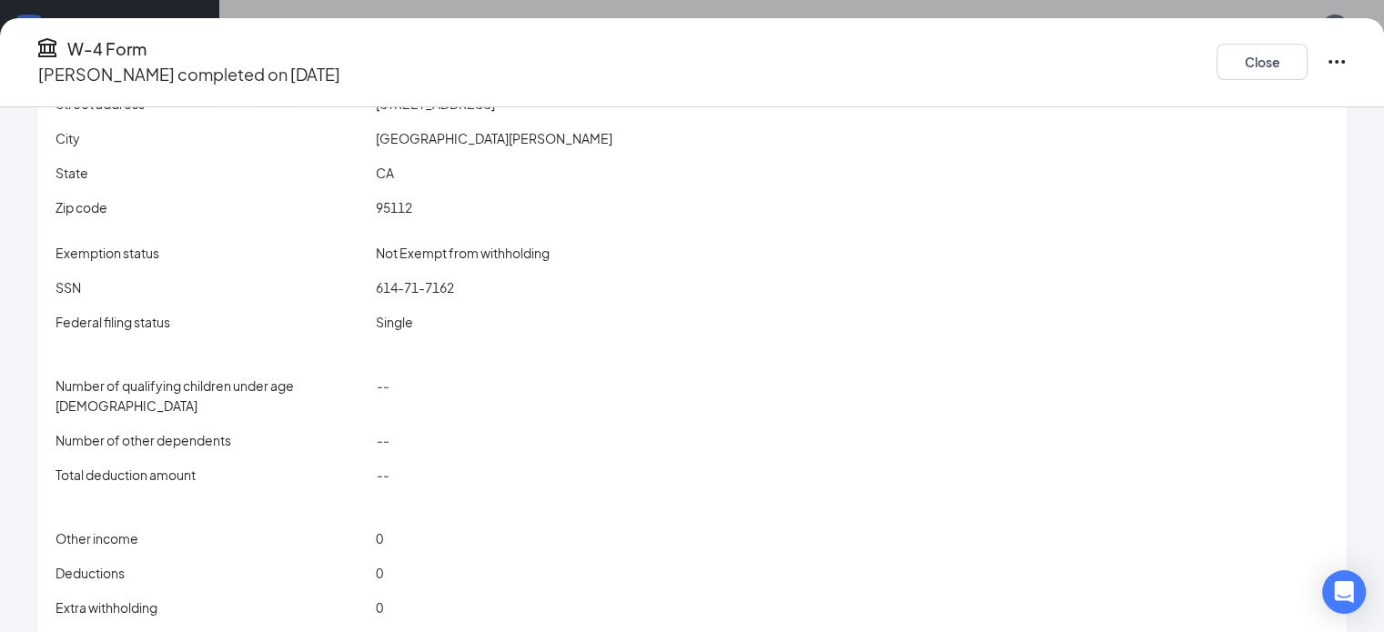
scroll to position [182, 0]
click at [1273, 44] on button "Close" at bounding box center [1262, 62] width 91 height 36
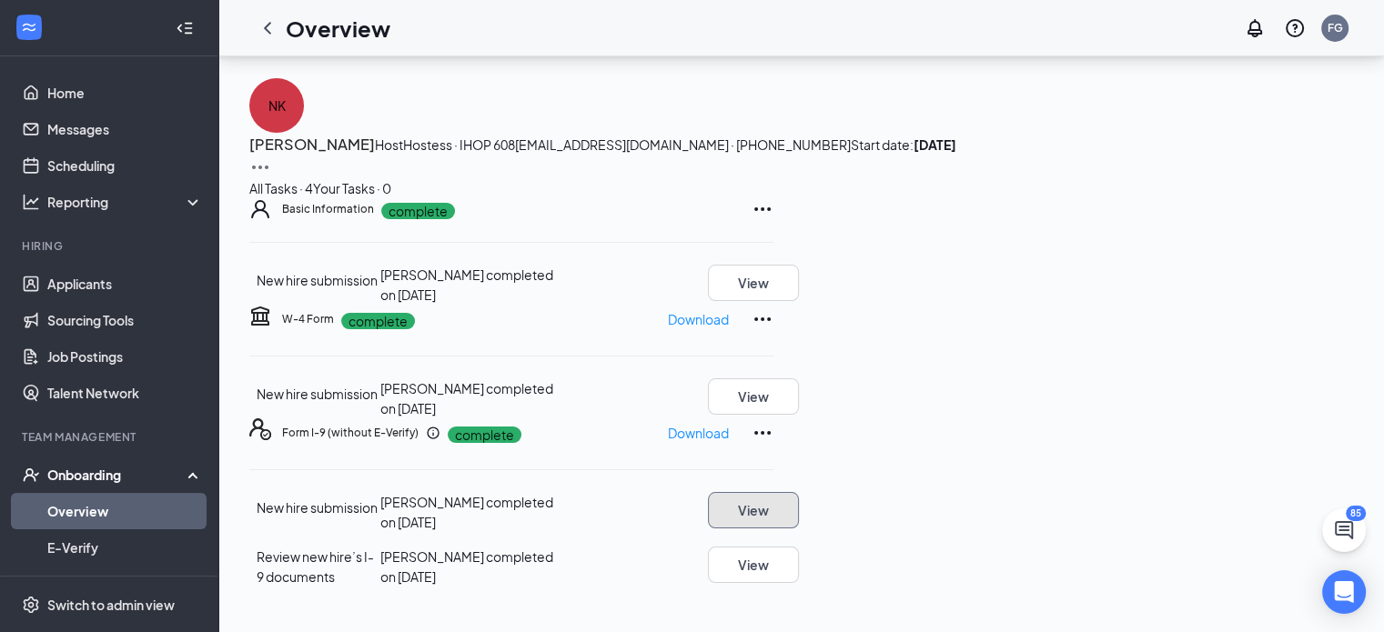
click at [799, 529] on button "View" at bounding box center [753, 510] width 91 height 36
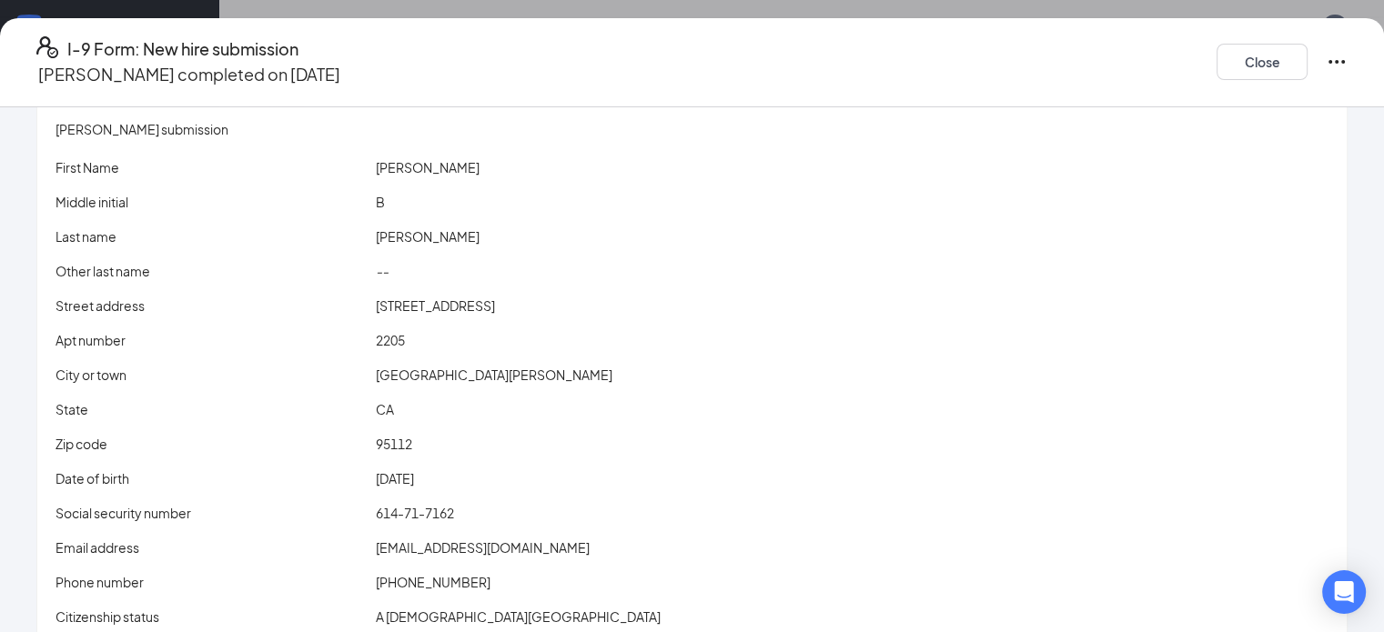
scroll to position [0, 0]
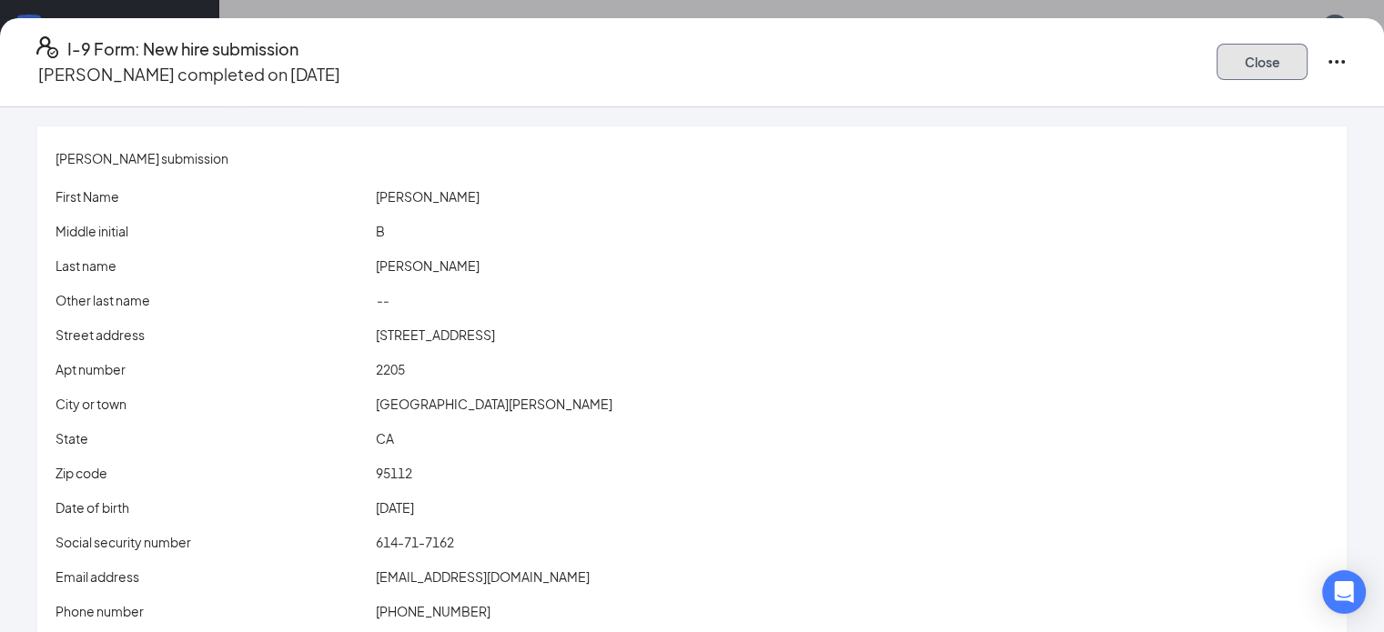
click at [1269, 59] on button "Close" at bounding box center [1262, 62] width 91 height 36
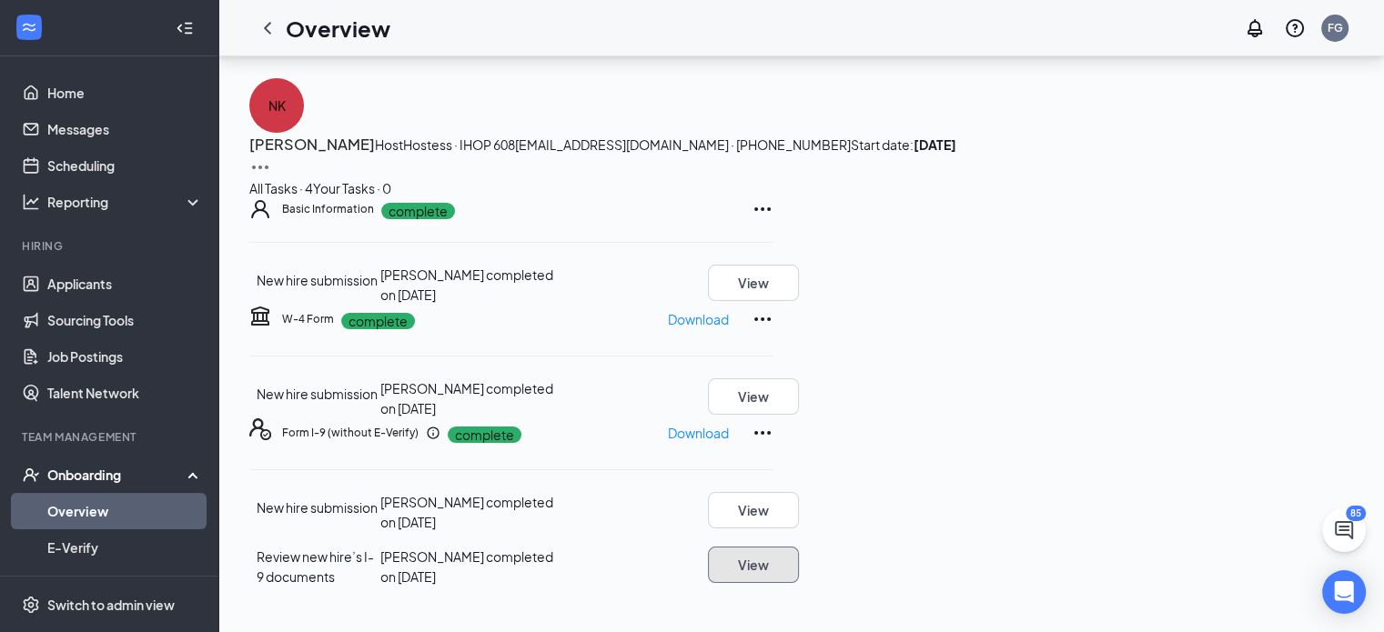
click at [799, 582] on button "View" at bounding box center [753, 565] width 91 height 36
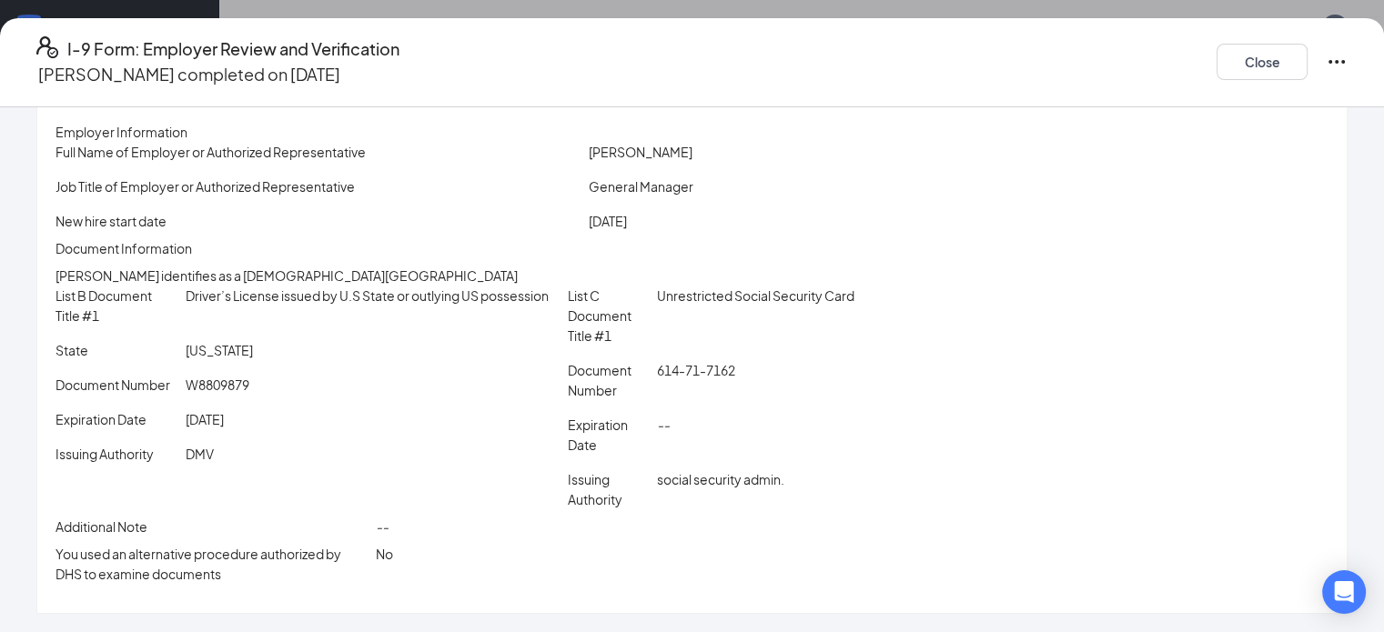
scroll to position [134, 0]
click at [1263, 56] on button "Close" at bounding box center [1262, 62] width 91 height 36
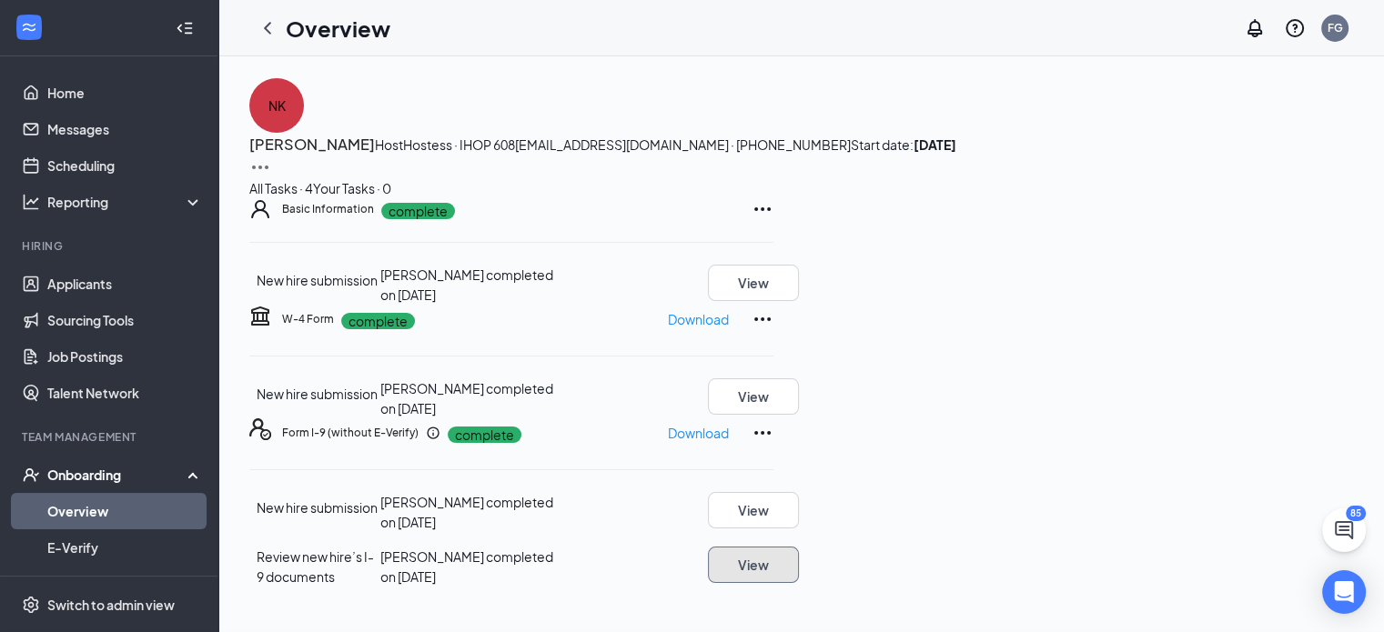
scroll to position [182, 0]
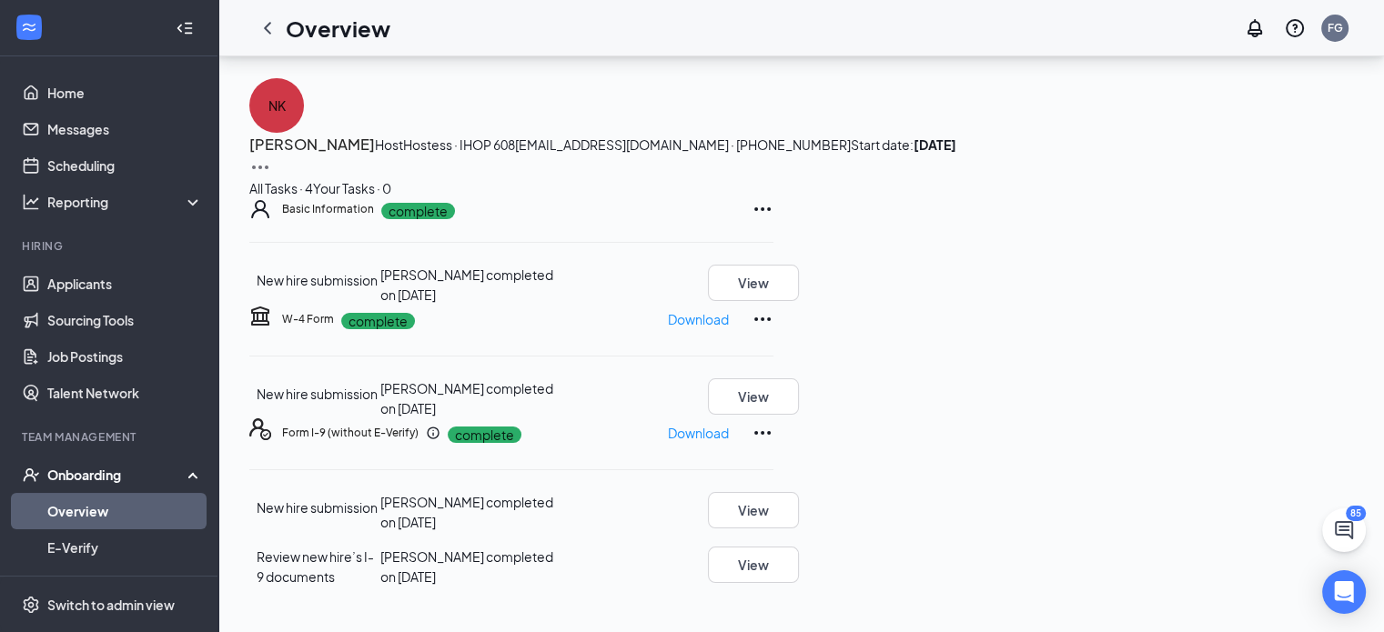
drag, startPoint x: 534, startPoint y: 569, endPoint x: 833, endPoint y: 575, distance: 299.4
click at [773, 575] on div "Review new hire’s I-9 documents [PERSON_NAME] completed on [DATE] View" at bounding box center [511, 567] width 524 height 40
click at [555, 576] on div "[PERSON_NAME] completed on [DATE]" at bounding box center [467, 567] width 175 height 40
click at [263, 25] on icon "ChevronLeft" at bounding box center [268, 28] width 22 height 22
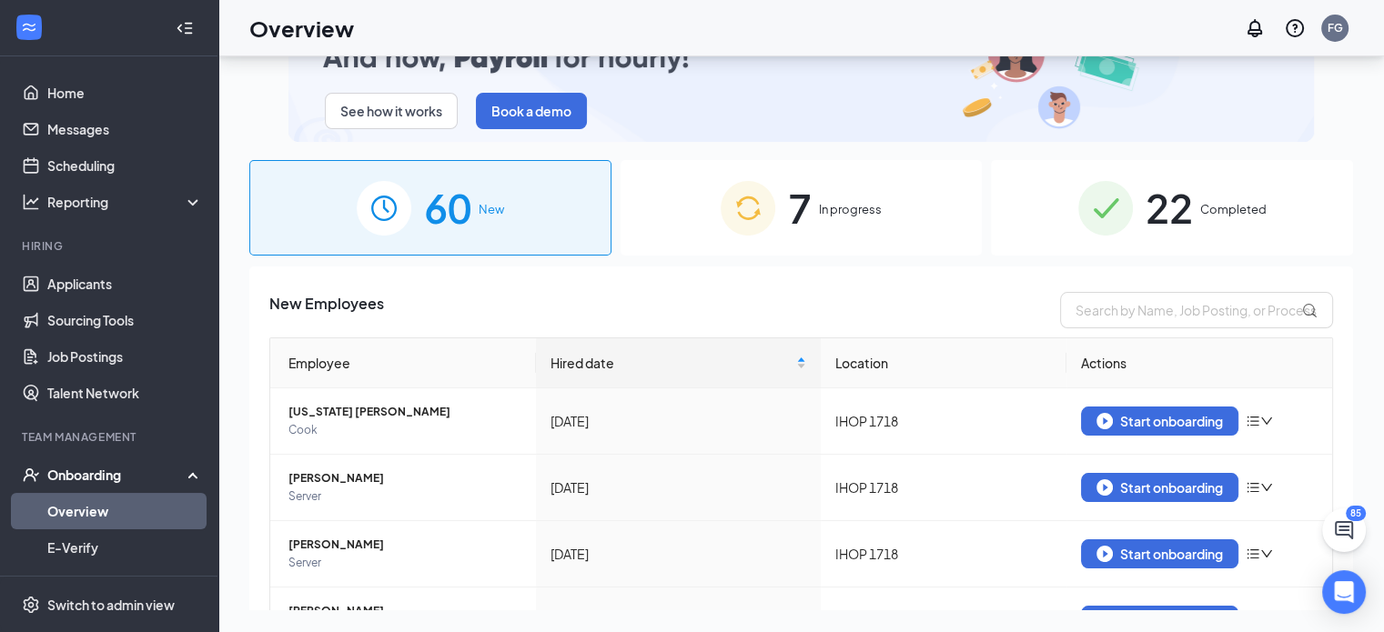
click at [1171, 201] on span "22" at bounding box center [1169, 208] width 47 height 63
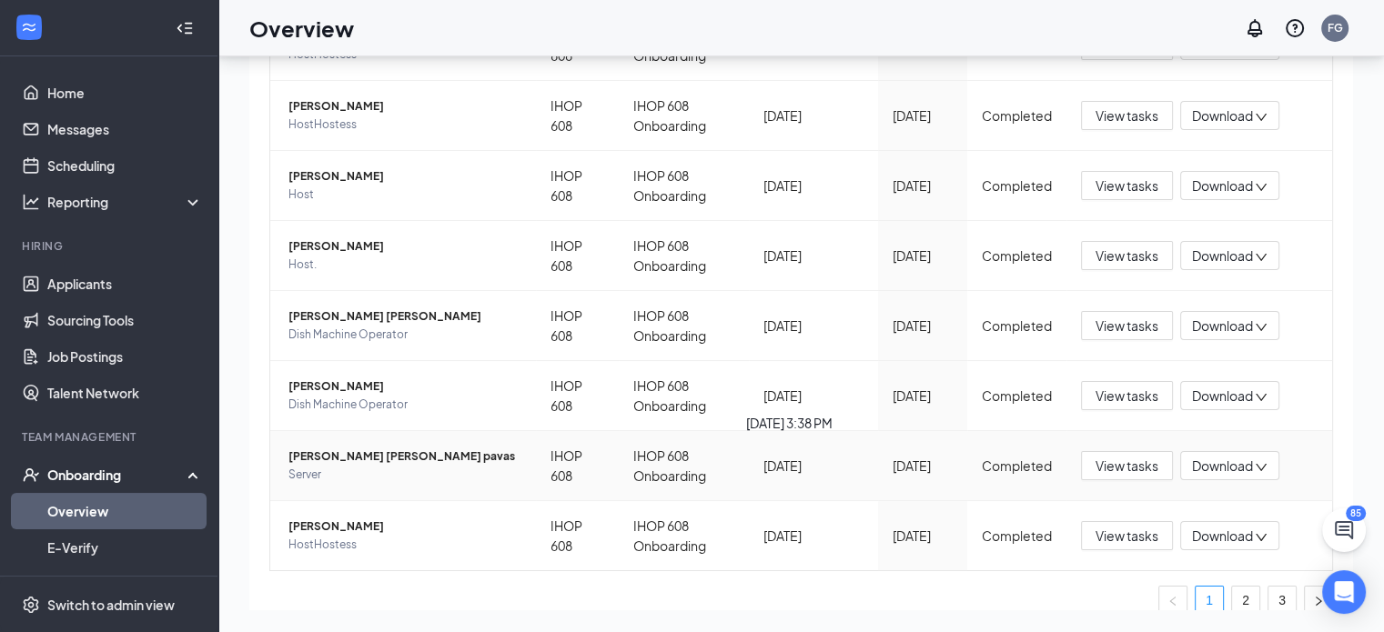
scroll to position [619, 0]
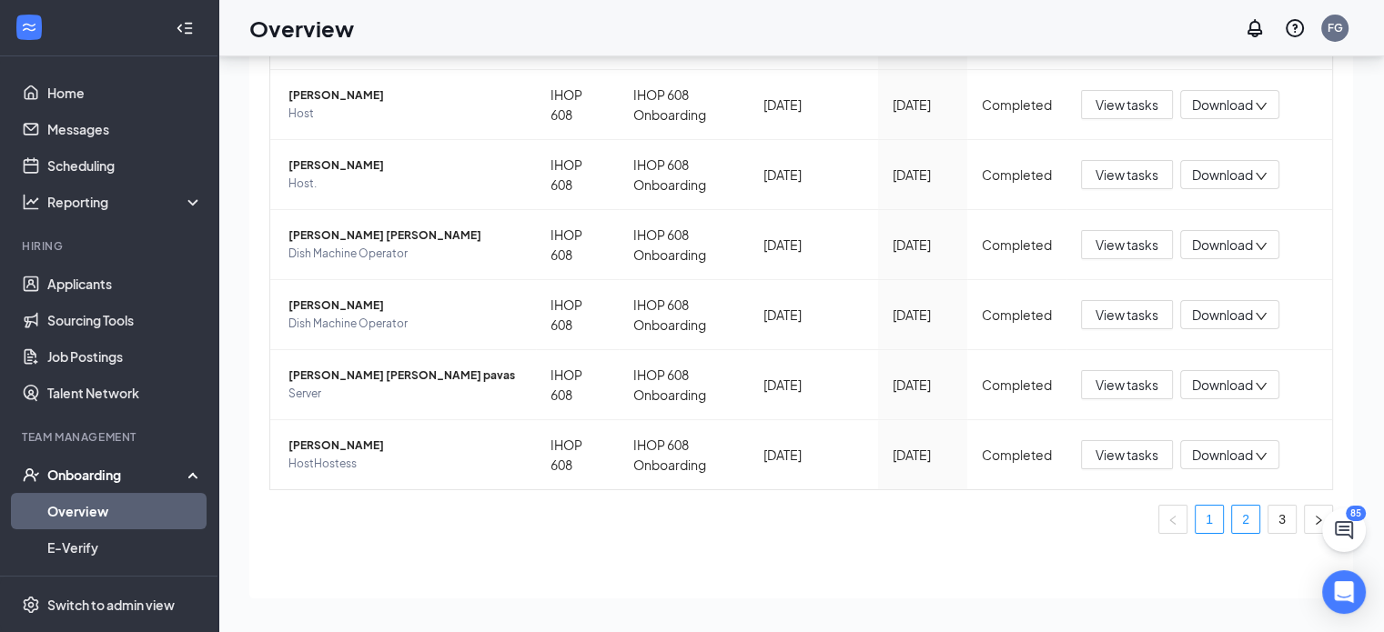
click at [1232, 519] on link "2" at bounding box center [1245, 519] width 27 height 27
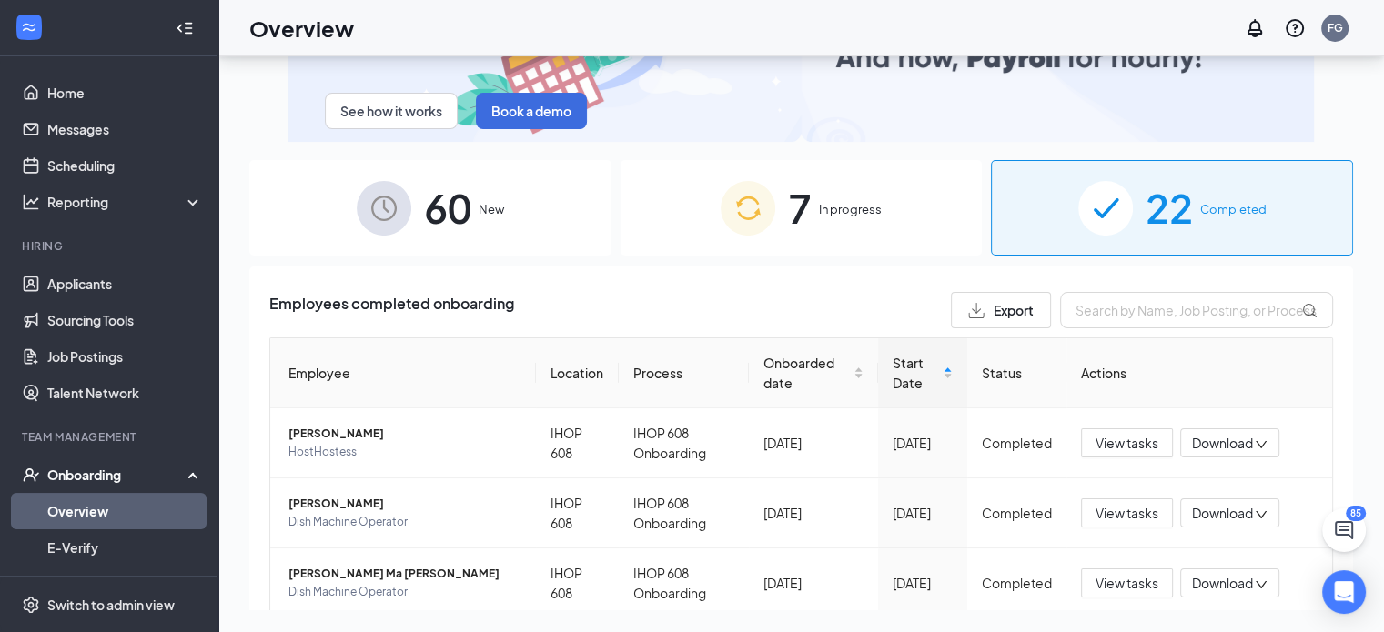
click at [1157, 207] on span "22" at bounding box center [1169, 208] width 47 height 63
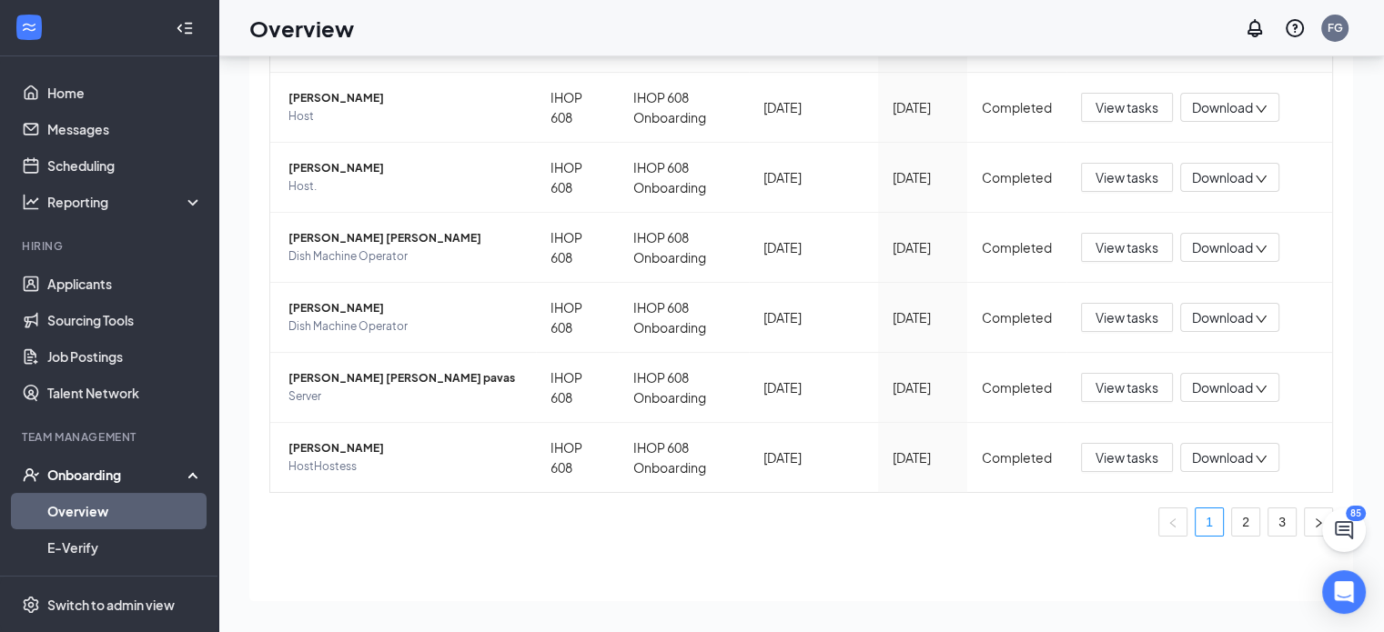
scroll to position [619, 0]
drag, startPoint x: 1260, startPoint y: 520, endPoint x: 1205, endPoint y: 512, distance: 56.1
click at [1268, 520] on link "3" at bounding box center [1281, 519] width 27 height 27
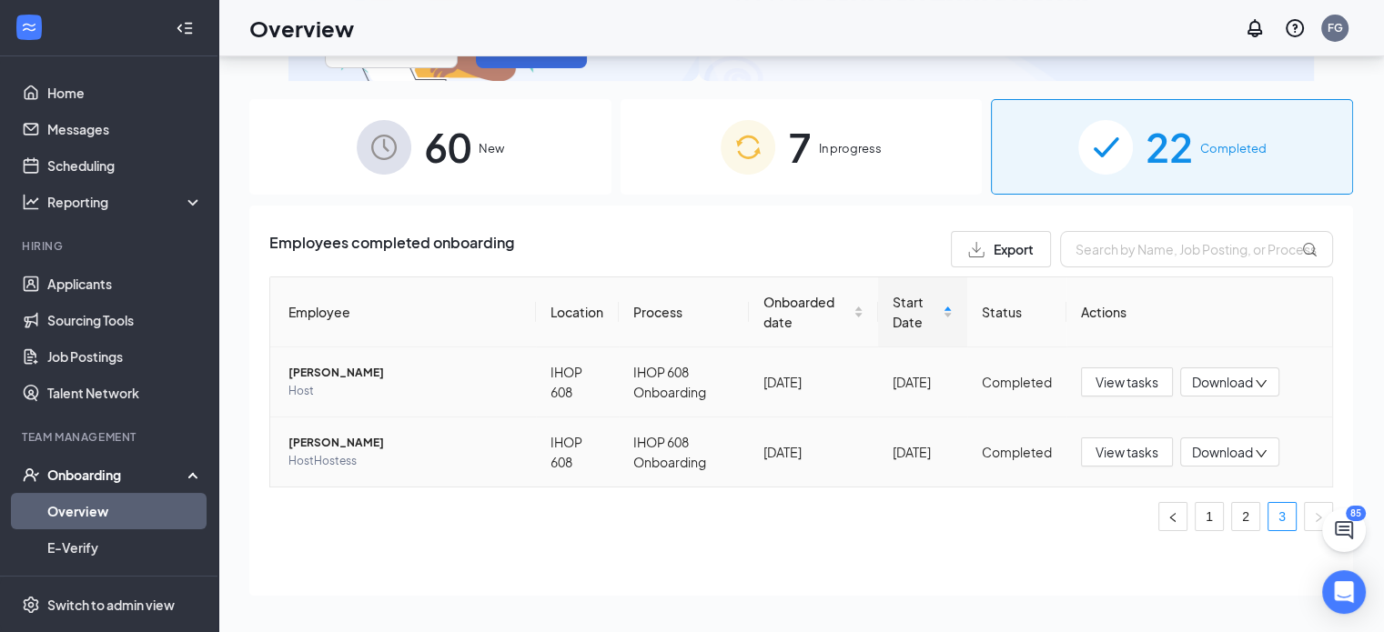
scroll to position [60, 0]
click at [1241, 519] on link "2" at bounding box center [1245, 517] width 27 height 27
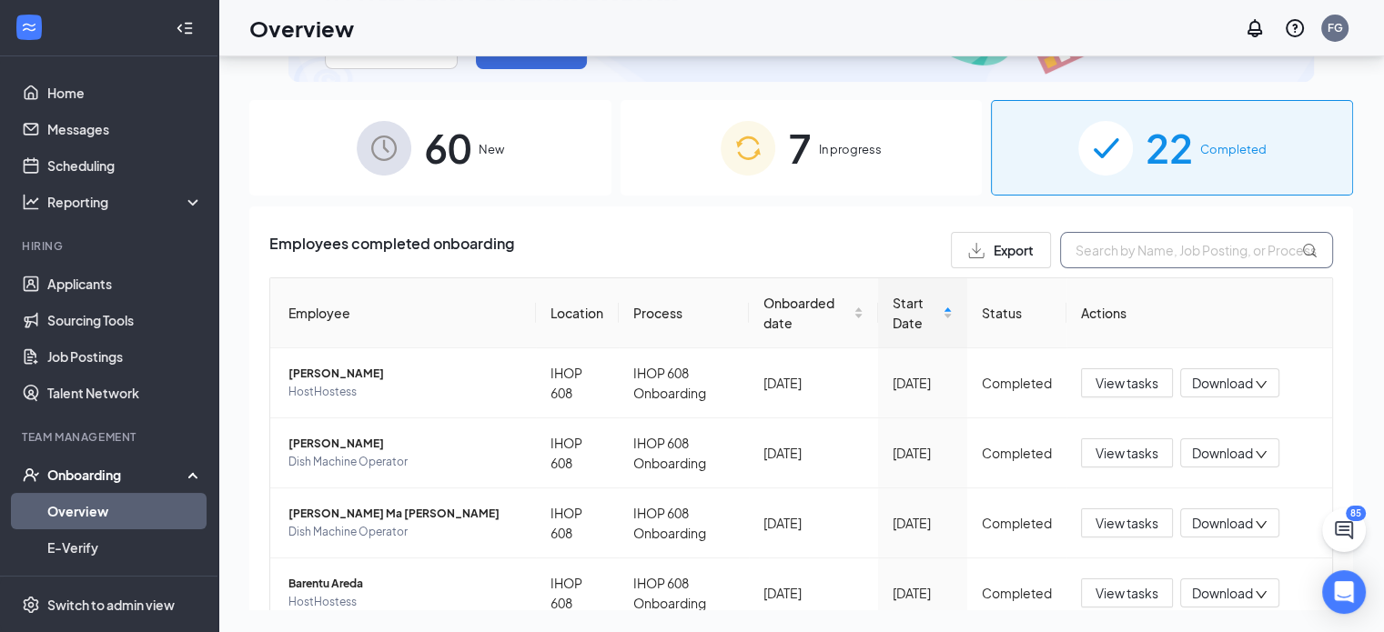
click at [1096, 252] on input "text" at bounding box center [1196, 250] width 273 height 36
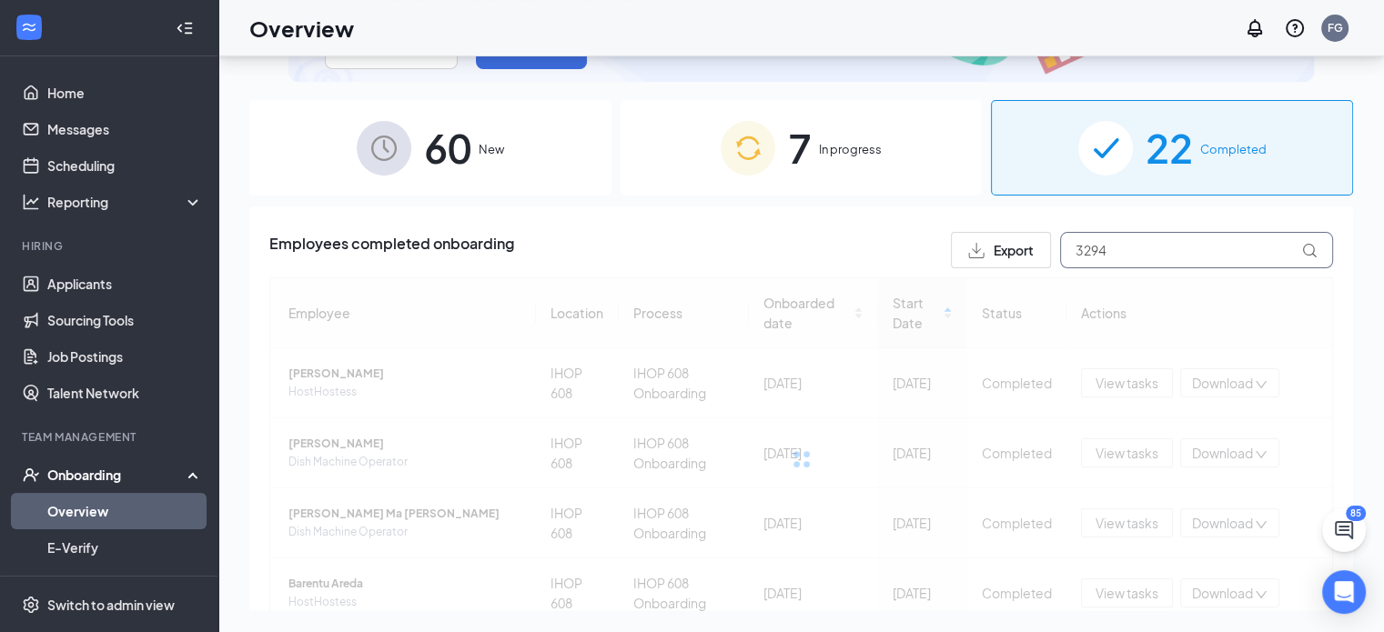
type input "3294"
click at [868, 233] on div "Employees completed onboarding Export 3294" at bounding box center [801, 250] width 1064 height 36
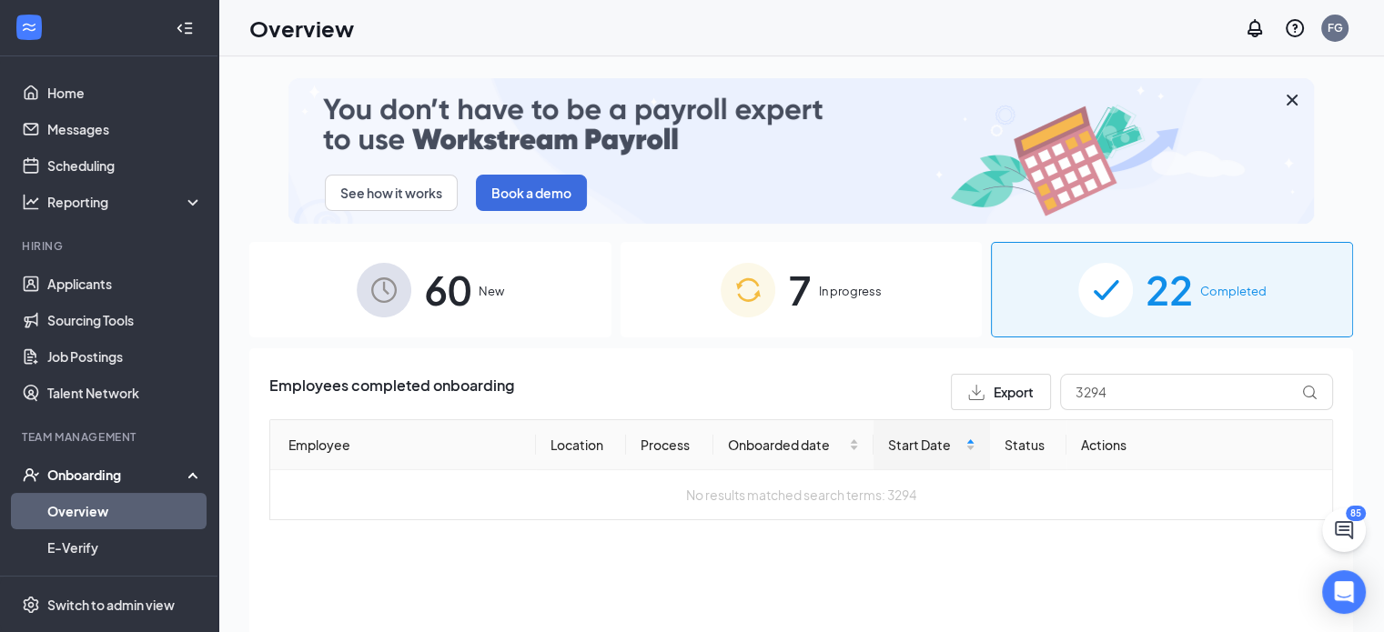
click at [127, 511] on link "Overview" at bounding box center [125, 511] width 156 height 36
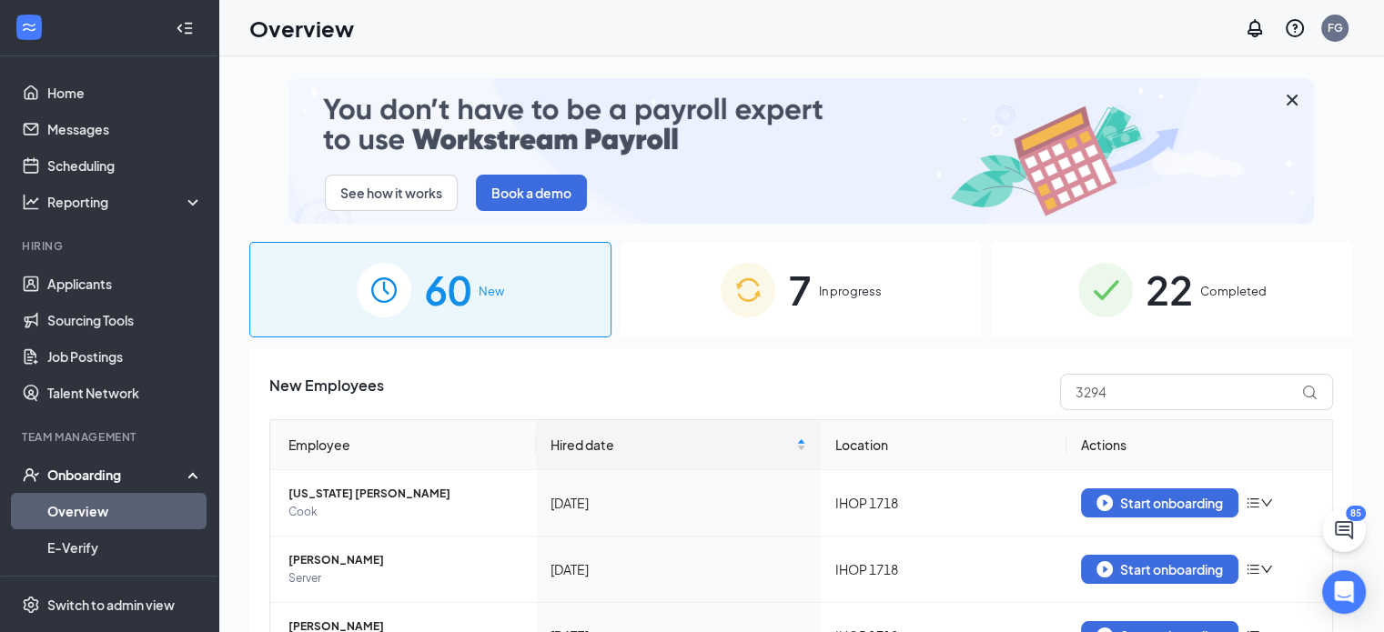
click at [826, 289] on span "In progress" at bounding box center [850, 291] width 63 height 18
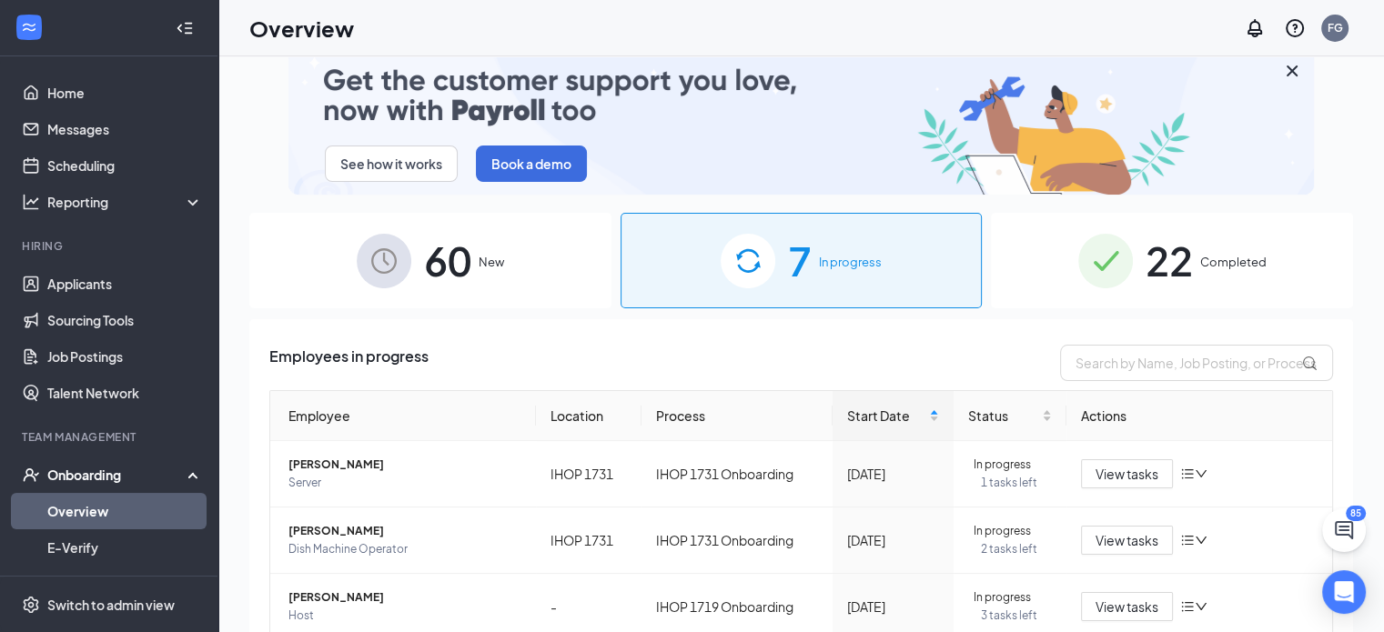
scroll to position [82, 0]
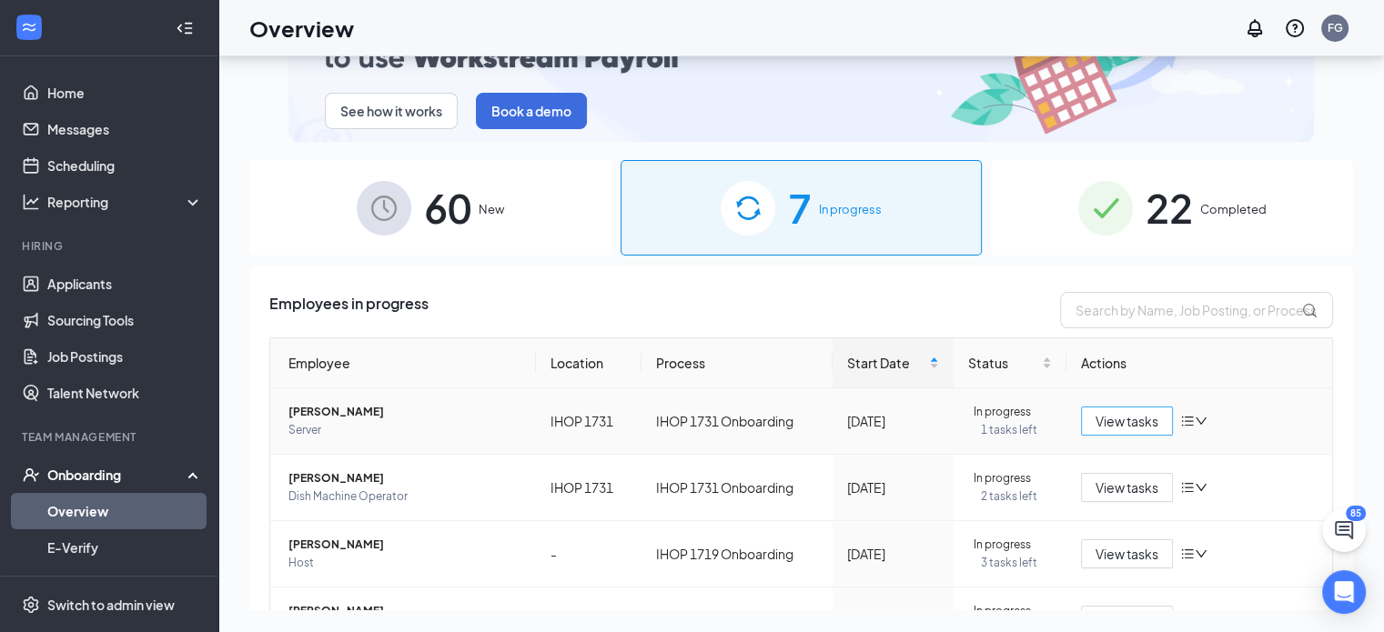
click at [1112, 415] on span "View tasks" at bounding box center [1127, 421] width 63 height 20
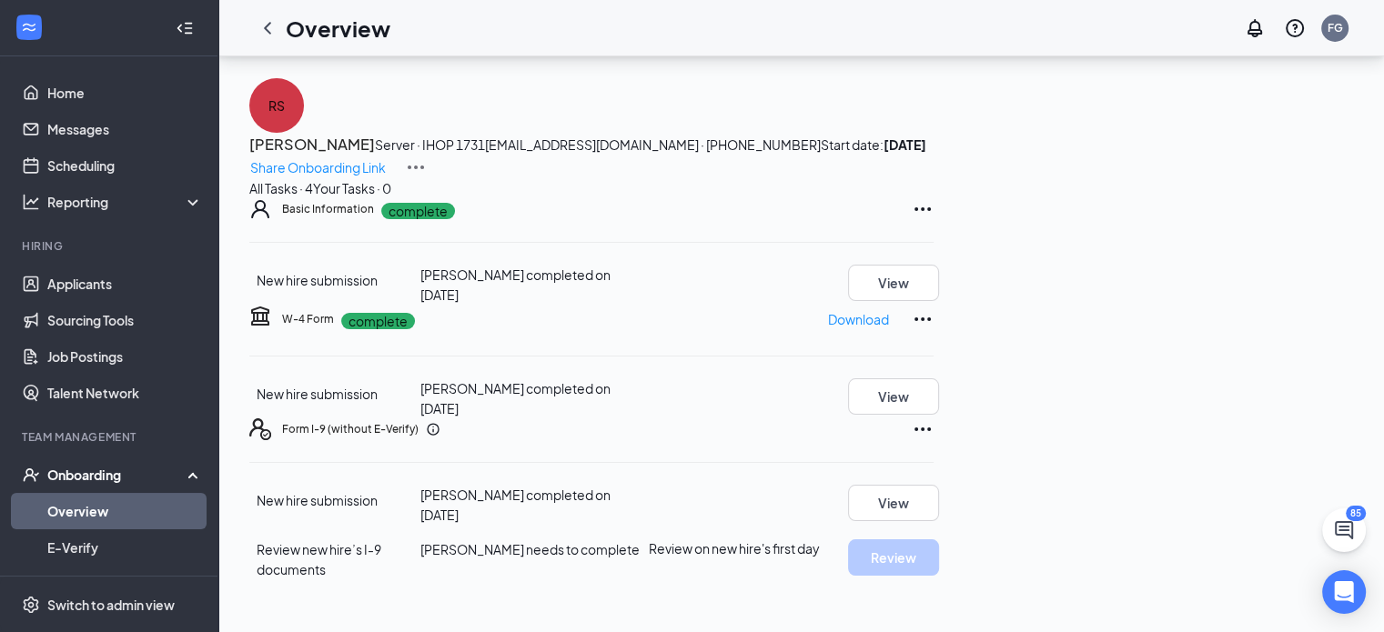
scroll to position [175, 0]
drag, startPoint x: 702, startPoint y: 519, endPoint x: 767, endPoint y: 514, distance: 64.8
click at [649, 514] on div "[PERSON_NAME] completed on [DATE]" at bounding box center [534, 505] width 228 height 40
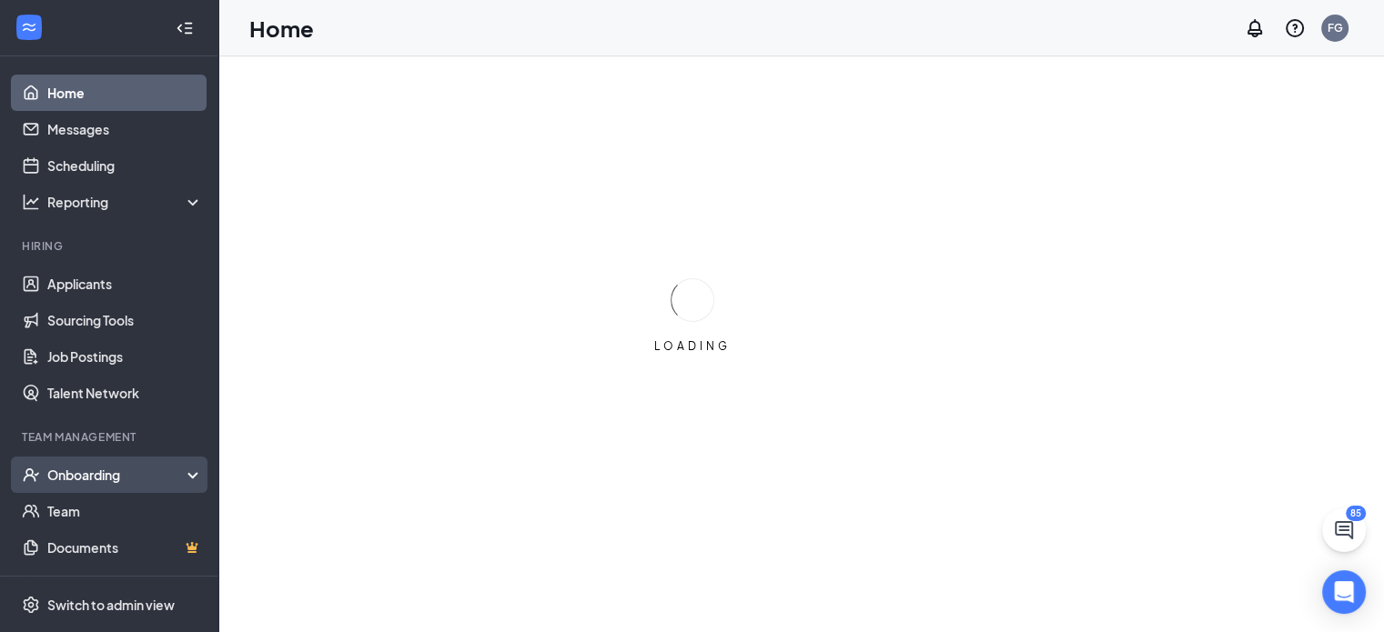
click at [99, 480] on div "Onboarding" at bounding box center [117, 475] width 140 height 18
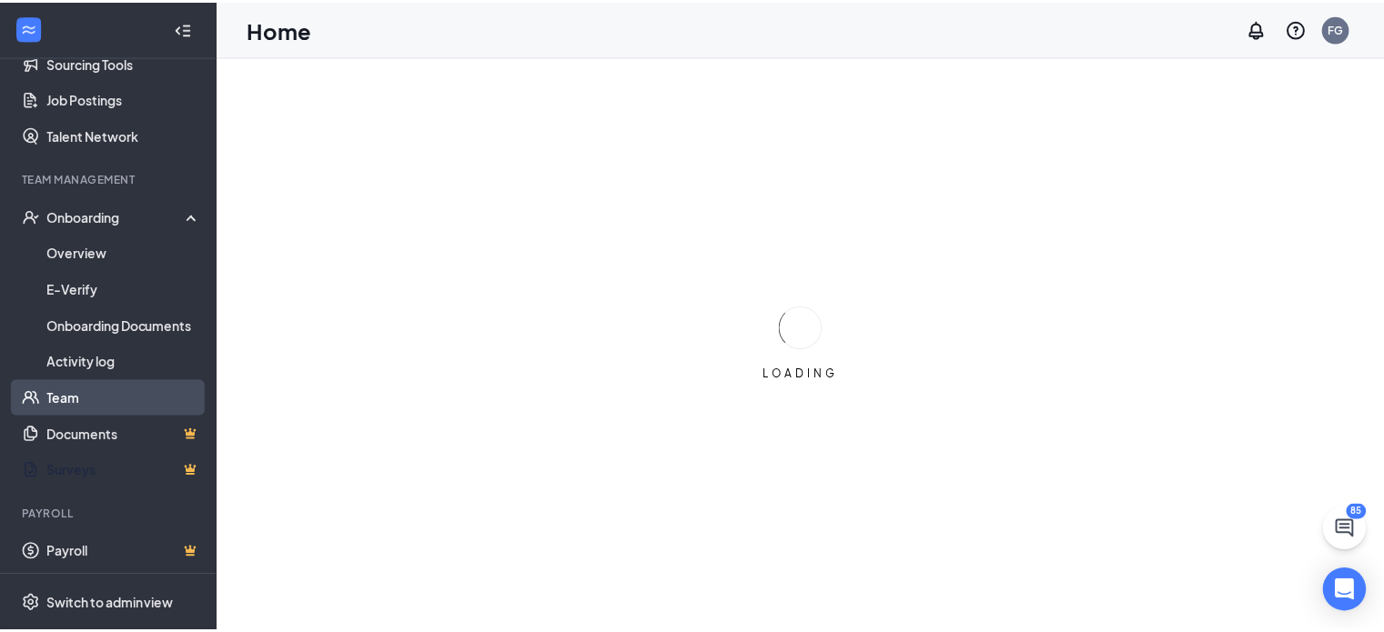
scroll to position [261, 0]
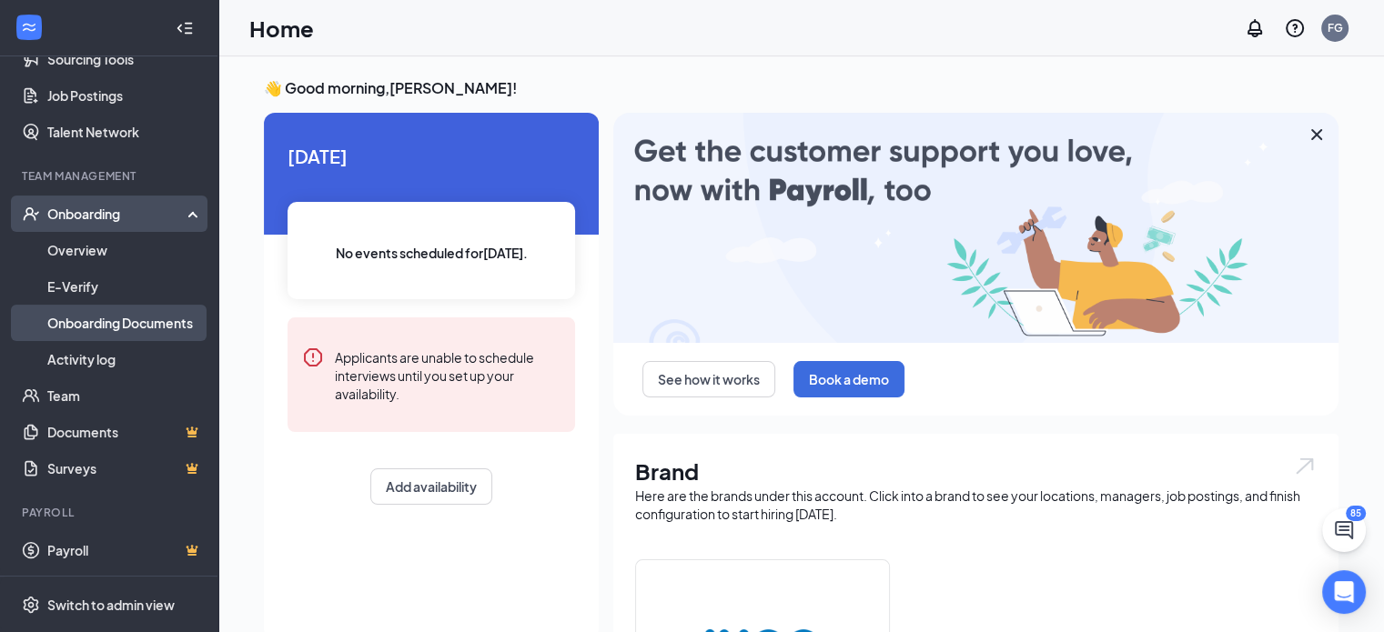
click at [110, 323] on link "Onboarding Documents" at bounding box center [125, 323] width 156 height 36
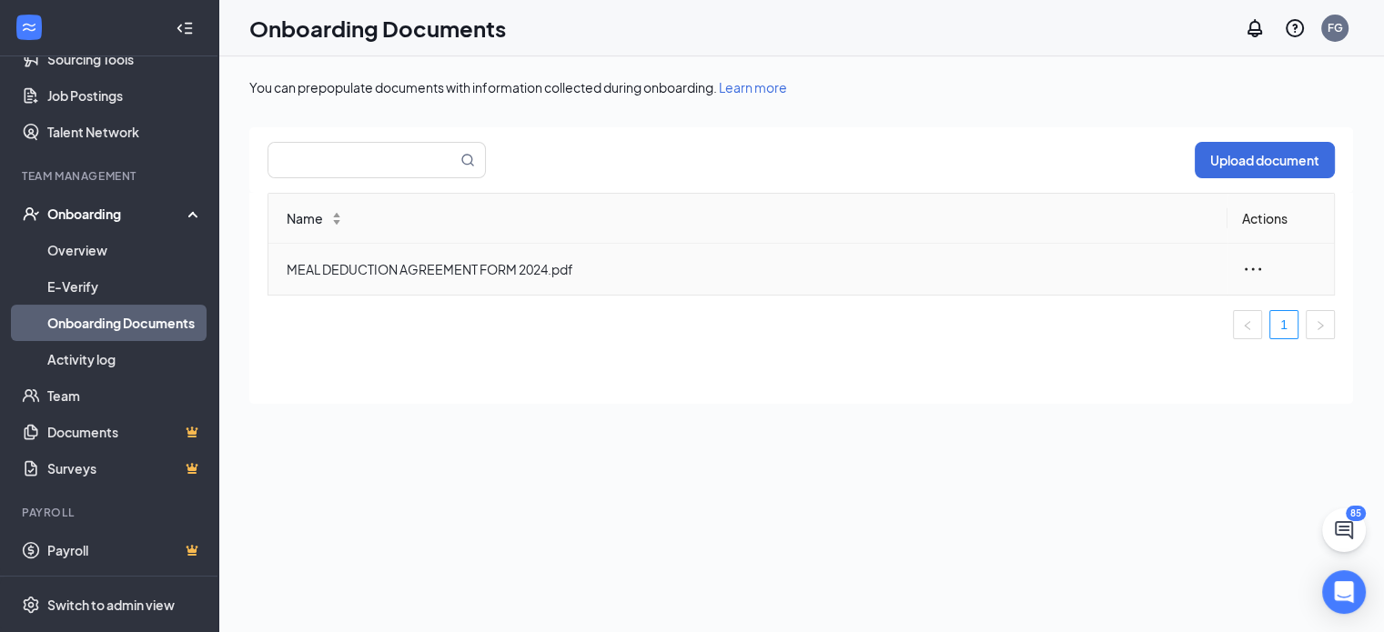
click at [1255, 267] on icon "ellipsis" at bounding box center [1253, 269] width 22 height 22
click at [426, 262] on span "MEAL DEDUCTION AGREEMENT FORM 2024.pdf" at bounding box center [750, 269] width 926 height 20
click at [367, 274] on span "MEAL DEDUCTION AGREEMENT FORM 2024.pdf" at bounding box center [750, 269] width 926 height 20
click at [383, 261] on span "MEAL DEDUCTION AGREEMENT FORM 2024.pdf" at bounding box center [750, 269] width 926 height 20
click at [384, 261] on span "MEAL DEDUCTION AGREEMENT FORM 2024.pdf" at bounding box center [750, 269] width 926 height 20
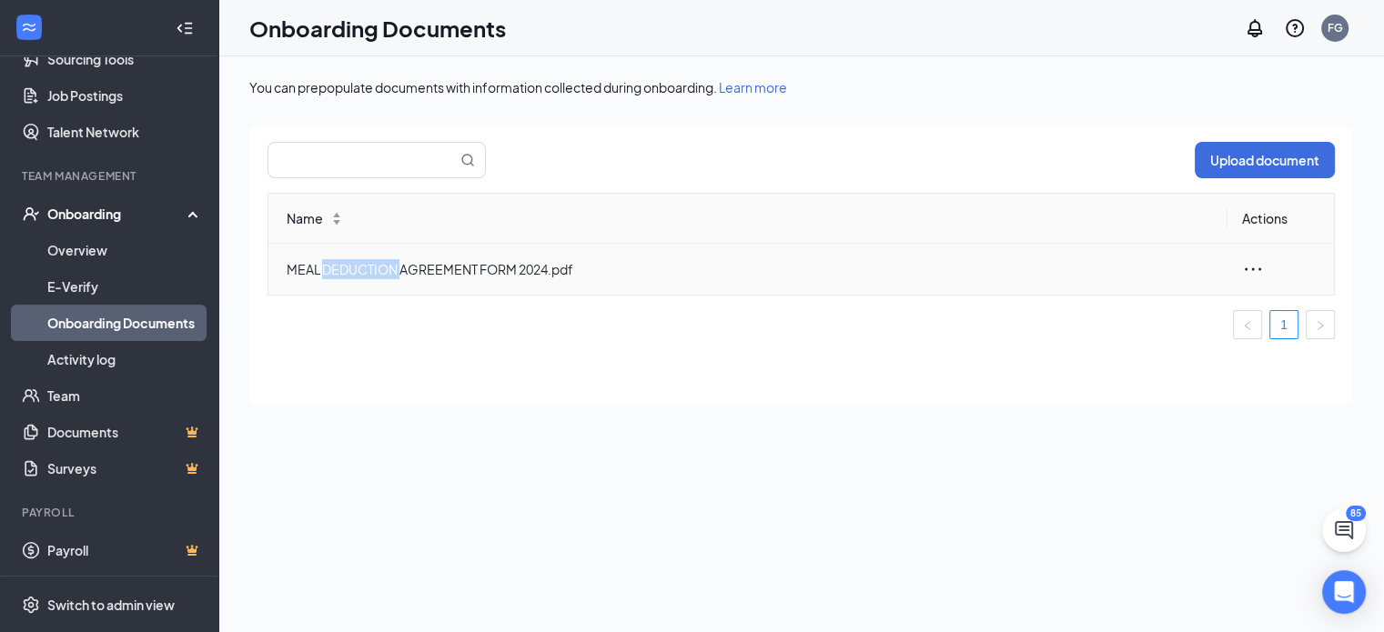
click at [384, 260] on span "MEAL DEDUCTION AGREEMENT FORM 2024.pdf" at bounding box center [750, 269] width 926 height 20
click at [484, 263] on span "MEAL DEDUCTION AGREEMENT FORM 2024.pdf" at bounding box center [750, 269] width 926 height 20
click at [553, 268] on span "MEAL DEDUCTION AGREEMENT FORM 2024.pdf" at bounding box center [750, 269] width 926 height 20
click at [1247, 265] on icon "ellipsis" at bounding box center [1253, 269] width 22 height 22
click at [910, 509] on div "You can prepopulate documents with information collected during onboarding. Lea…" at bounding box center [801, 385] width 1104 height 614
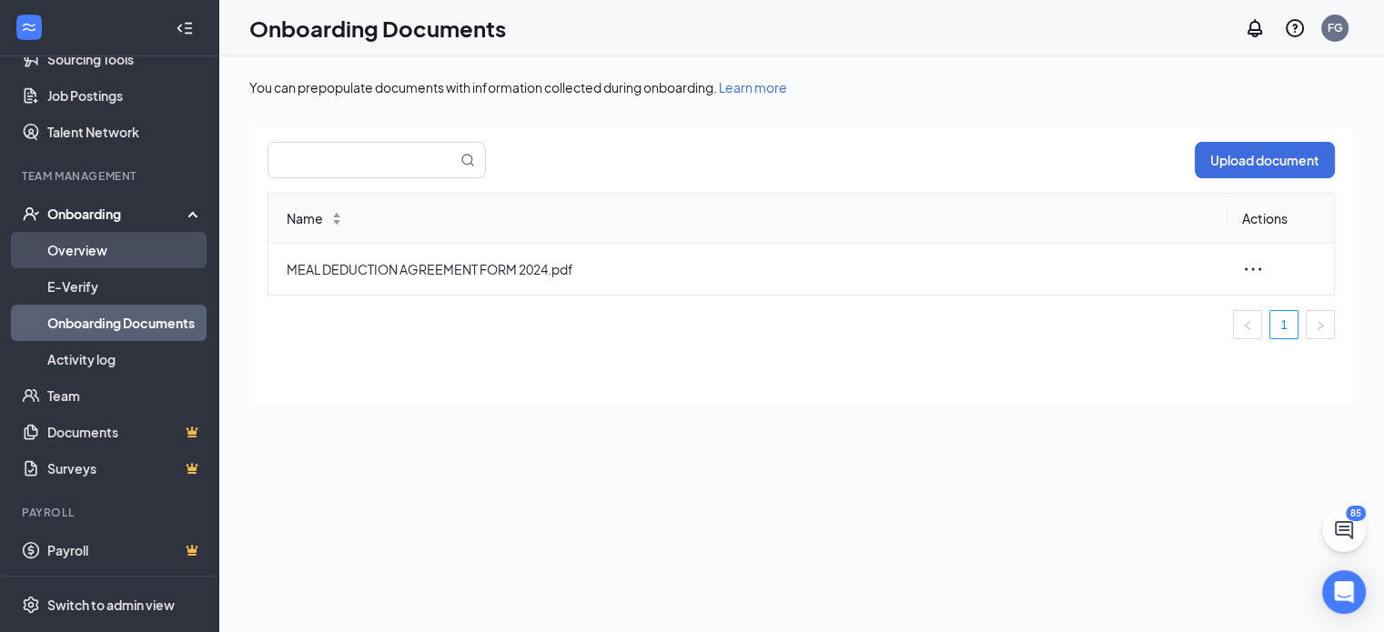
click at [104, 250] on link "Overview" at bounding box center [125, 250] width 156 height 36
